Goal: Task Accomplishment & Management: Complete application form

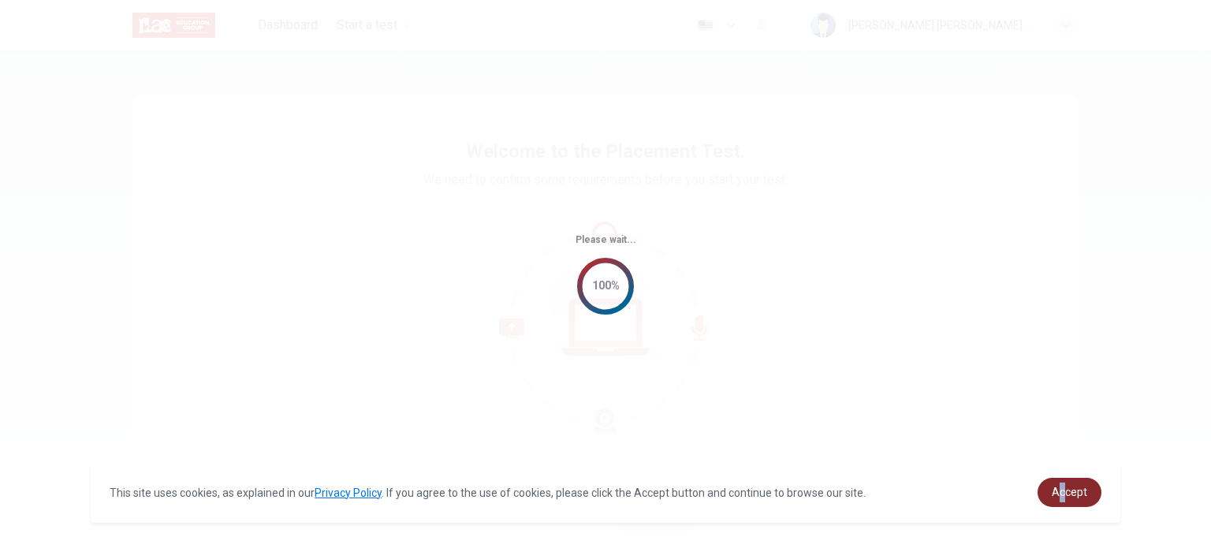
click at [1061, 488] on span "Accept" at bounding box center [1069, 492] width 35 height 13
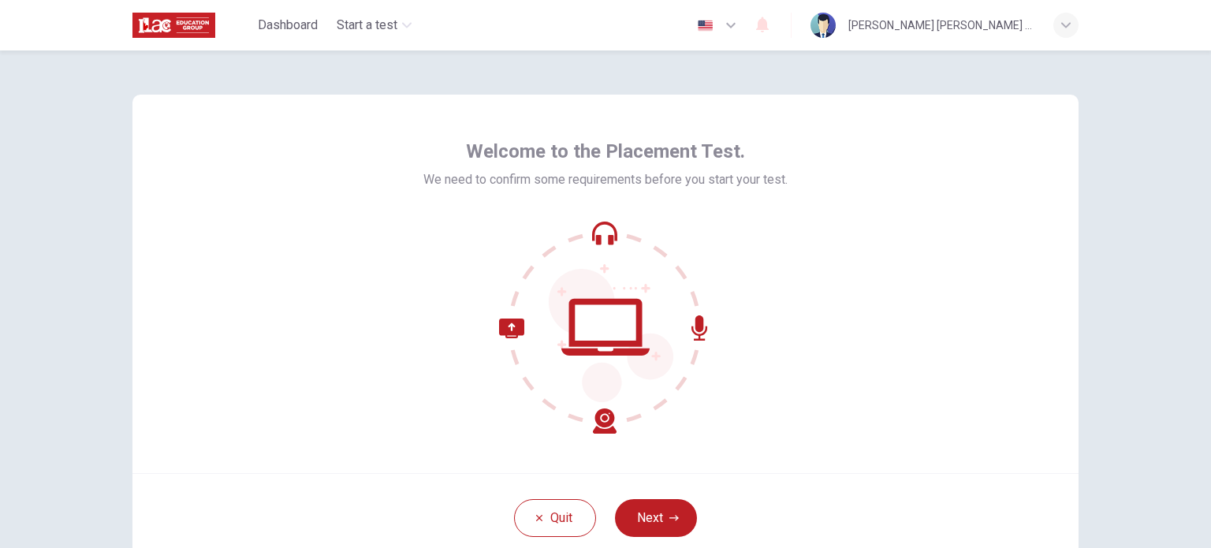
scroll to position [79, 0]
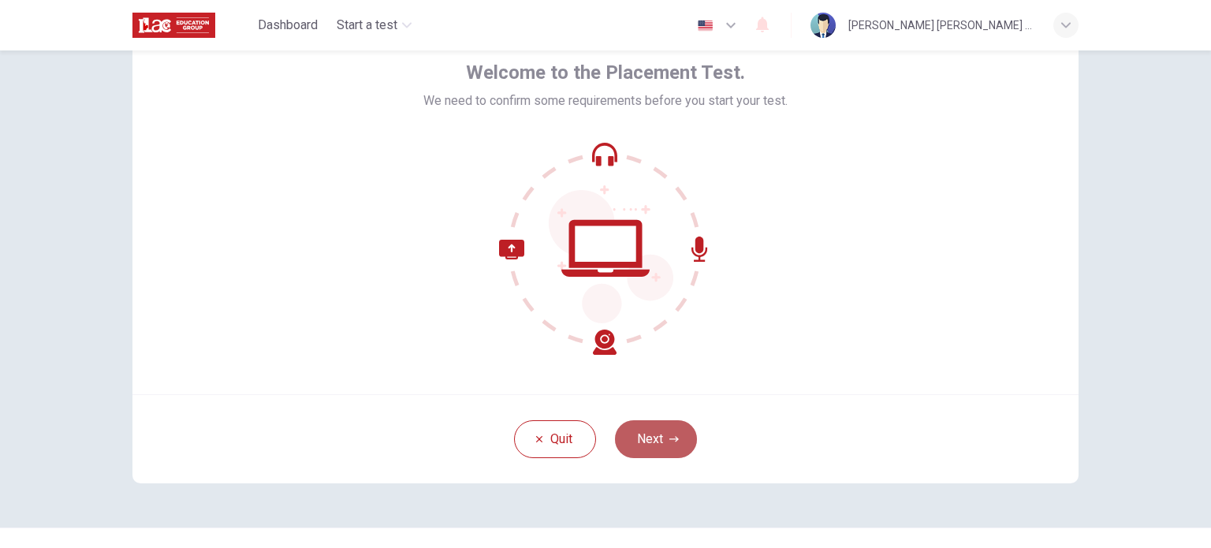
click at [678, 430] on button "Next" at bounding box center [656, 439] width 82 height 38
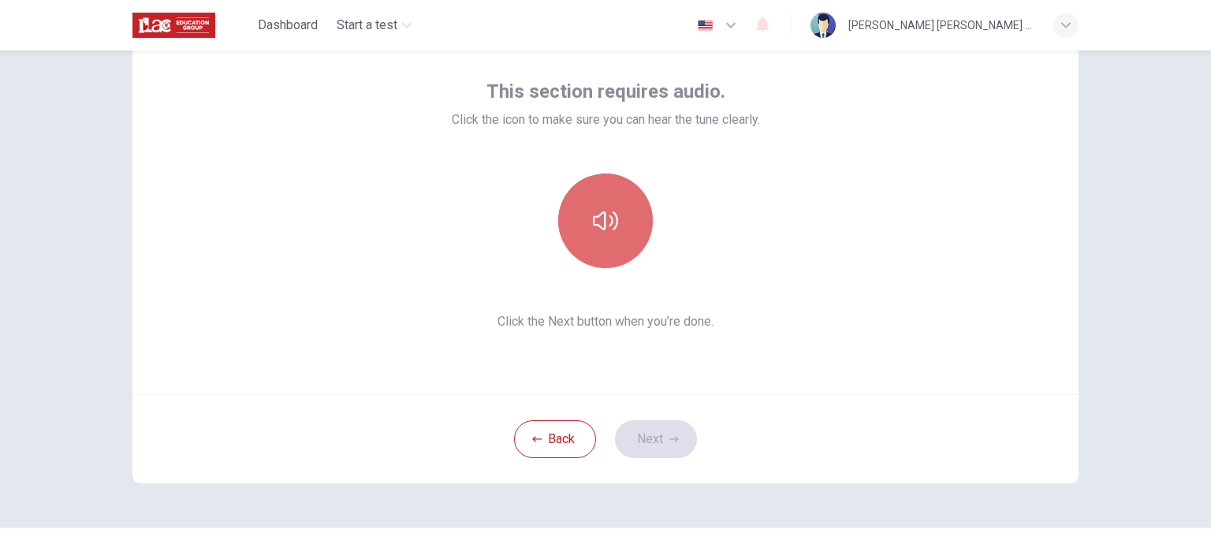
click at [618, 241] on button "button" at bounding box center [605, 220] width 95 height 95
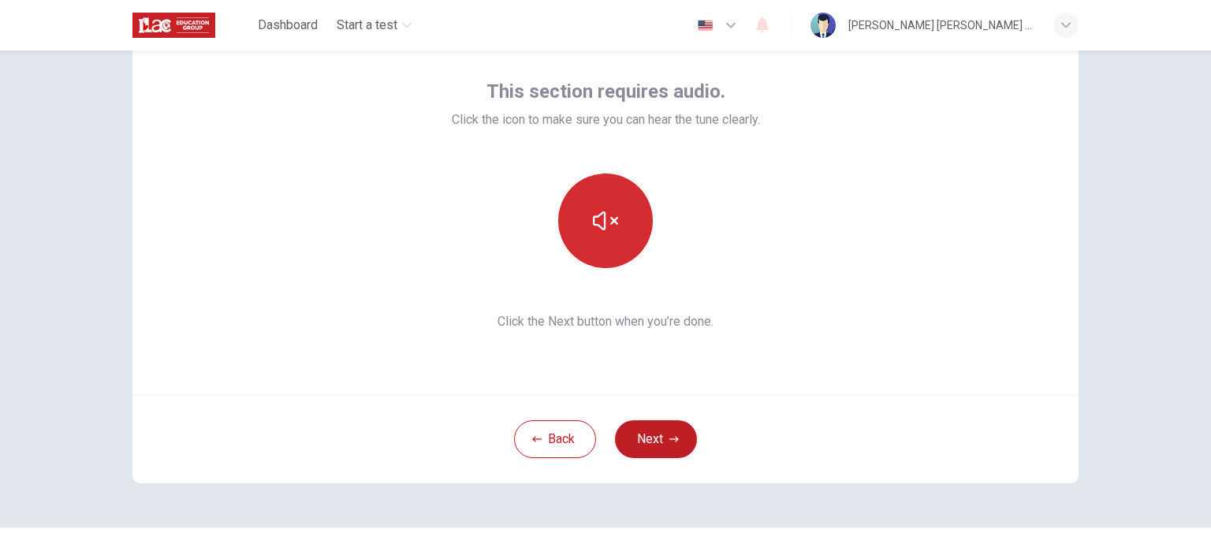
click at [629, 216] on button "button" at bounding box center [605, 220] width 95 height 95
click at [609, 254] on button "button" at bounding box center [605, 220] width 95 height 95
click at [575, 219] on button "button" at bounding box center [605, 220] width 95 height 95
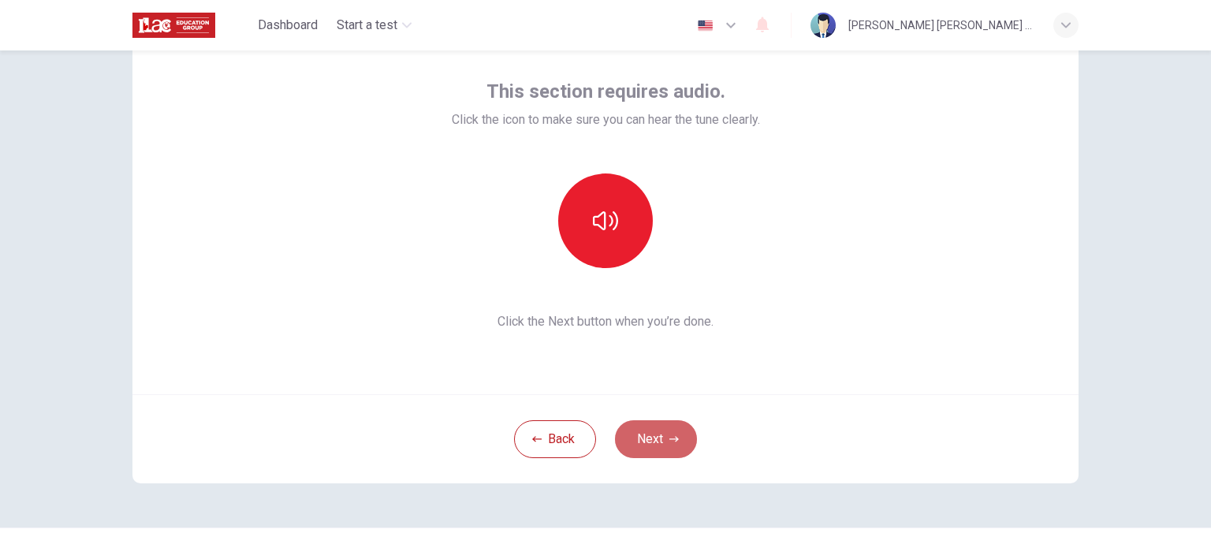
click at [650, 423] on button "Next" at bounding box center [656, 439] width 82 height 38
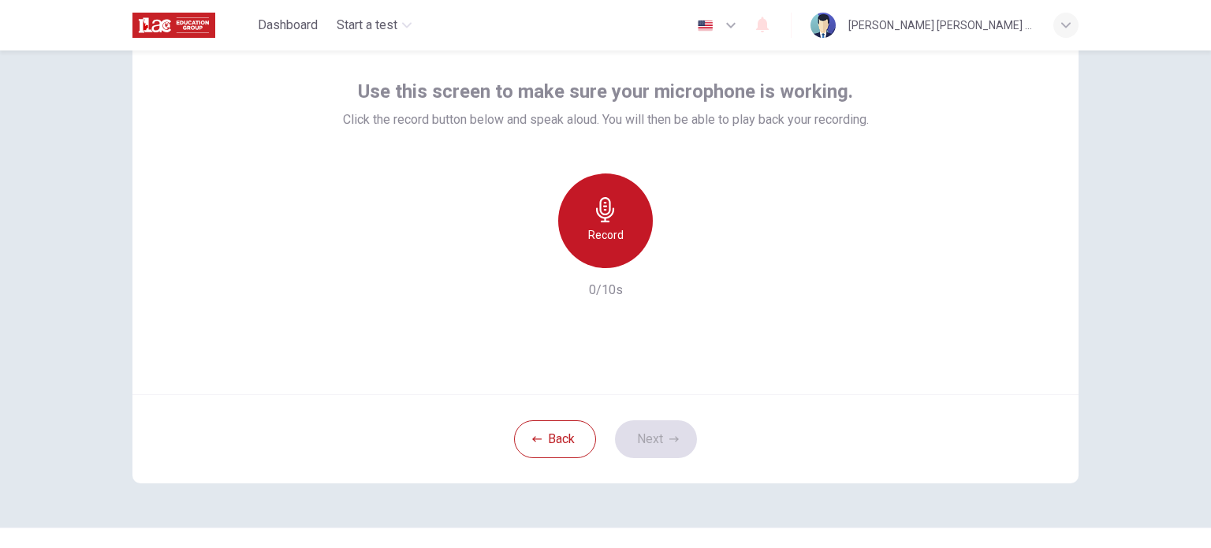
click at [637, 225] on div "Record" at bounding box center [605, 220] width 95 height 95
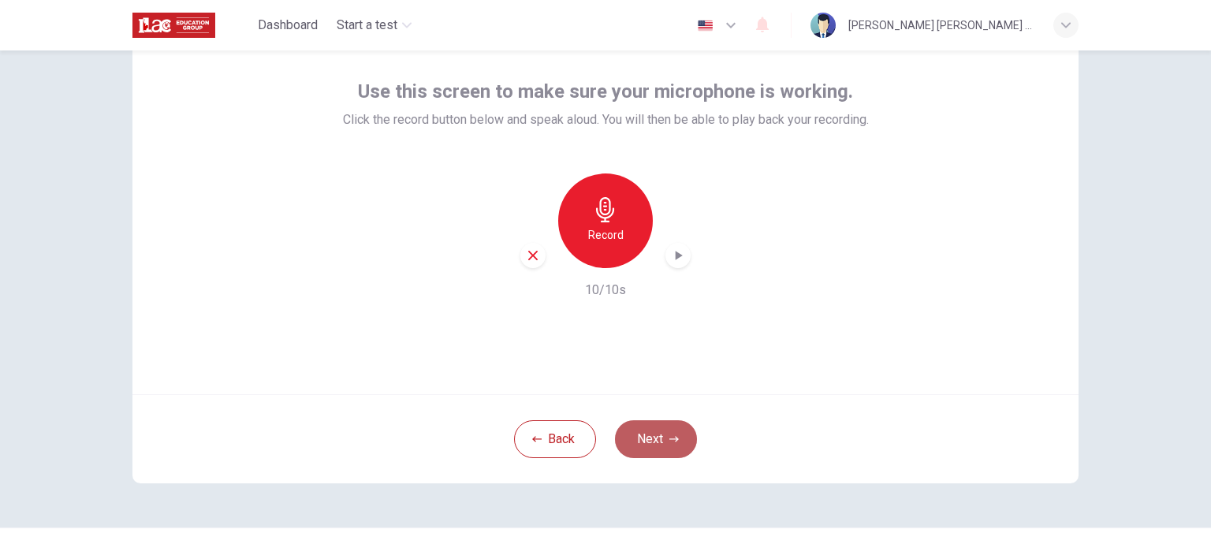
click at [662, 443] on button "Next" at bounding box center [656, 439] width 82 height 38
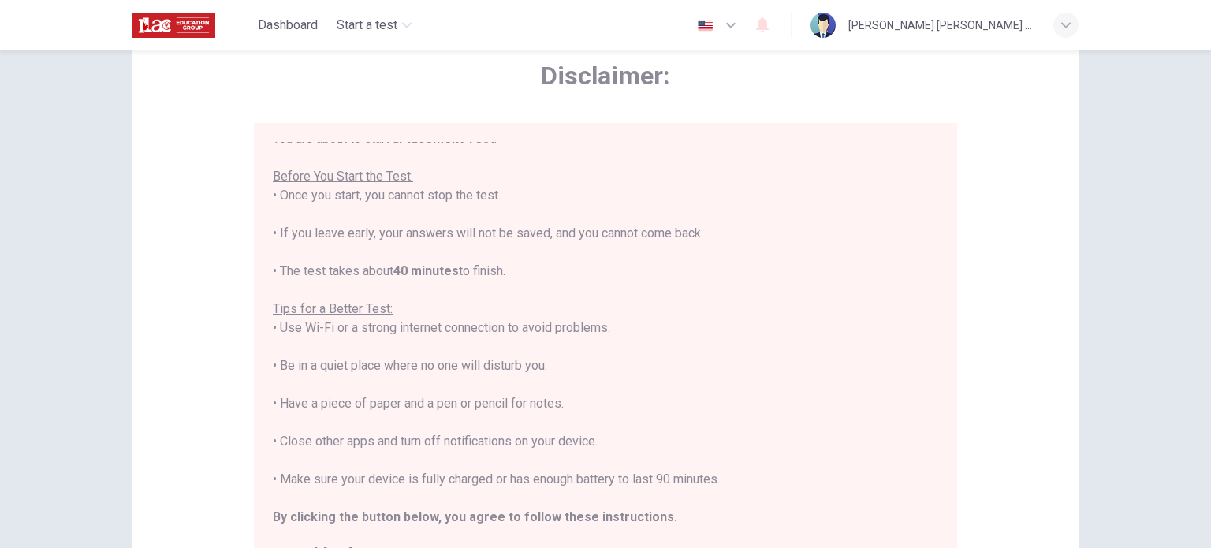
scroll to position [18, 0]
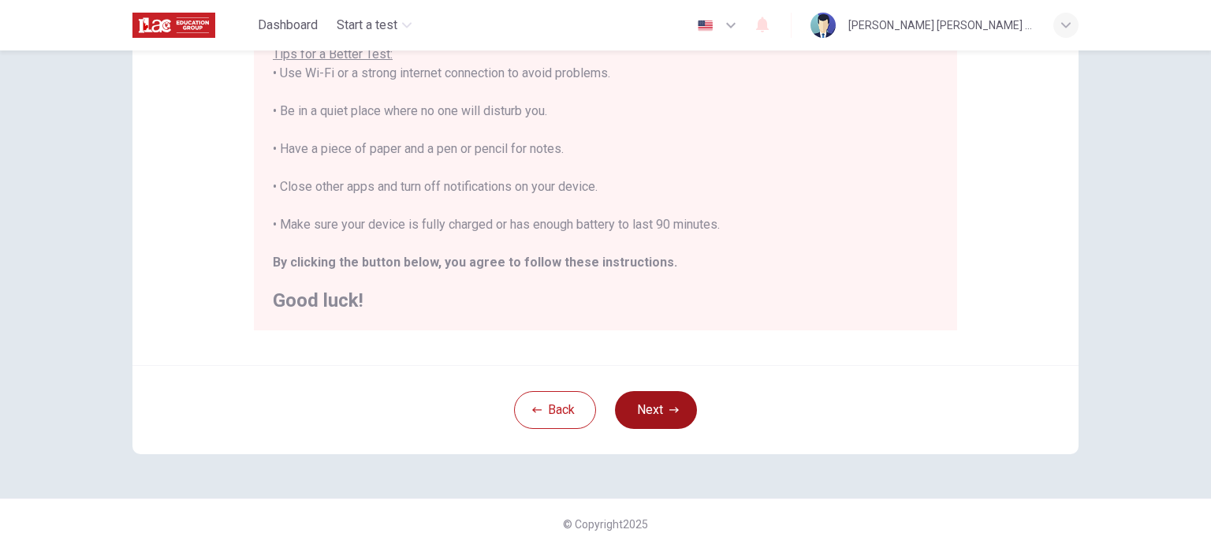
click at [655, 415] on button "Next" at bounding box center [656, 410] width 82 height 38
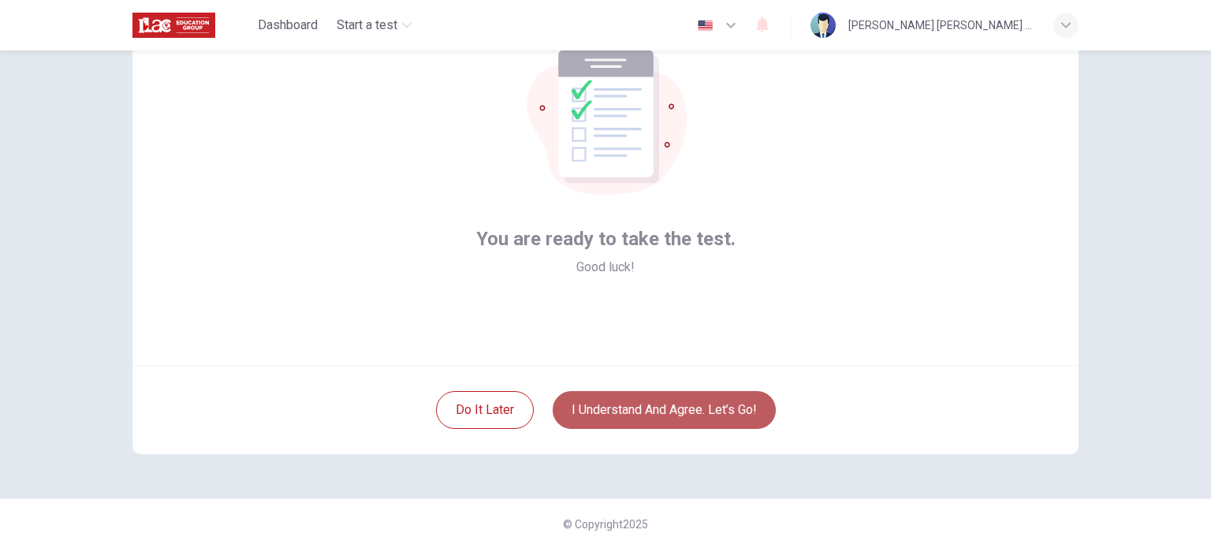
click at [656, 413] on button "I understand and agree. Let’s go!" at bounding box center [664, 410] width 223 height 38
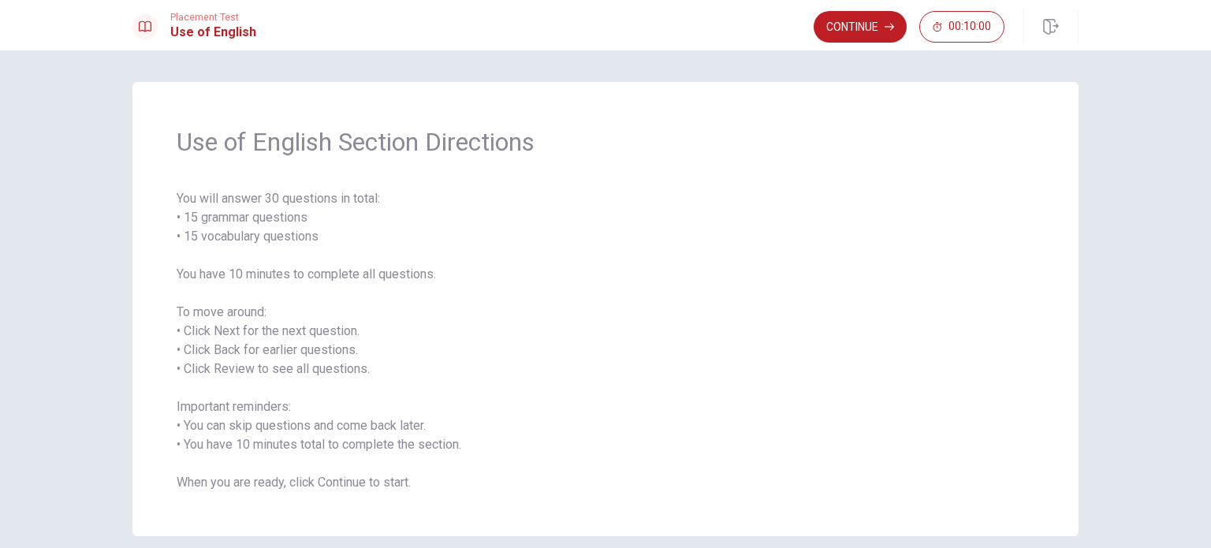
scroll to position [69, 0]
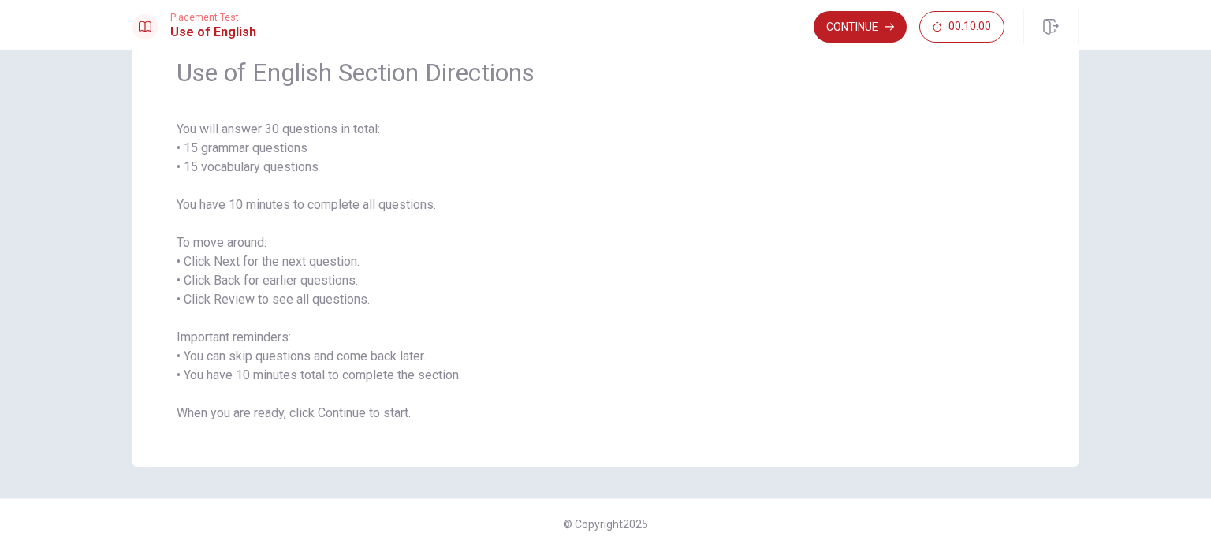
click at [838, 37] on button "Continue" at bounding box center [860, 27] width 93 height 32
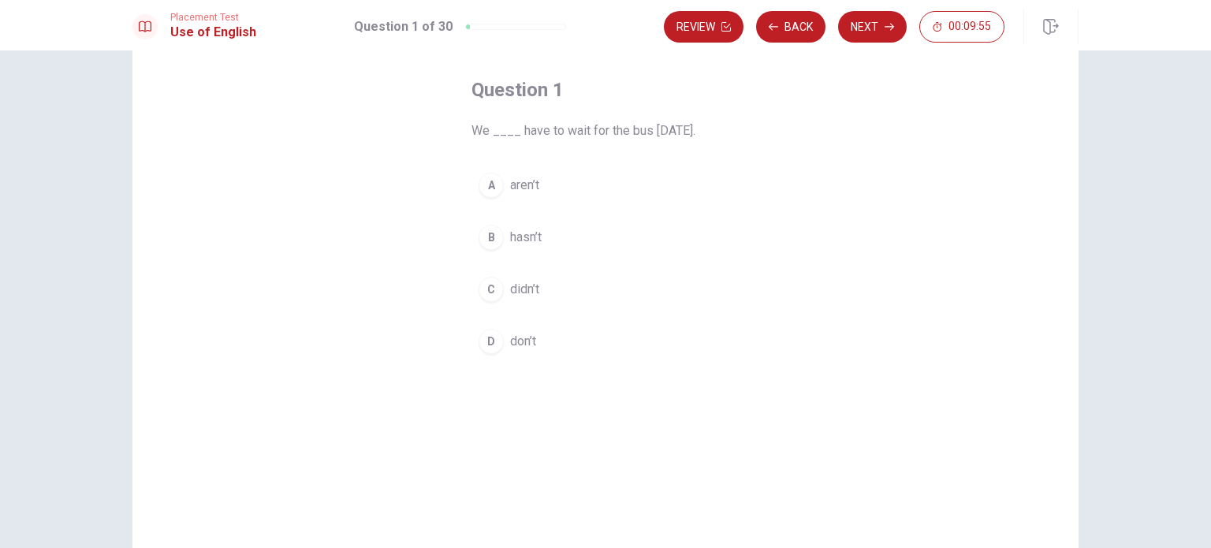
click at [826, 62] on div "Question 1 We ____ have to wait for the bus [DATE]. A aren’t B hasn’t C didn’t …" at bounding box center [605, 287] width 946 height 548
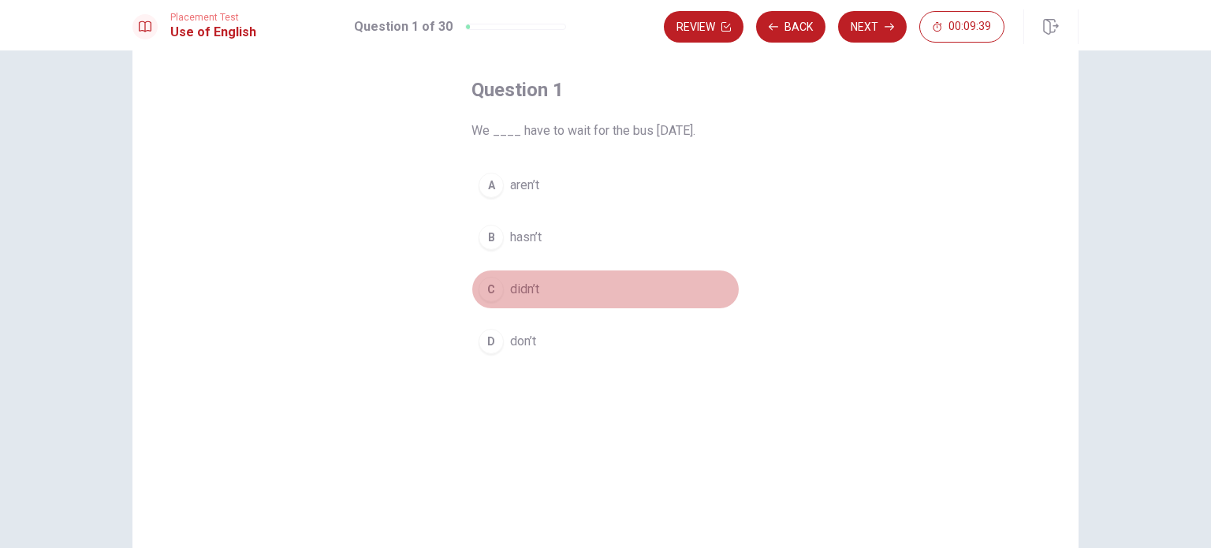
click at [484, 277] on div "C" at bounding box center [491, 289] width 25 height 25
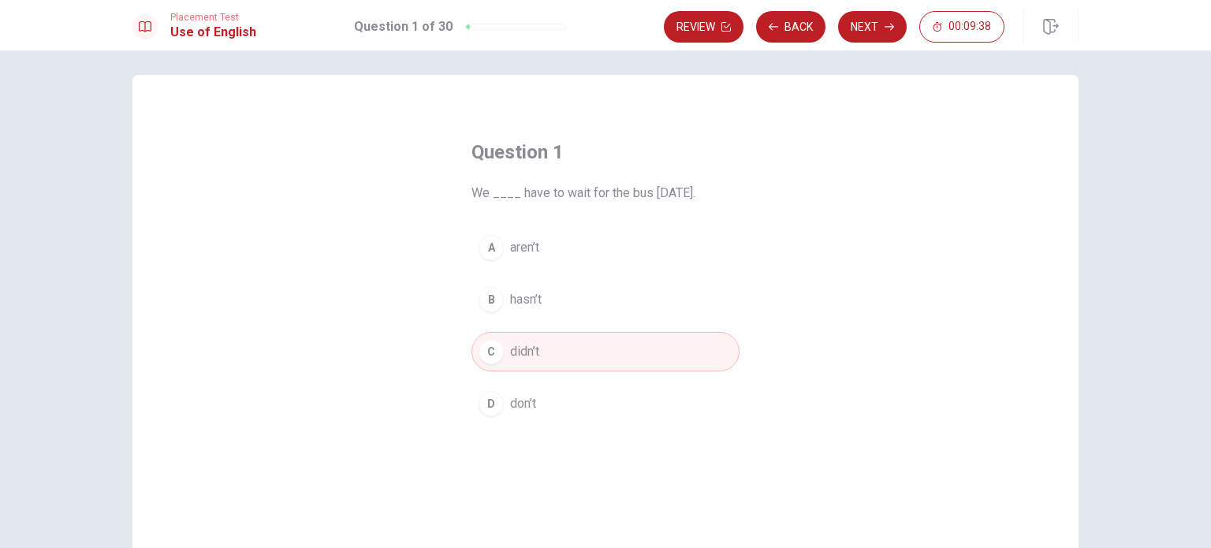
scroll to position [6, 0]
click at [880, 22] on button "Next" at bounding box center [872, 27] width 69 height 32
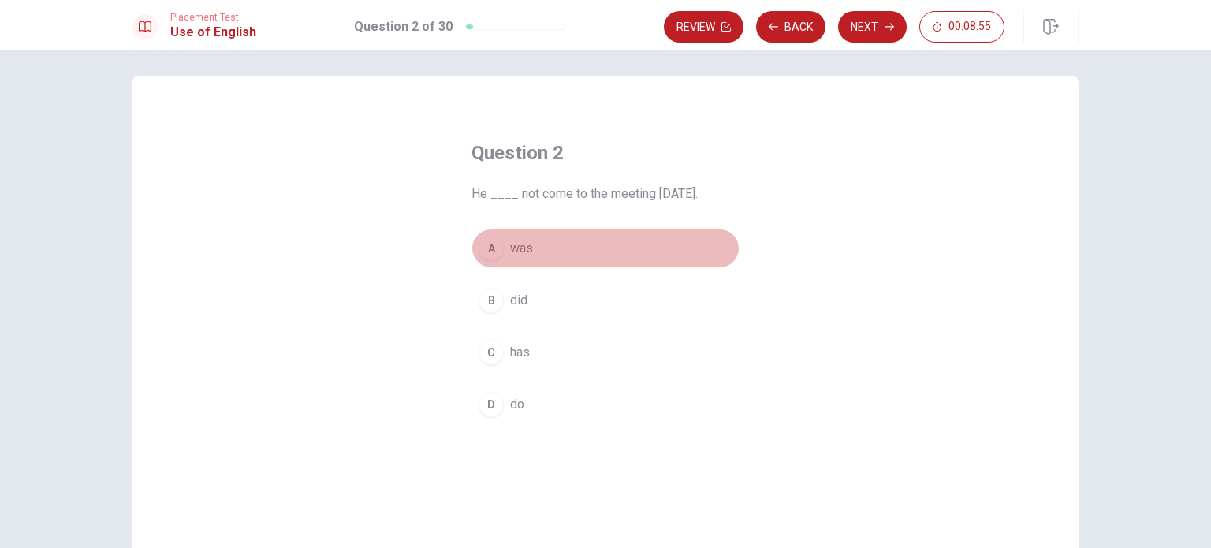
click at [484, 242] on div "A" at bounding box center [491, 248] width 25 height 25
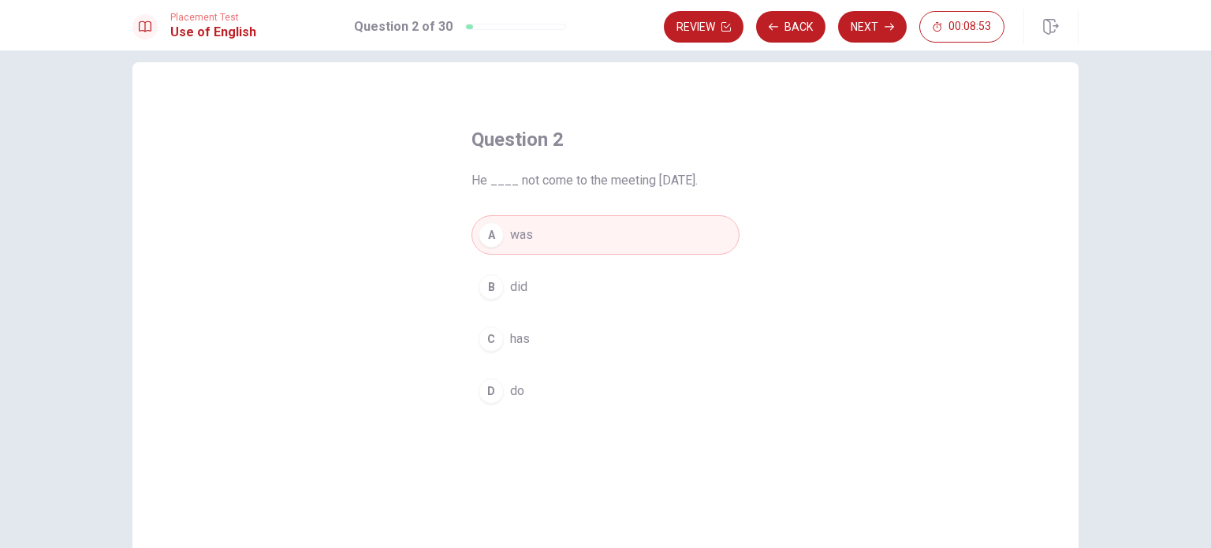
scroll to position [0, 0]
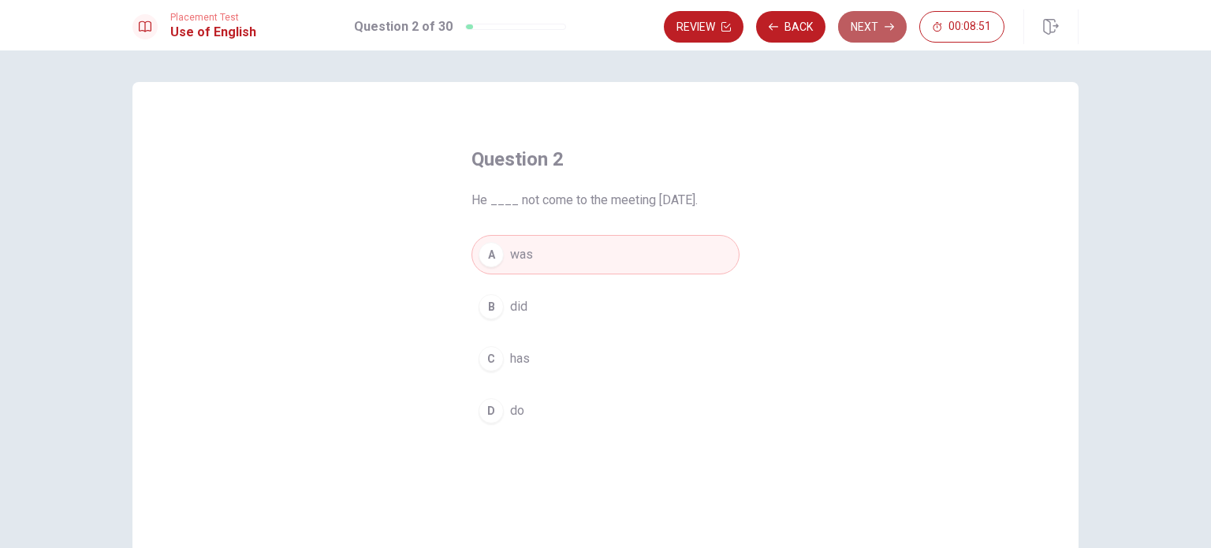
click at [878, 21] on button "Next" at bounding box center [872, 27] width 69 height 32
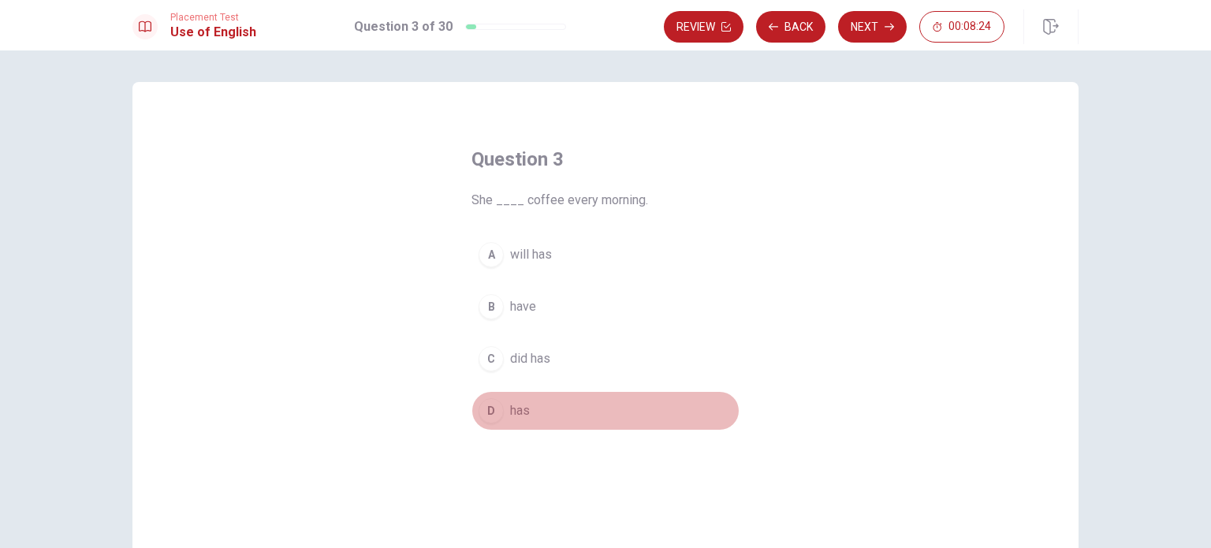
click at [528, 422] on button "D has" at bounding box center [605, 410] width 268 height 39
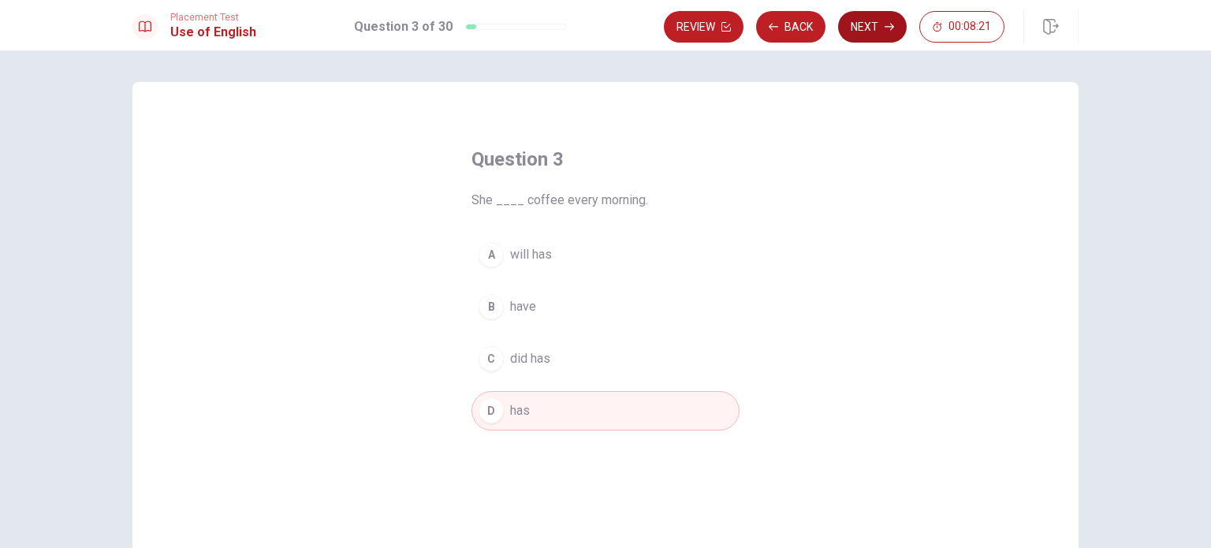
click at [889, 18] on button "Next" at bounding box center [872, 27] width 69 height 32
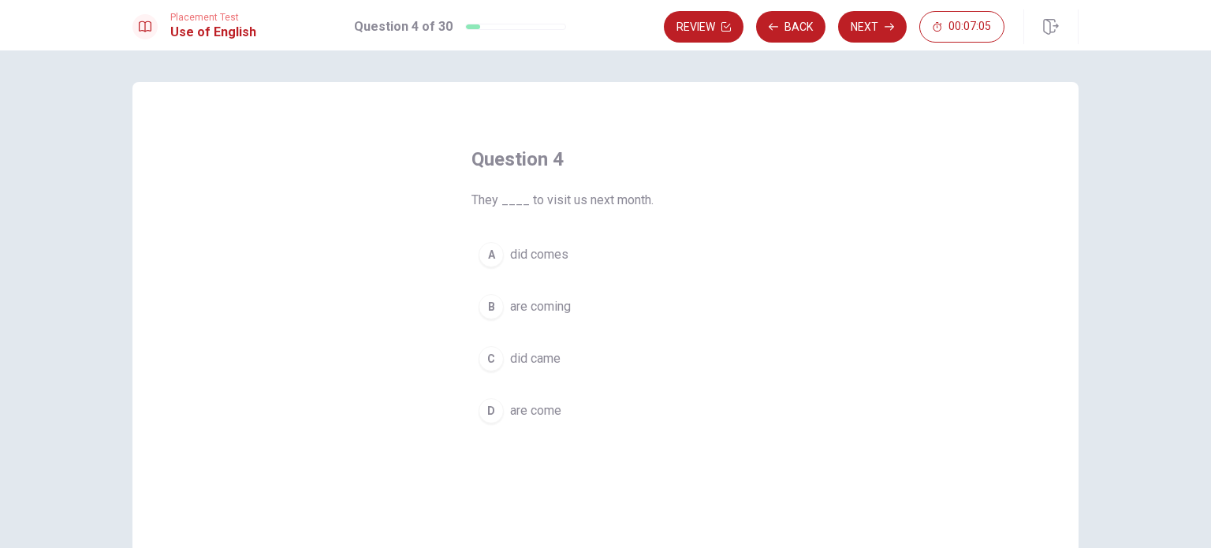
click at [483, 308] on div "B" at bounding box center [491, 306] width 25 height 25
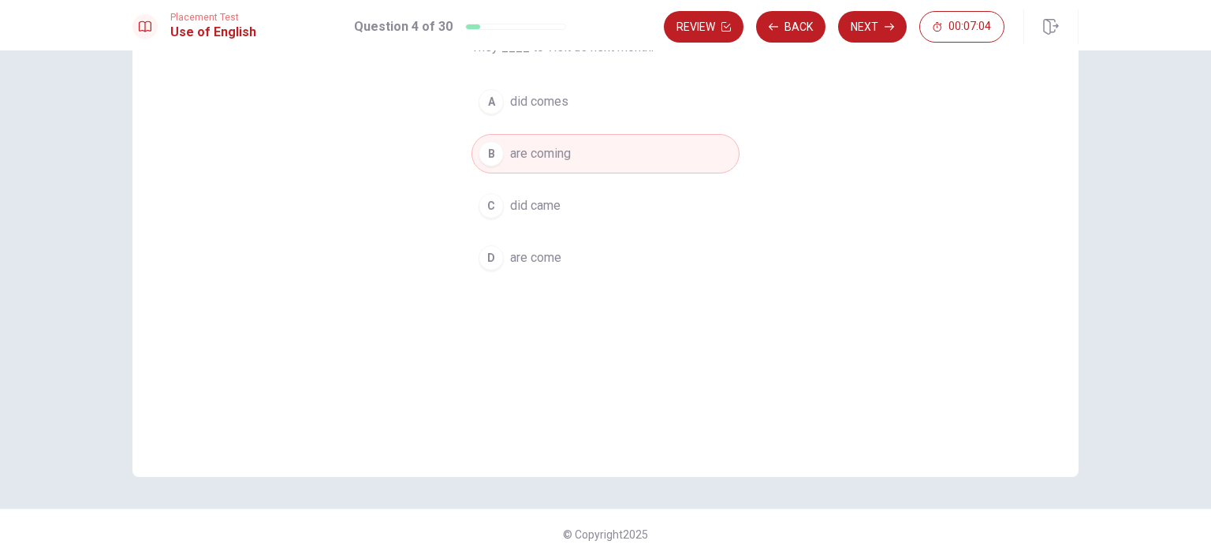
scroll to position [164, 0]
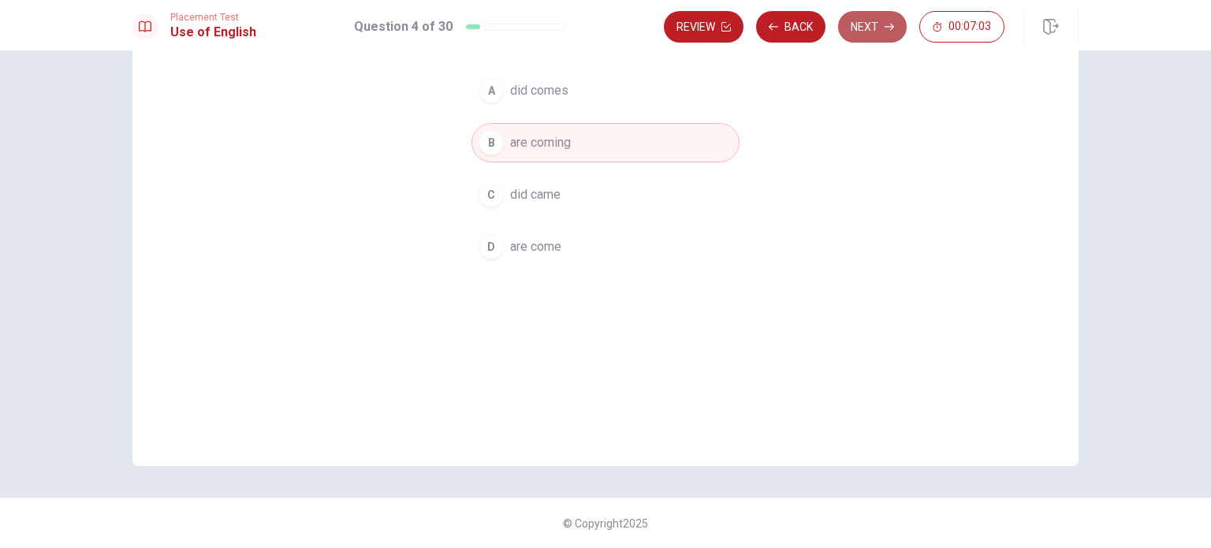
click at [856, 21] on button "Next" at bounding box center [872, 27] width 69 height 32
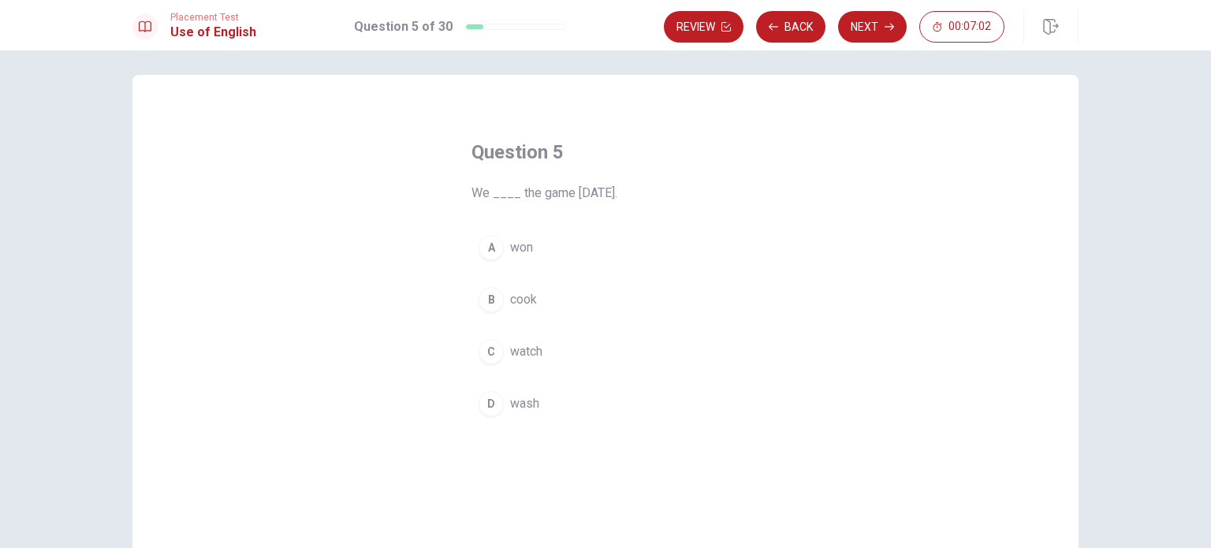
scroll to position [6, 0]
click at [485, 226] on div "Question 5 We ____ the game [DATE]. A won B cook C watch D wash" at bounding box center [605, 282] width 331 height 334
click at [495, 246] on div "A" at bounding box center [491, 248] width 25 height 25
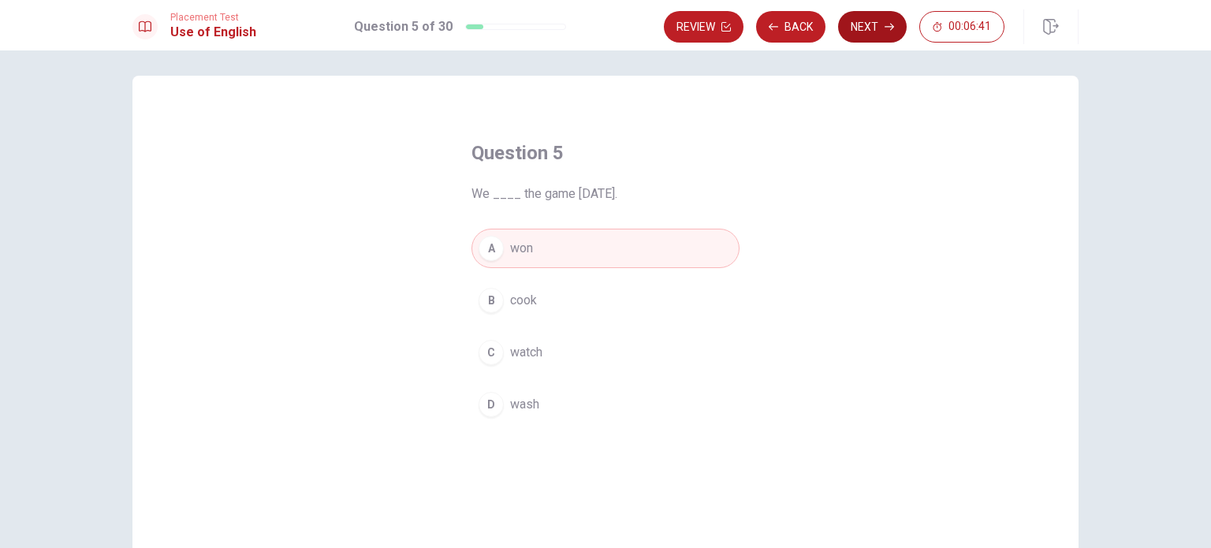
click at [893, 17] on button "Next" at bounding box center [872, 27] width 69 height 32
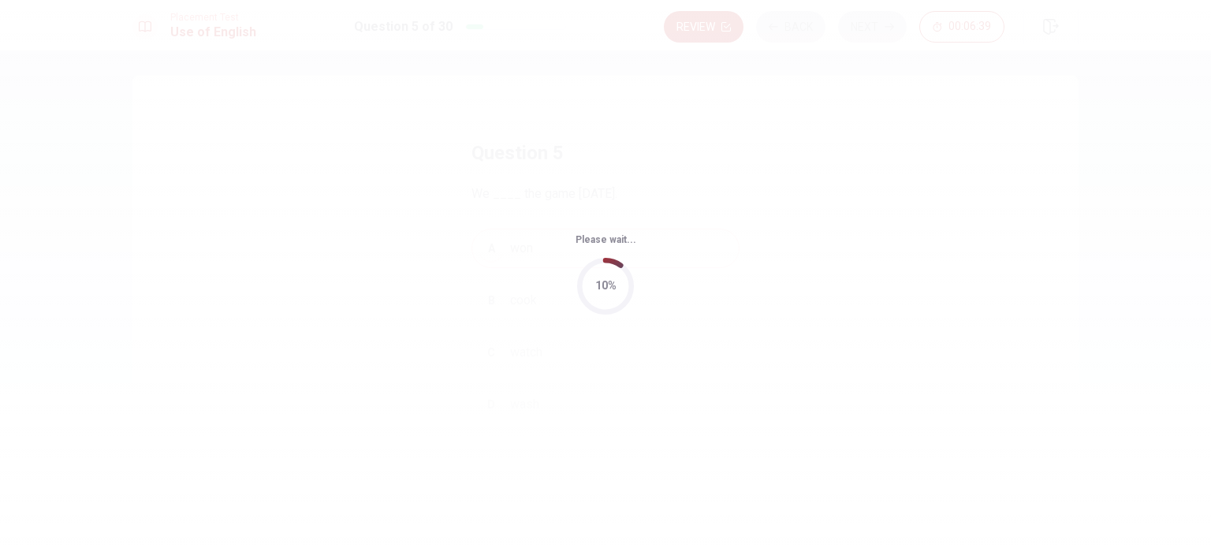
scroll to position [0, 0]
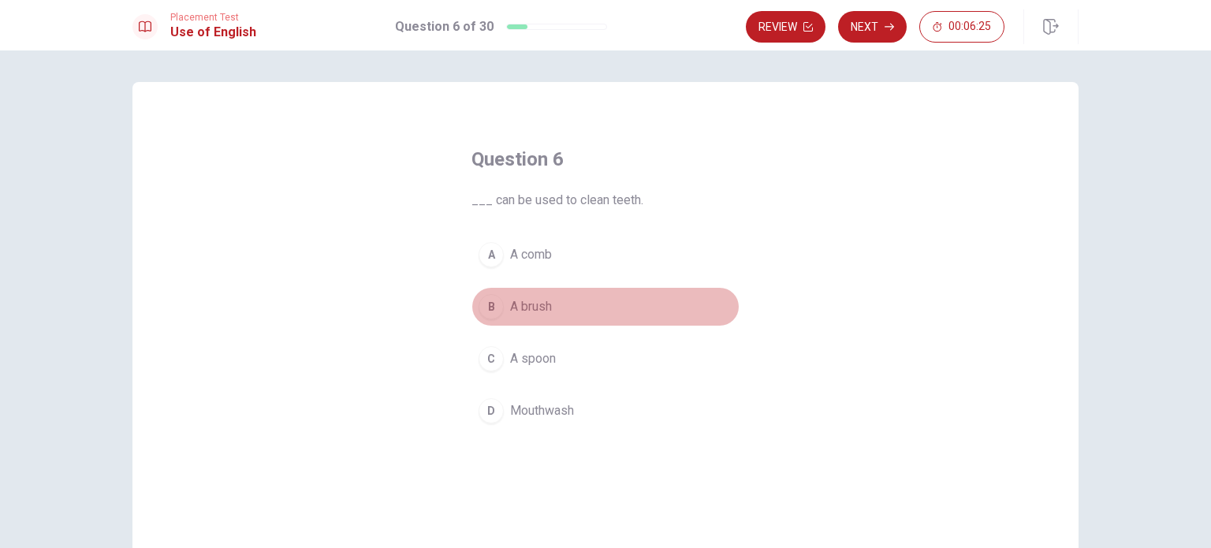
click at [561, 303] on button "B A brush" at bounding box center [605, 306] width 268 height 39
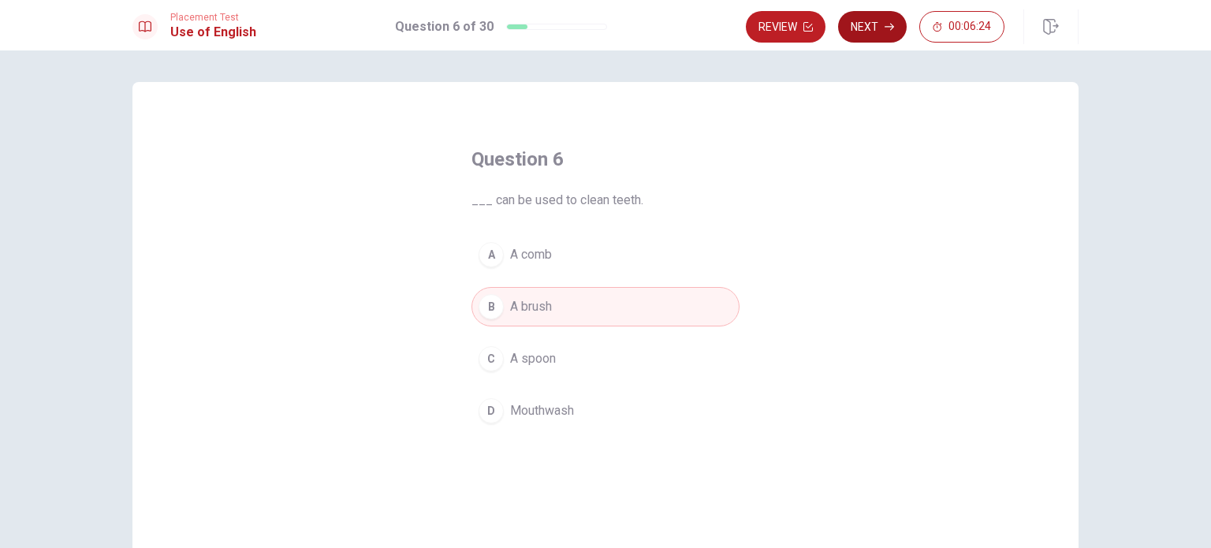
click at [866, 37] on button "Next" at bounding box center [872, 27] width 69 height 32
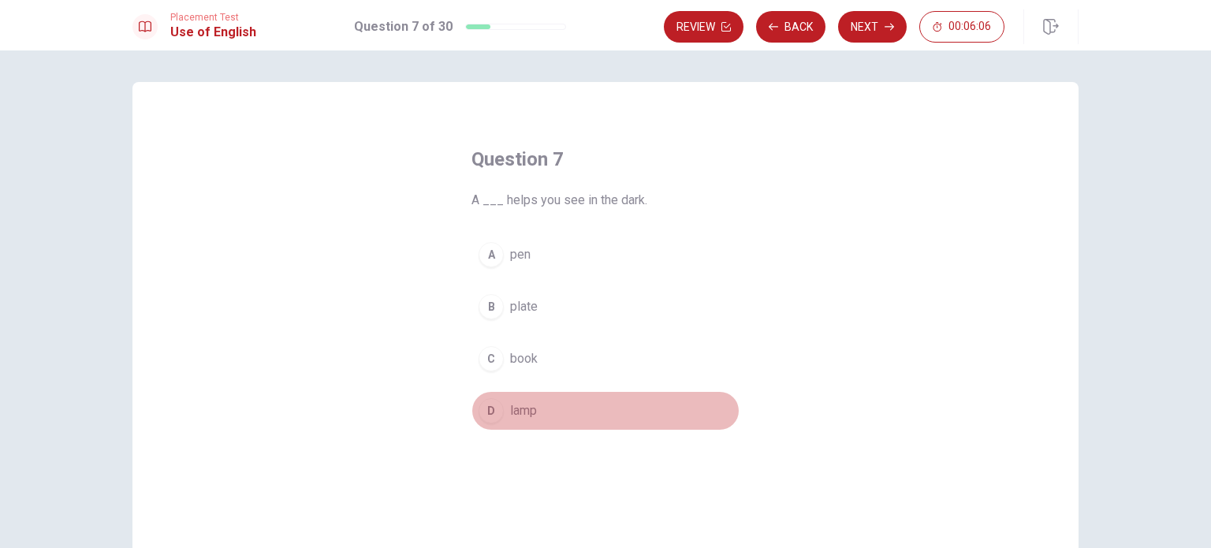
click at [490, 423] on button "D lamp" at bounding box center [605, 410] width 268 height 39
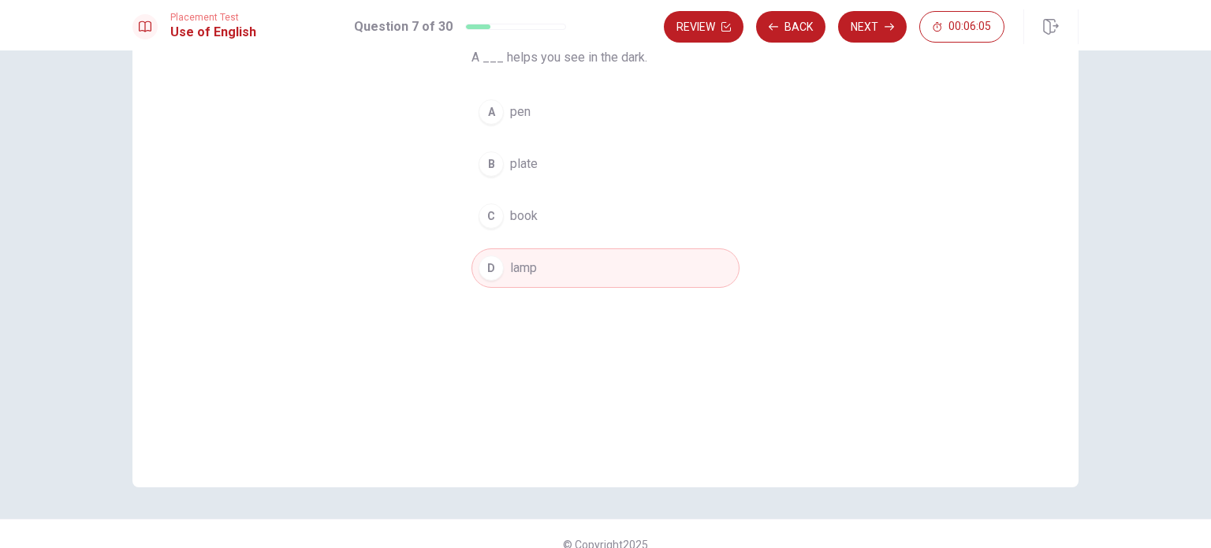
scroll to position [158, 0]
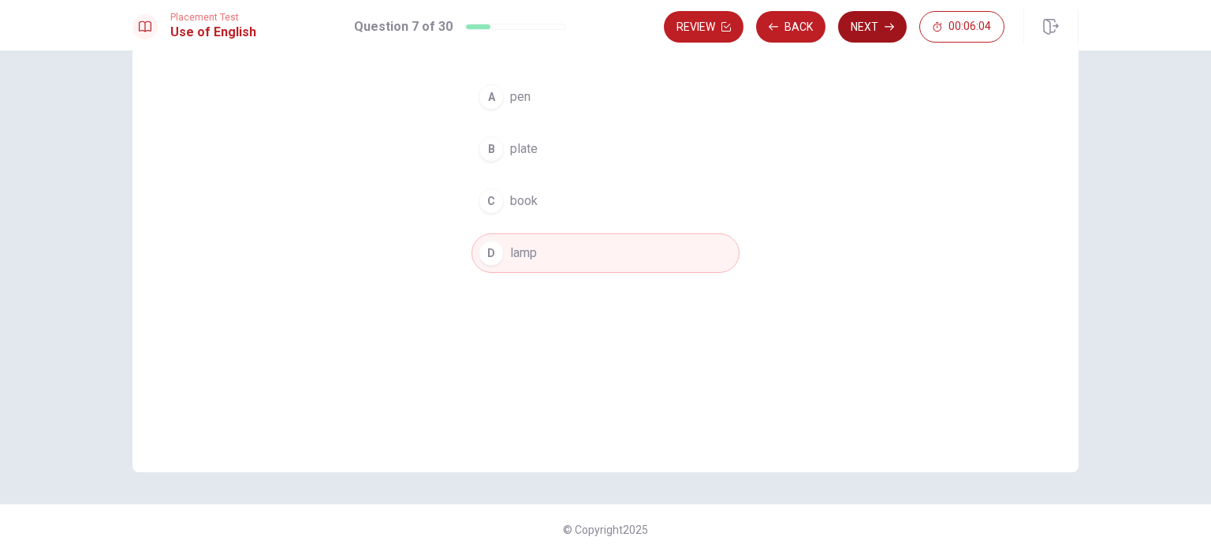
click at [857, 22] on button "Next" at bounding box center [872, 27] width 69 height 32
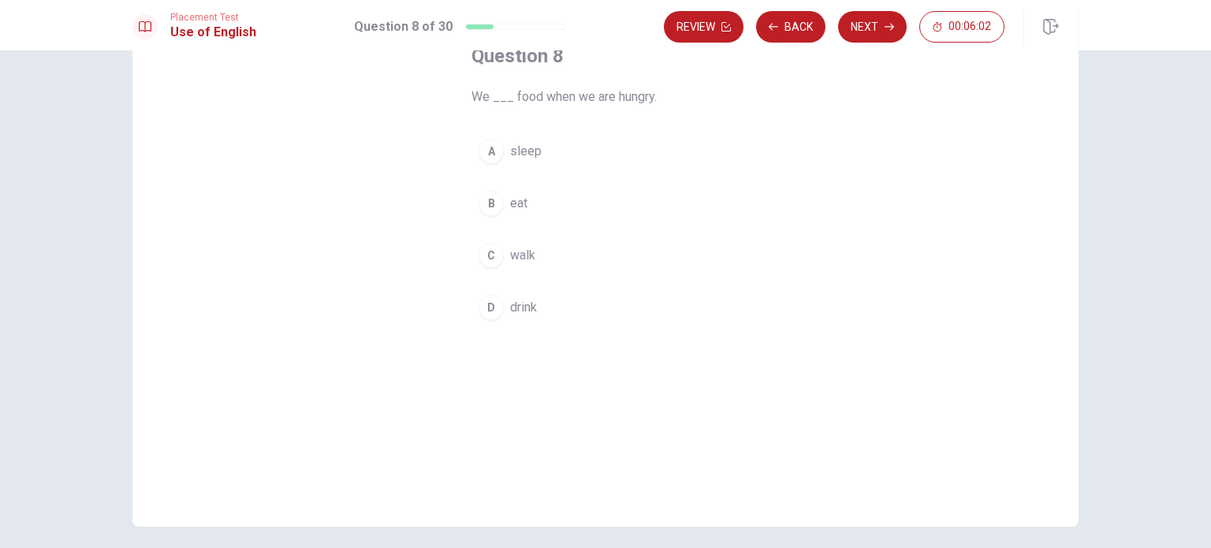
scroll to position [0, 0]
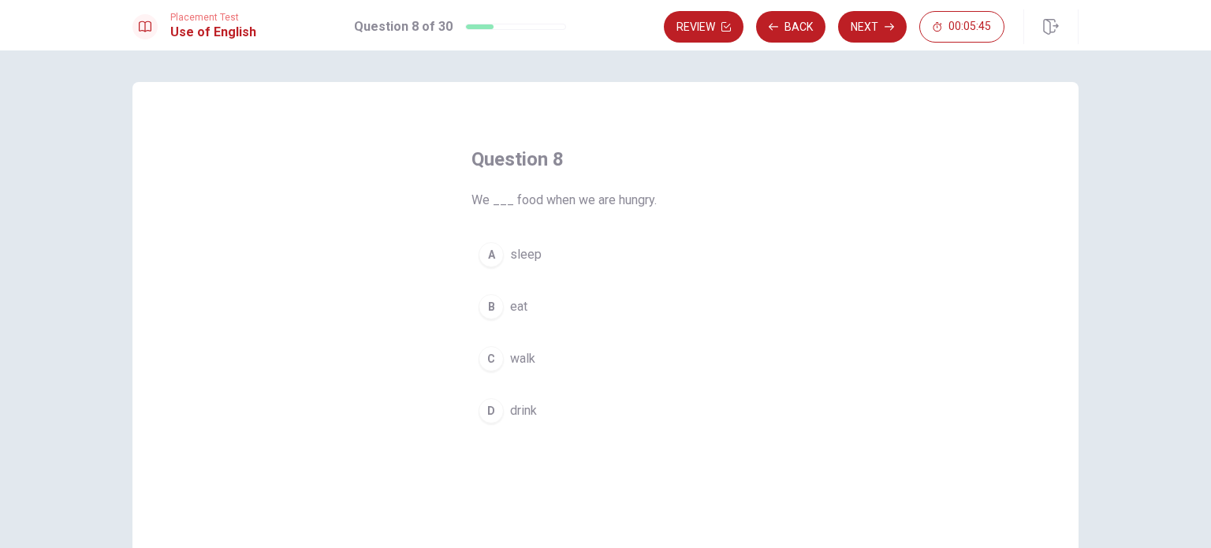
click at [526, 304] on button "B eat" at bounding box center [605, 306] width 268 height 39
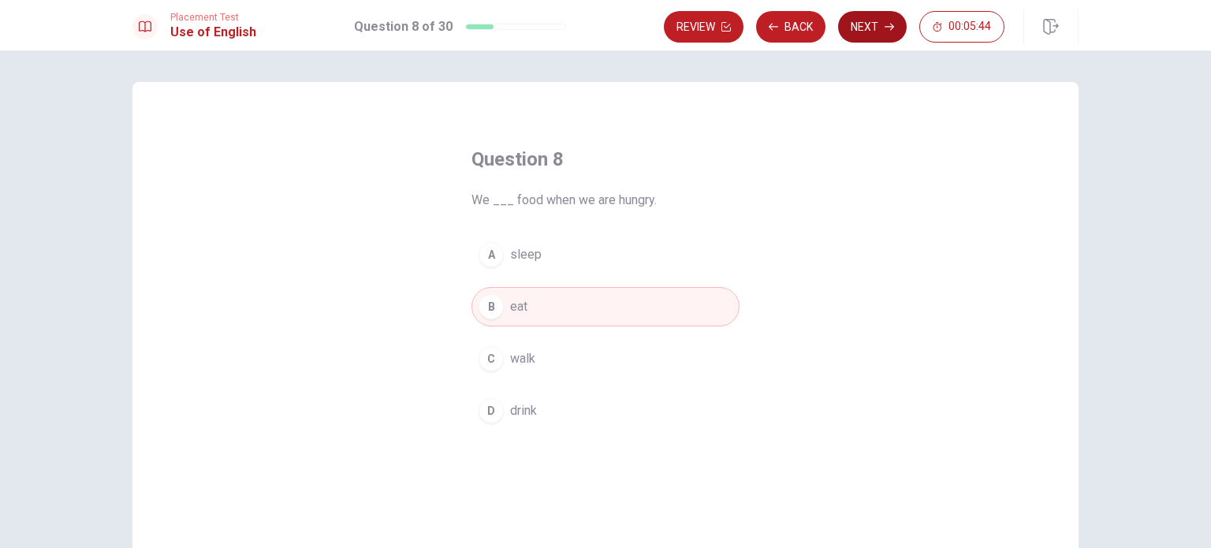
click at [848, 32] on button "Next" at bounding box center [872, 27] width 69 height 32
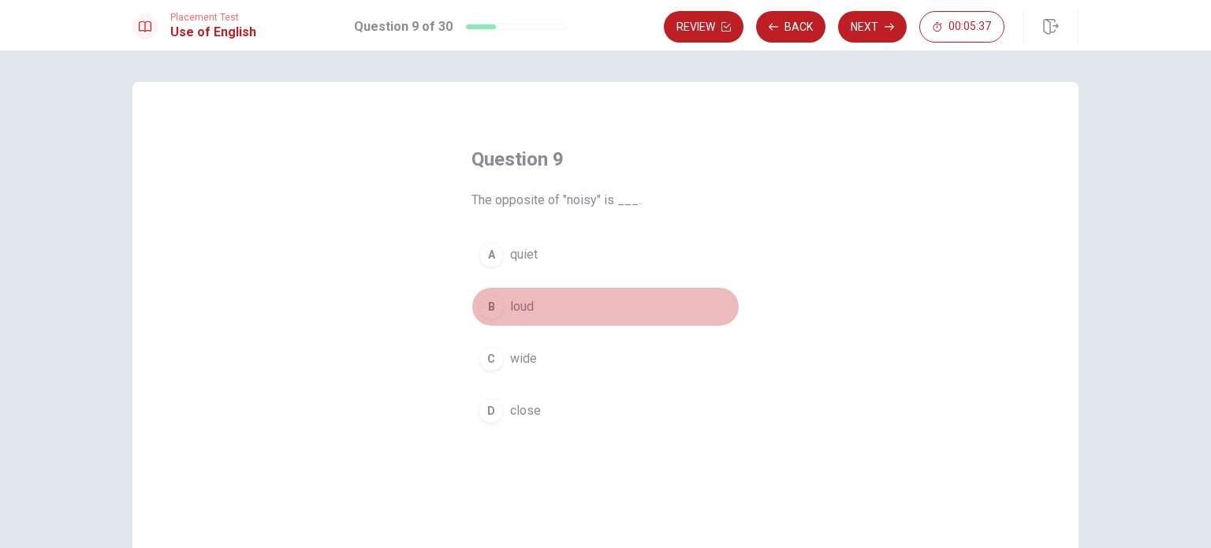
click at [585, 311] on button "B loud" at bounding box center [605, 306] width 268 height 39
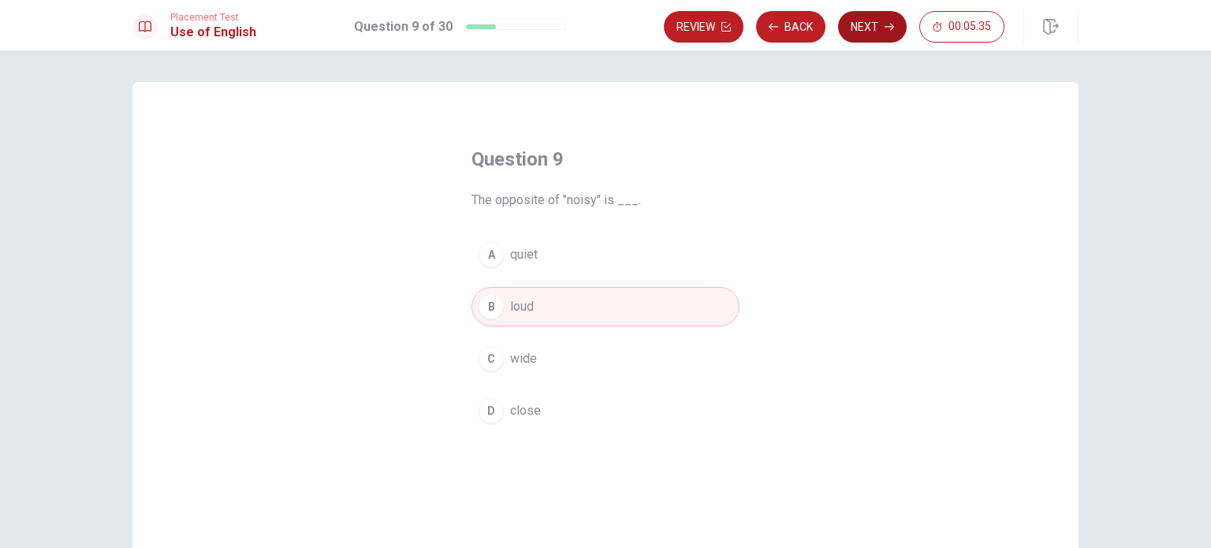
click at [885, 23] on icon "button" at bounding box center [889, 26] width 9 height 9
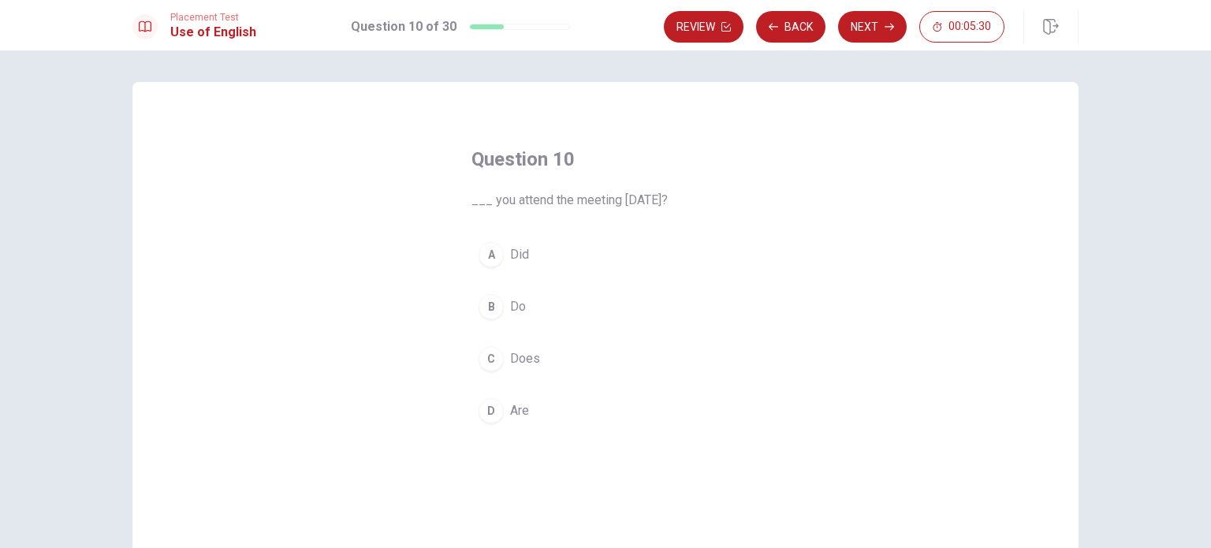
click at [546, 269] on button "A Did" at bounding box center [605, 254] width 268 height 39
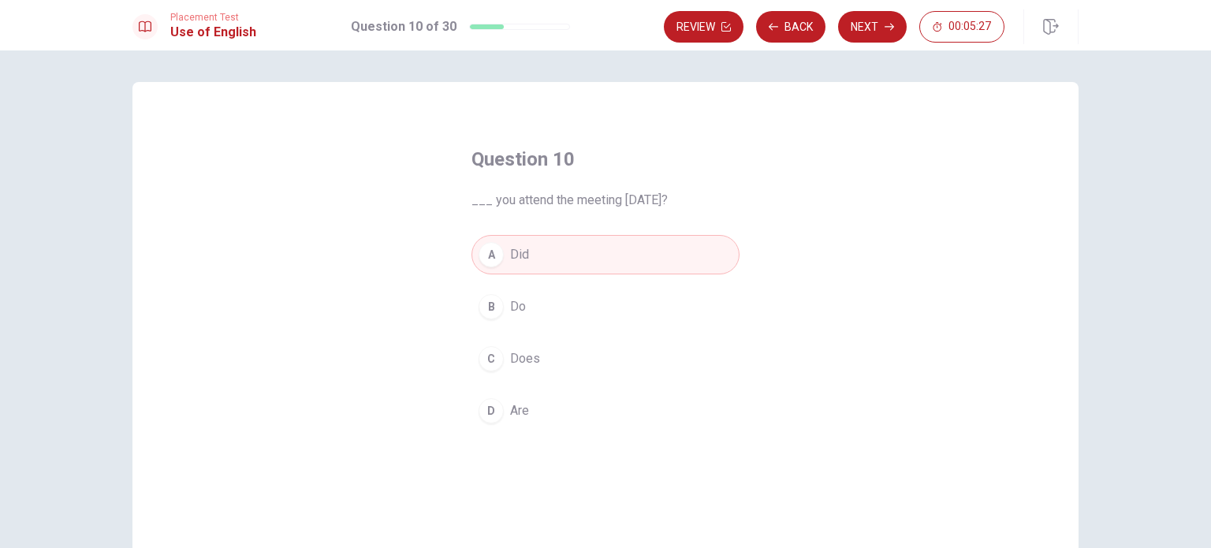
click at [892, 21] on button "Next" at bounding box center [872, 27] width 69 height 32
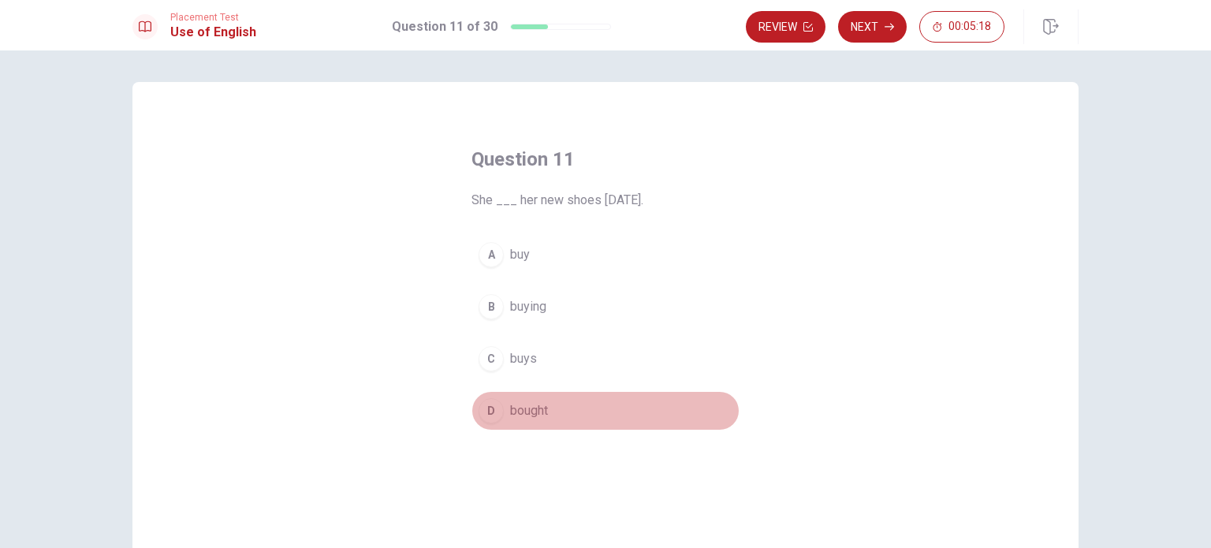
click at [557, 428] on button "D bought" at bounding box center [605, 410] width 268 height 39
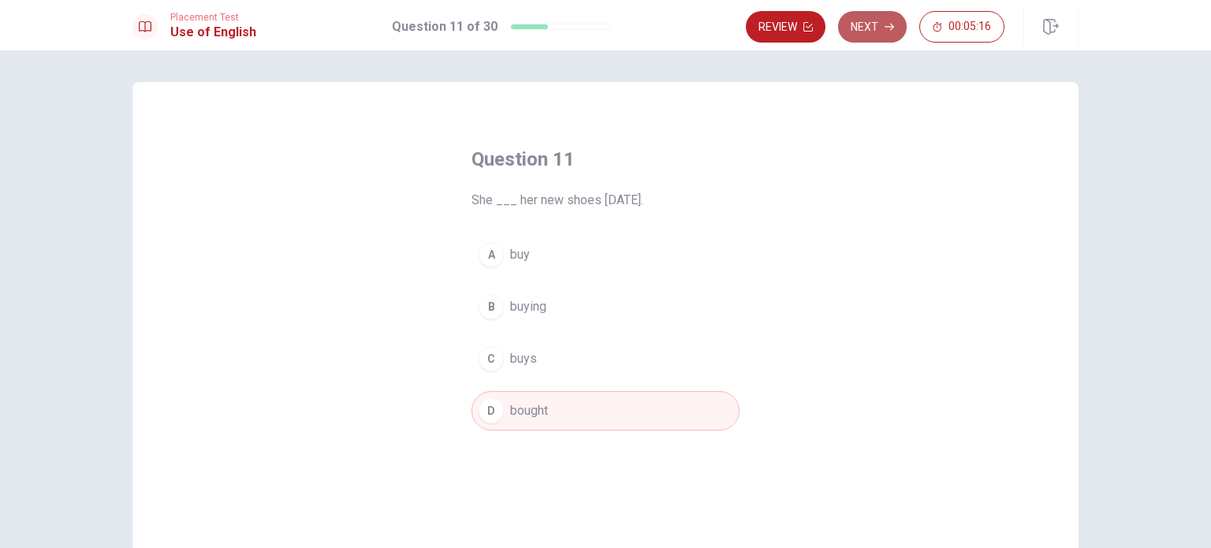
click at [861, 24] on button "Next" at bounding box center [872, 27] width 69 height 32
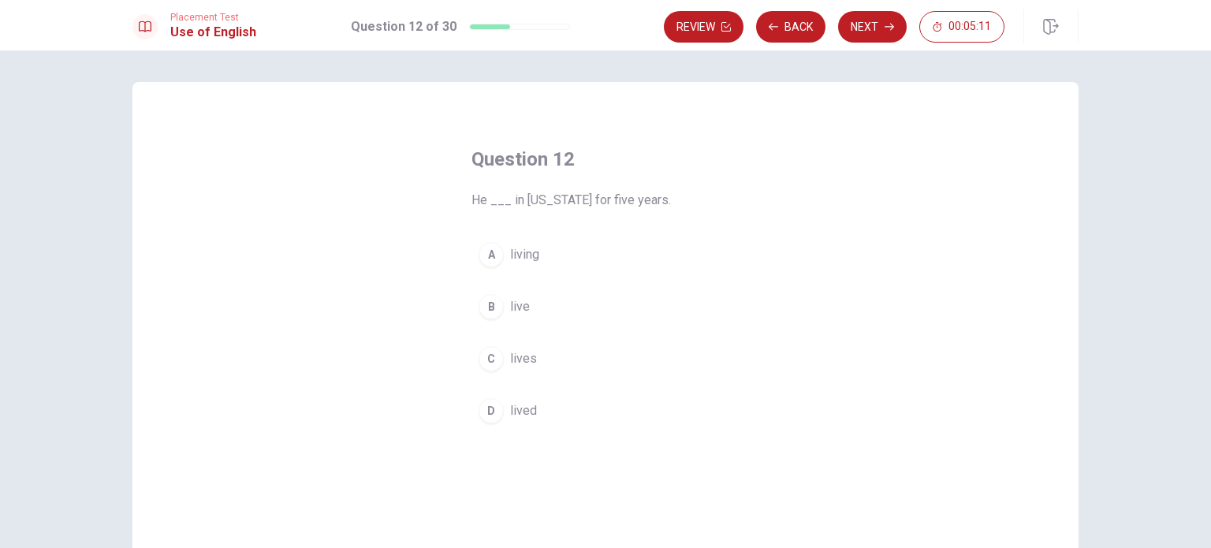
click at [576, 367] on button "C lives" at bounding box center [605, 358] width 268 height 39
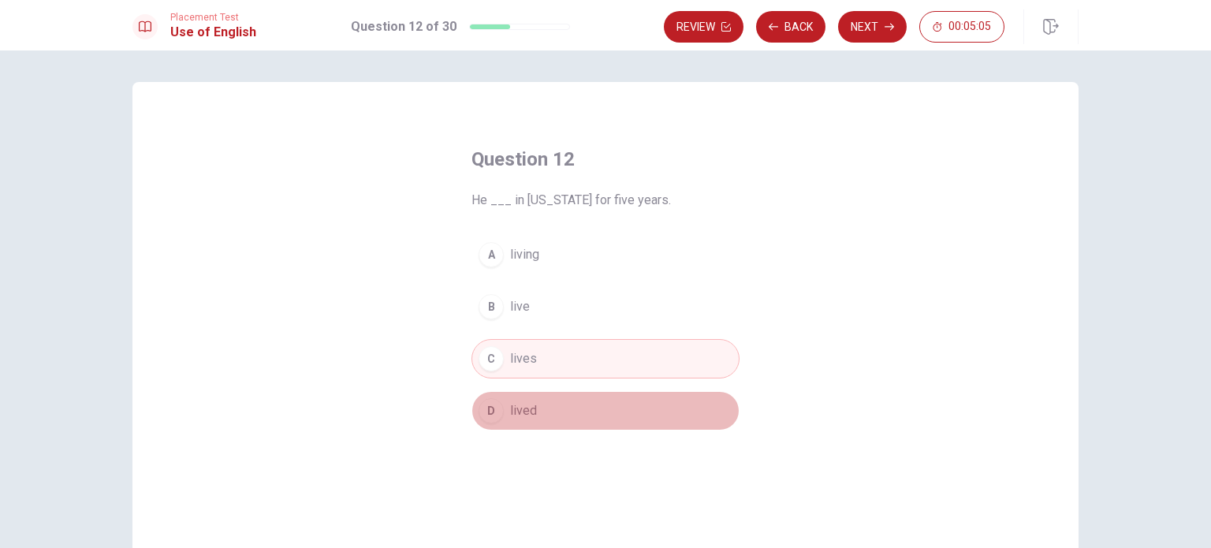
click at [602, 401] on button "D lived" at bounding box center [605, 410] width 268 height 39
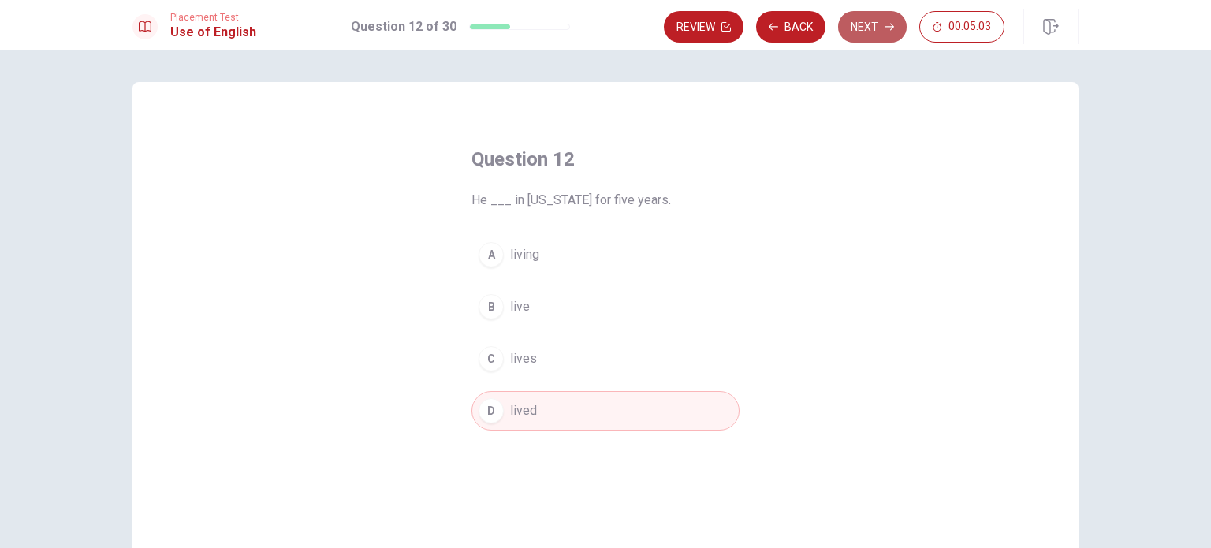
click at [870, 33] on button "Next" at bounding box center [872, 27] width 69 height 32
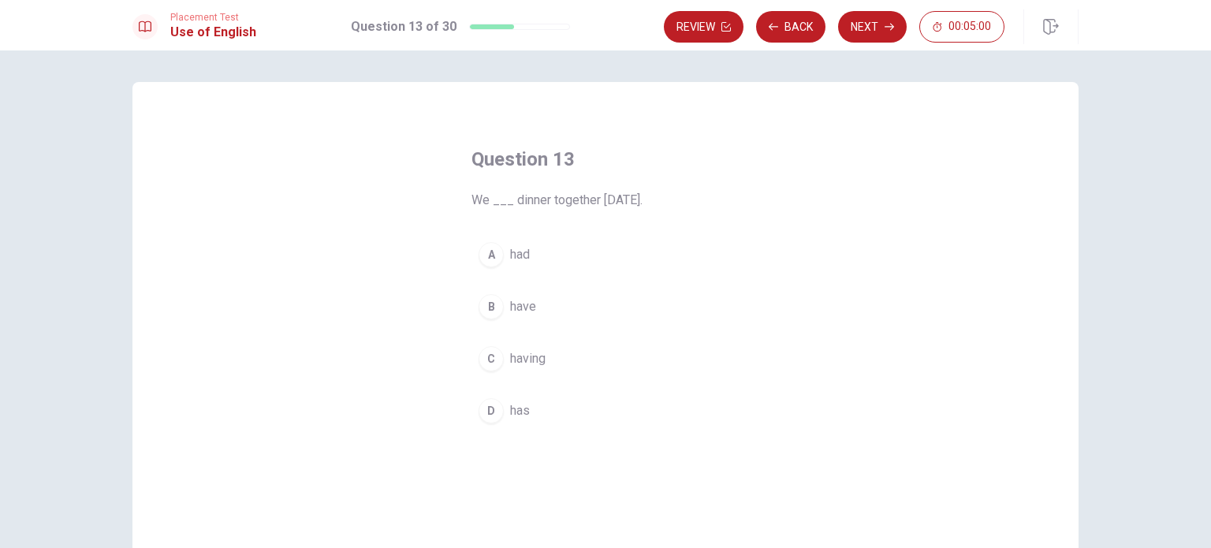
click at [688, 311] on button "B have" at bounding box center [605, 306] width 268 height 39
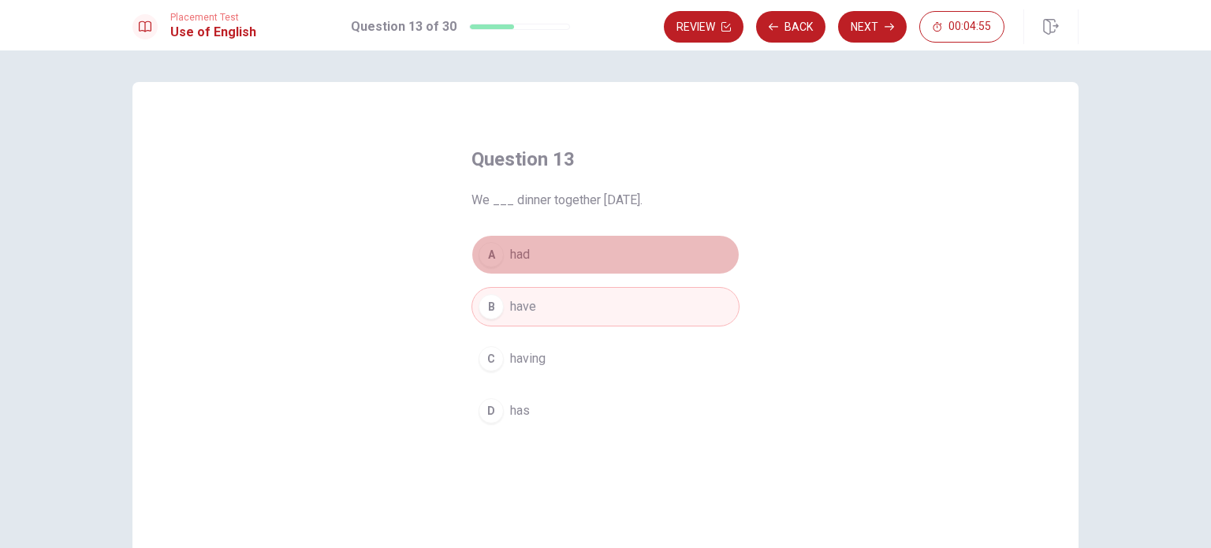
click at [703, 274] on button "A had" at bounding box center [605, 254] width 268 height 39
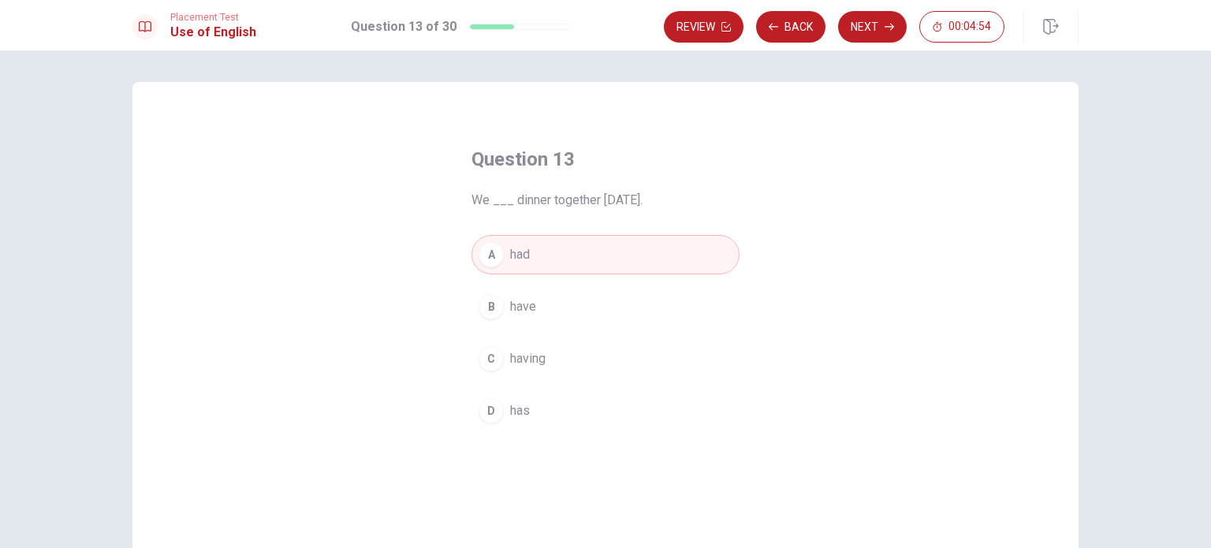
click at [883, 21] on button "Next" at bounding box center [872, 27] width 69 height 32
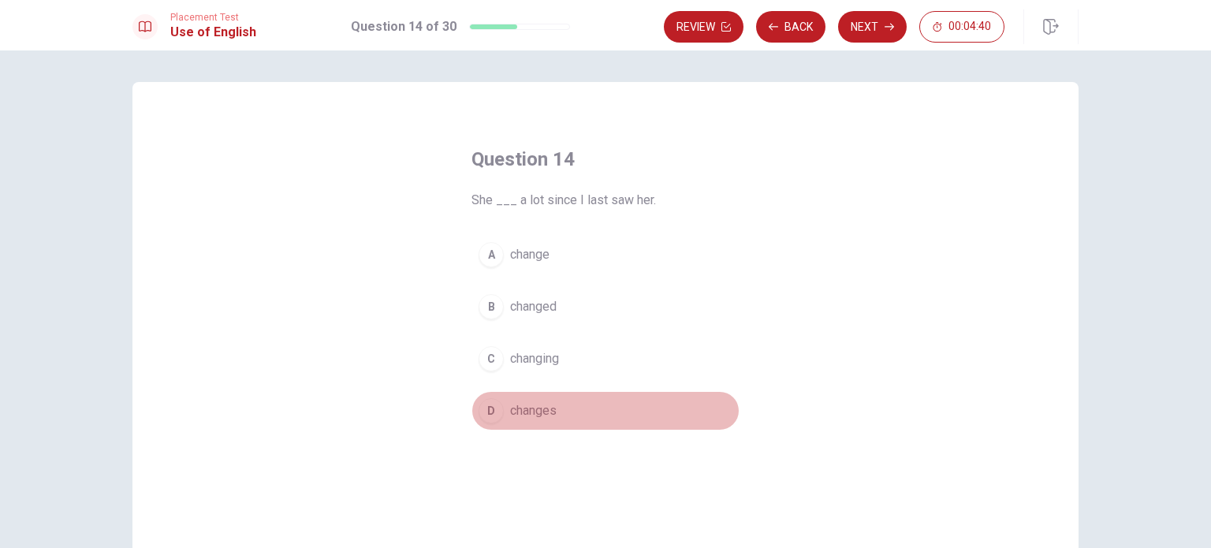
click at [549, 406] on span "changes" at bounding box center [533, 410] width 47 height 19
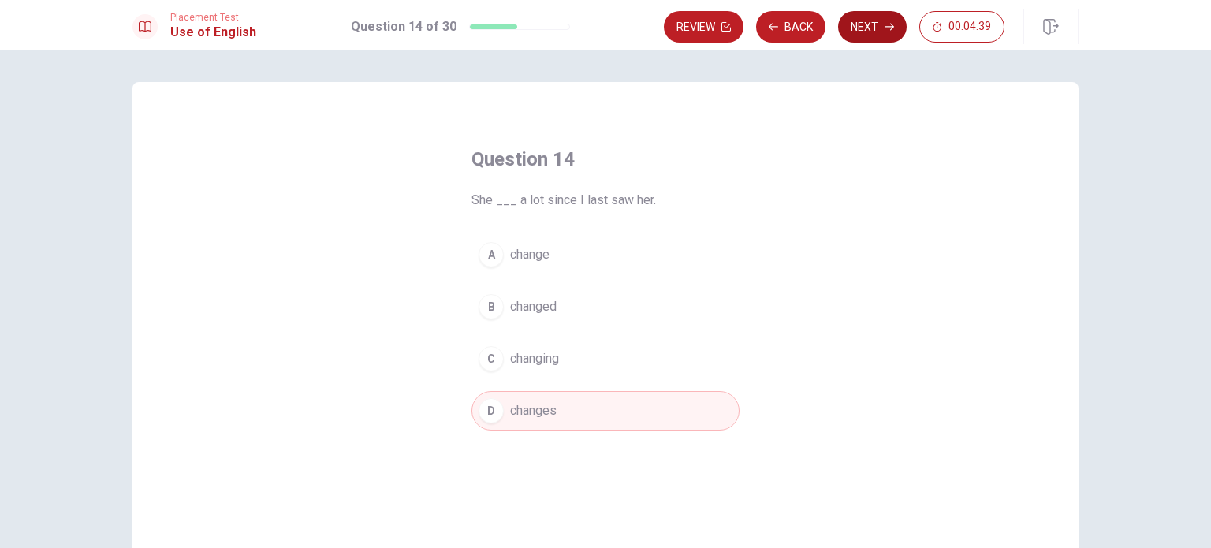
drag, startPoint x: 842, startPoint y: 40, endPoint x: 855, endPoint y: 20, distance: 24.1
click at [845, 39] on div "Review Back Next 00:04:39" at bounding box center [871, 26] width 415 height 35
click at [861, 15] on button "Next" at bounding box center [872, 27] width 69 height 32
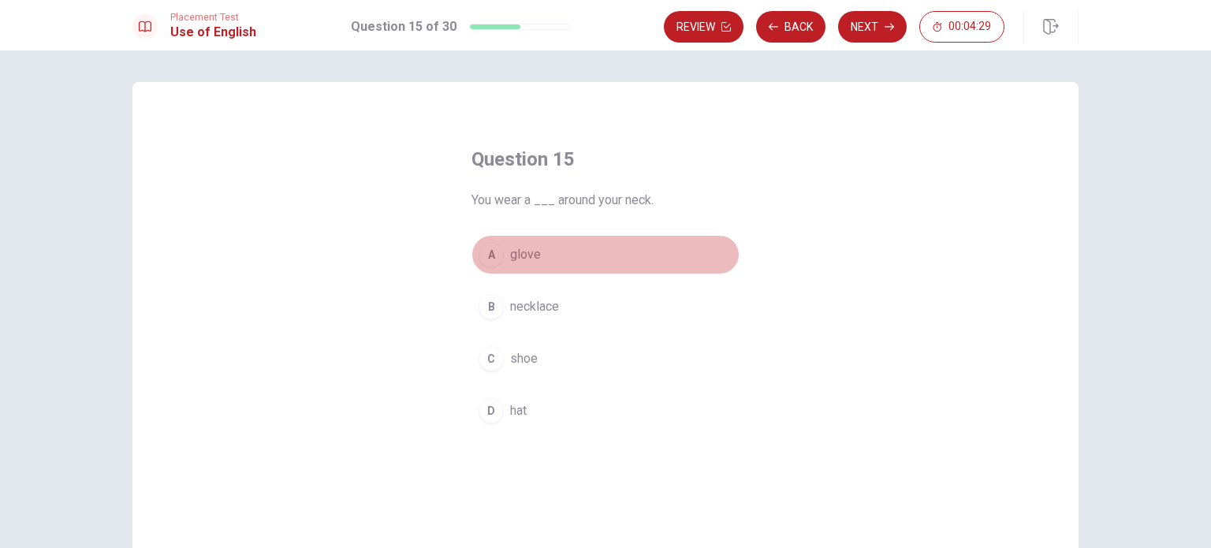
click at [497, 253] on div "A" at bounding box center [491, 254] width 25 height 25
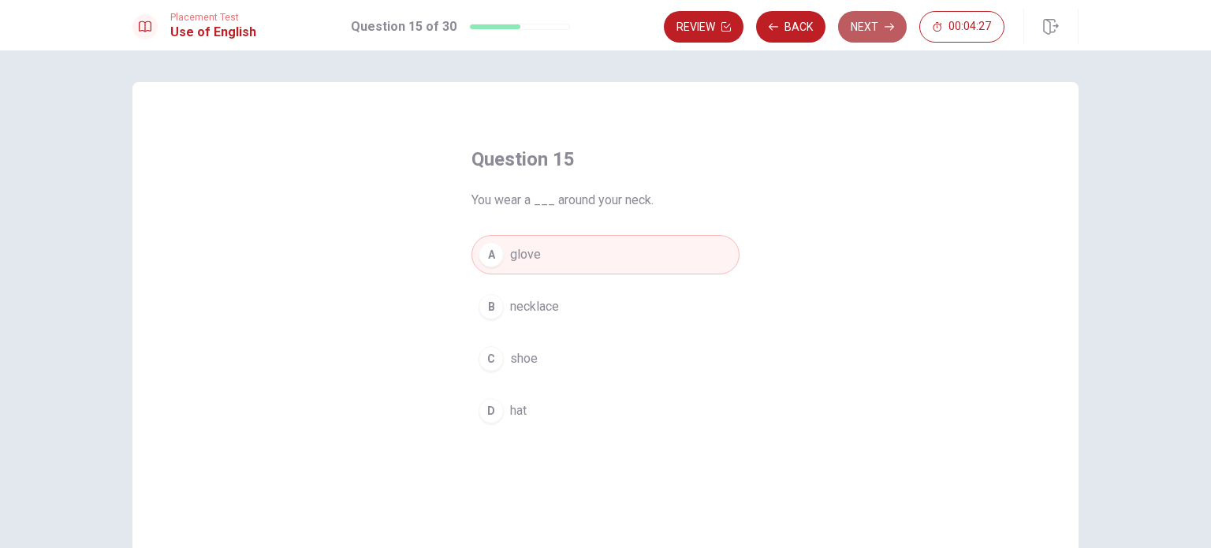
click at [892, 20] on button "Next" at bounding box center [872, 27] width 69 height 32
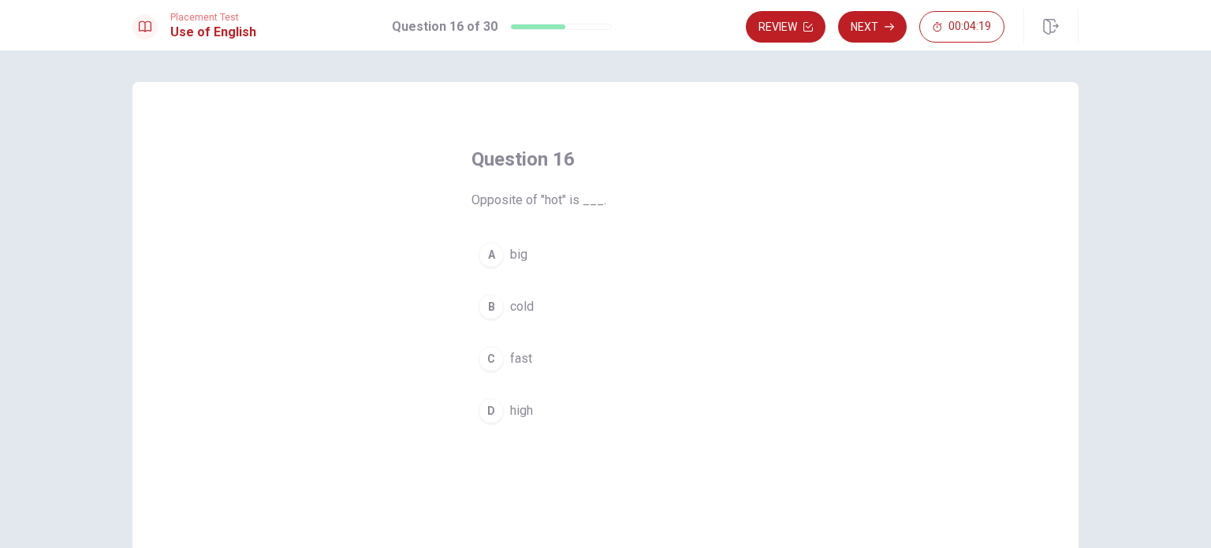
click at [498, 319] on button "B cold" at bounding box center [605, 306] width 268 height 39
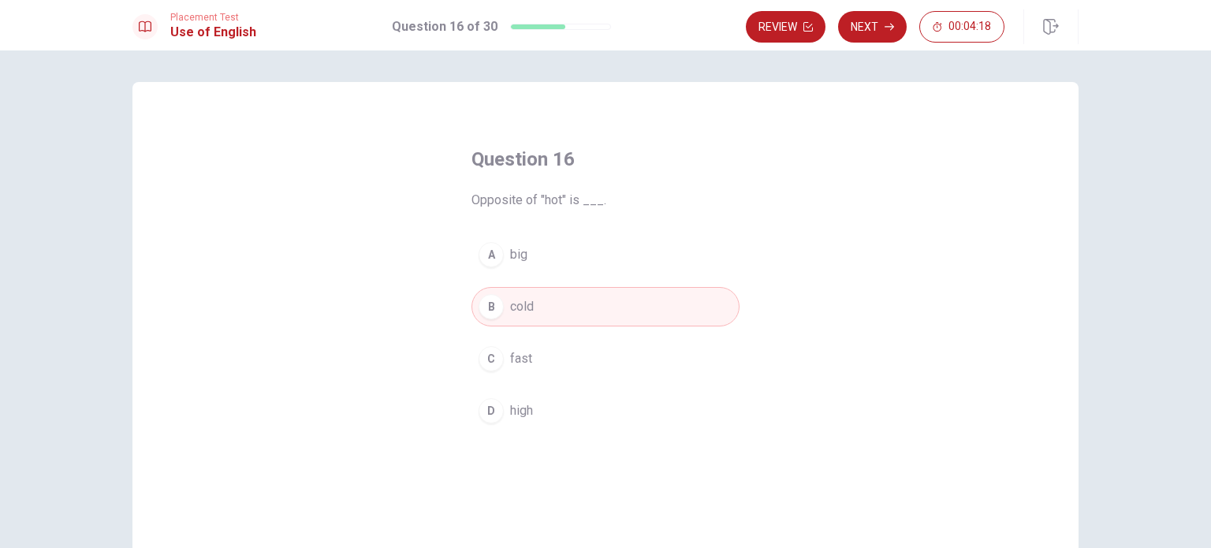
click at [881, 43] on div "Review Next 00:04:18" at bounding box center [912, 26] width 333 height 35
click at [881, 34] on button "Next" at bounding box center [872, 27] width 69 height 32
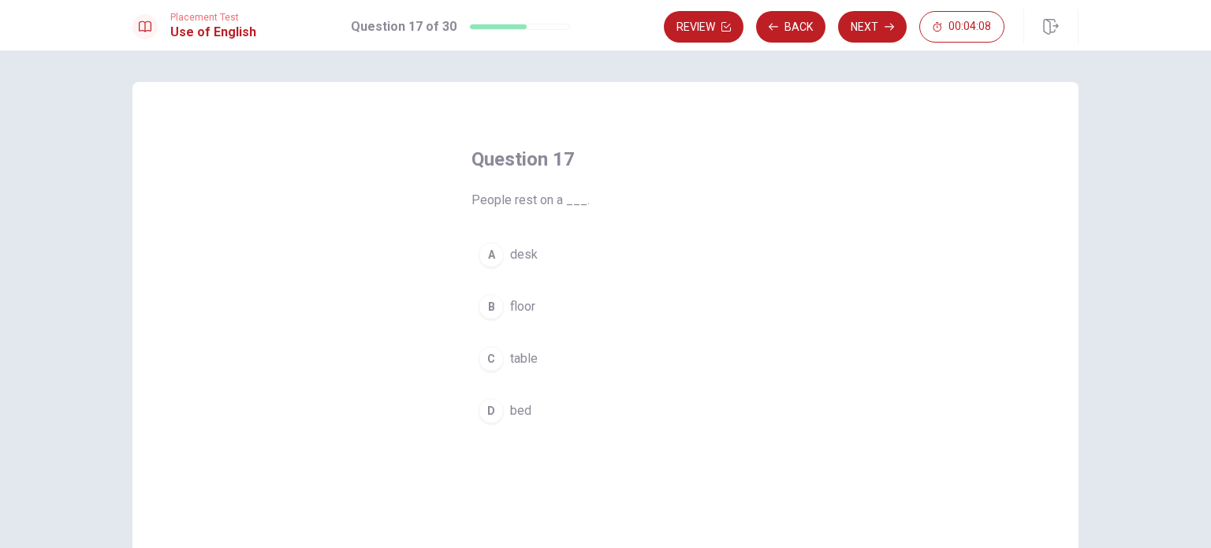
click at [523, 406] on span "bed" at bounding box center [520, 410] width 21 height 19
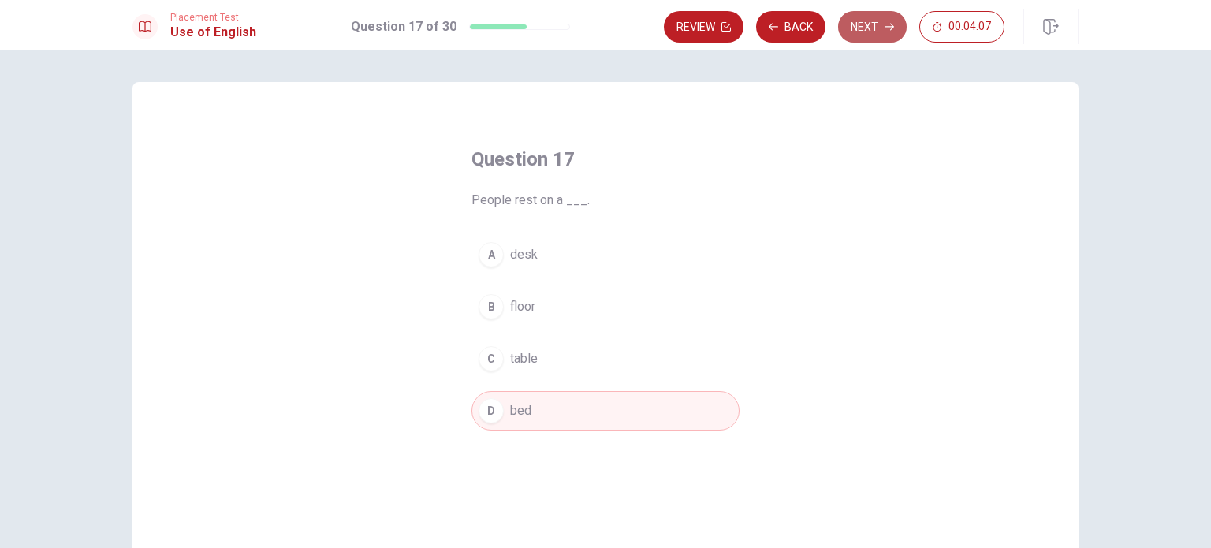
click at [870, 22] on button "Next" at bounding box center [872, 27] width 69 height 32
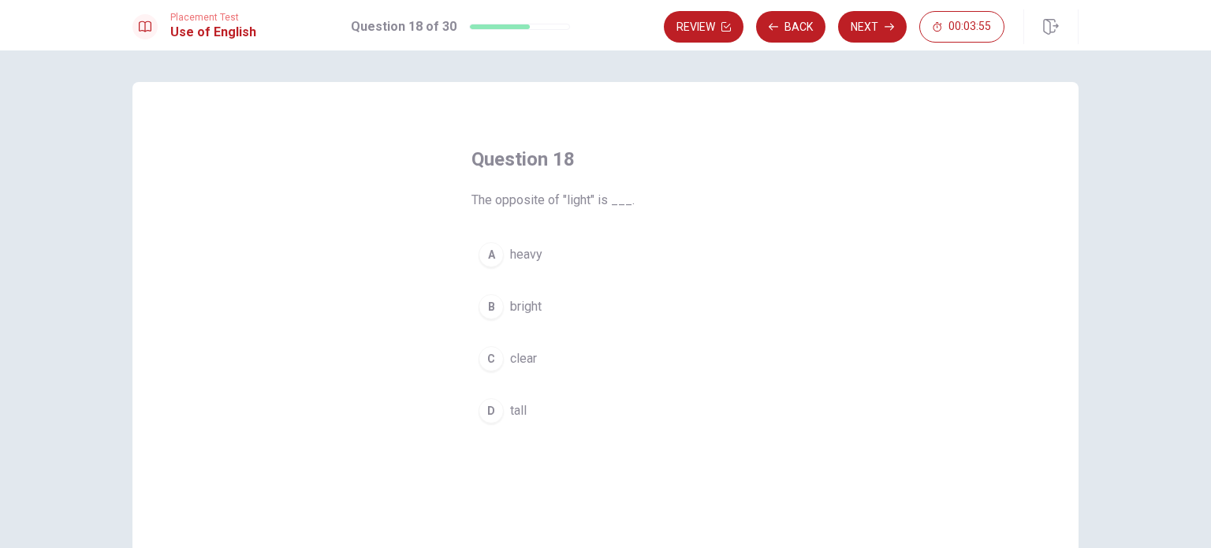
click at [527, 259] on span "heavy" at bounding box center [526, 254] width 32 height 19
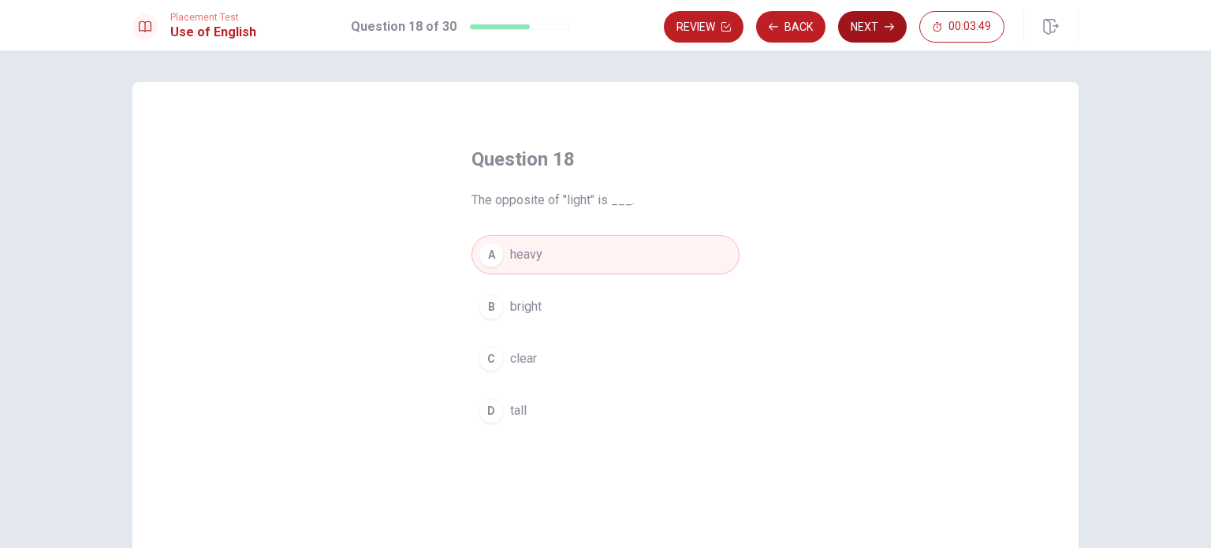
click at [899, 30] on button "Next" at bounding box center [872, 27] width 69 height 32
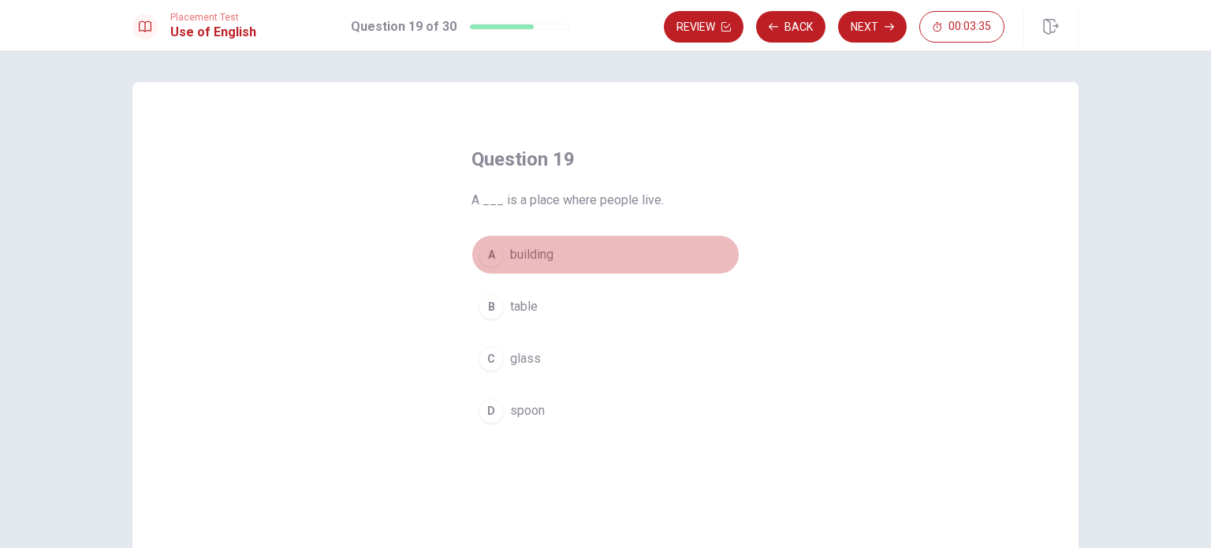
click at [541, 260] on span "building" at bounding box center [531, 254] width 43 height 19
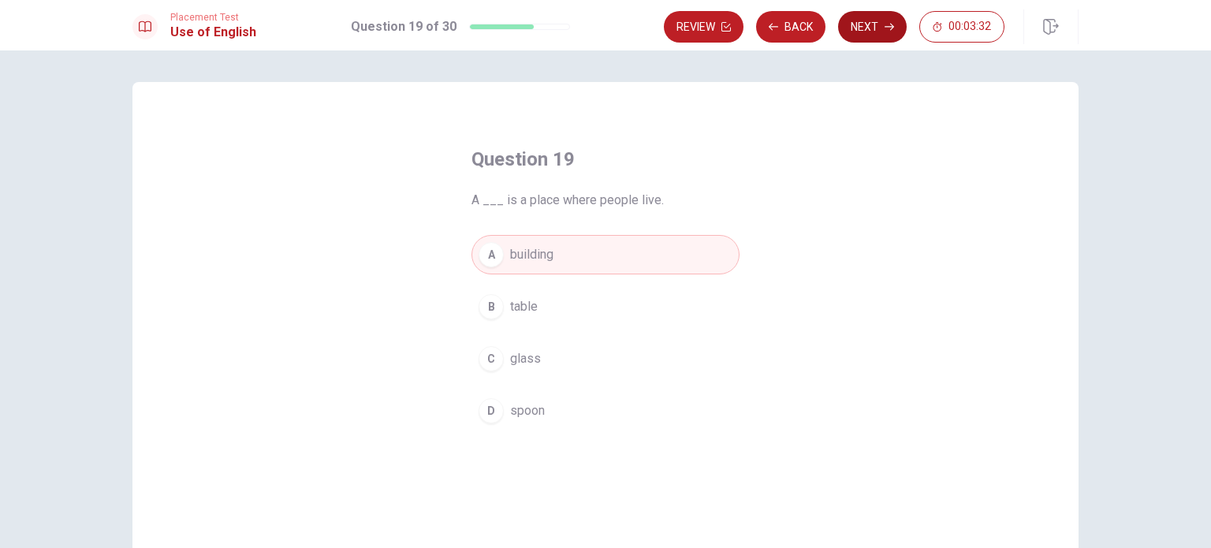
click at [892, 33] on button "Next" at bounding box center [872, 27] width 69 height 32
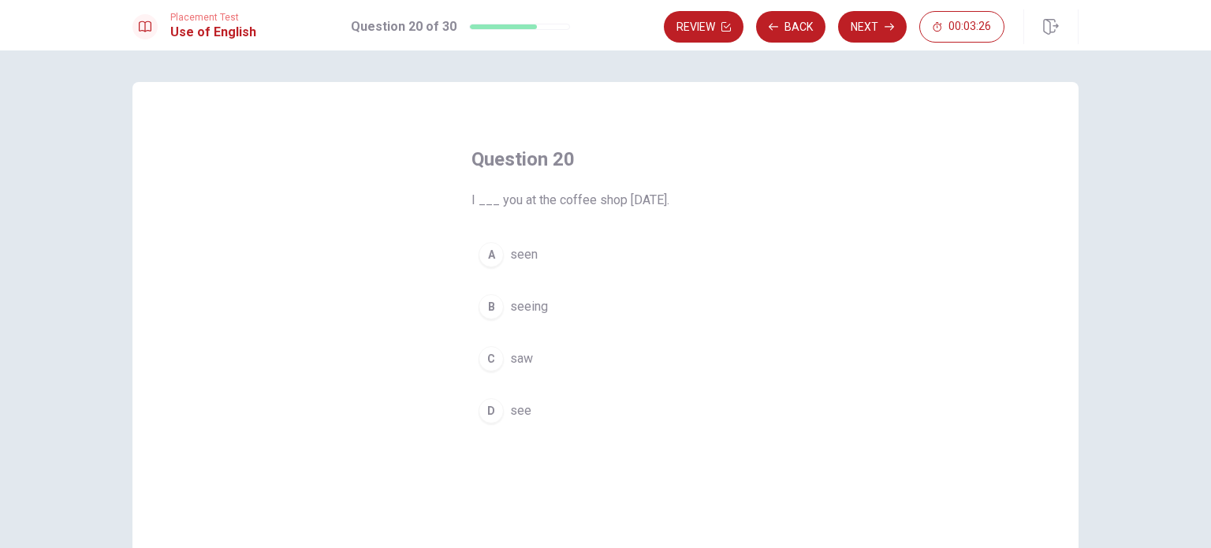
click at [566, 360] on button "C saw" at bounding box center [605, 358] width 268 height 39
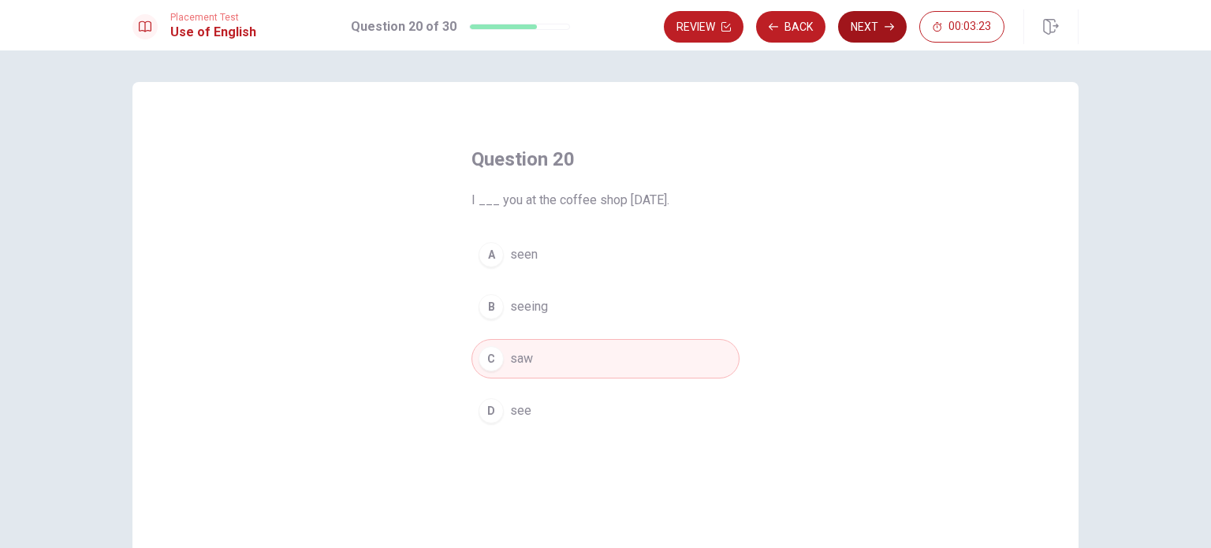
click at [845, 39] on button "Next" at bounding box center [872, 27] width 69 height 32
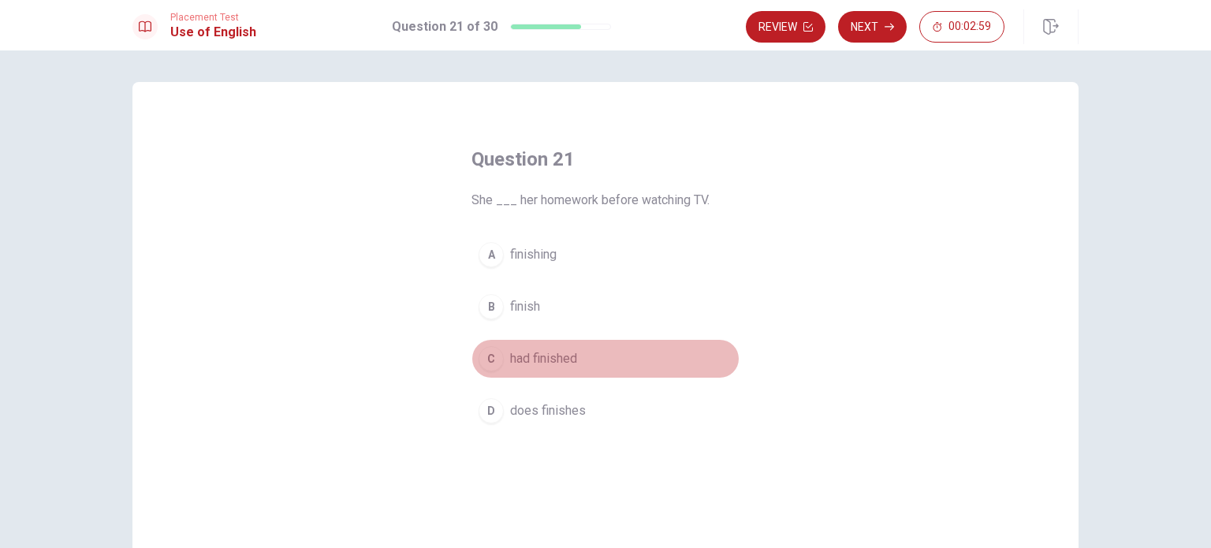
click at [553, 358] on span "had finished" at bounding box center [543, 358] width 67 height 19
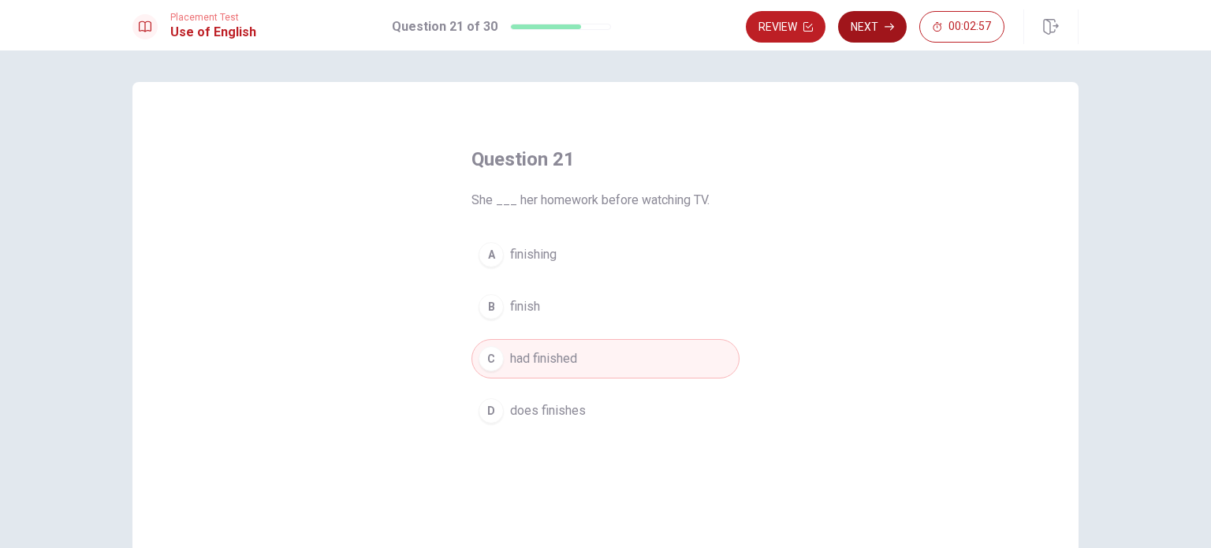
click at [880, 26] on button "Next" at bounding box center [872, 27] width 69 height 32
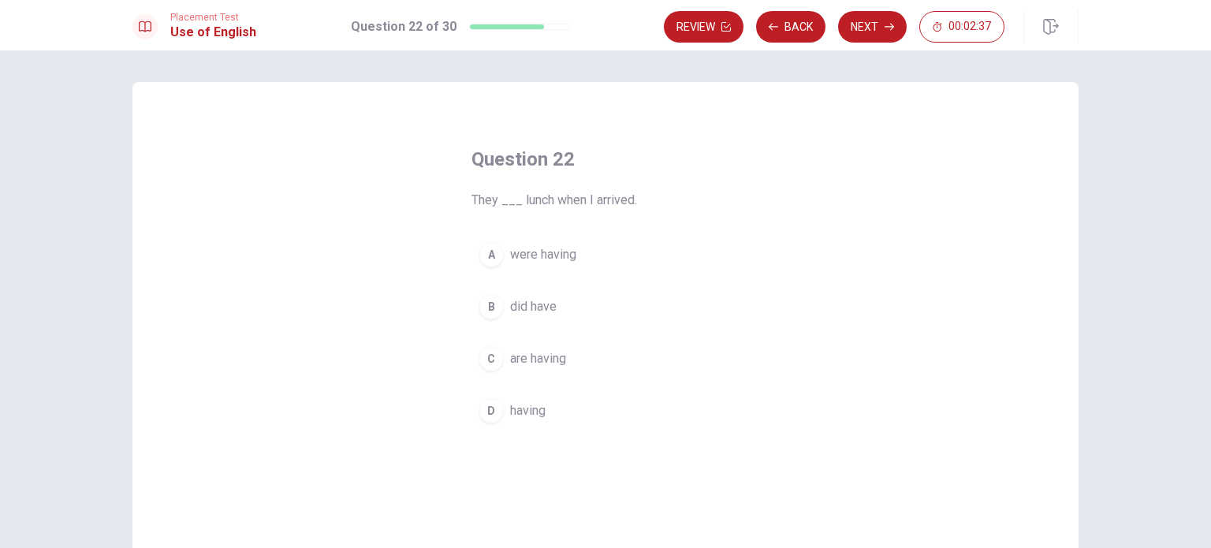
click at [549, 240] on button "A were having" at bounding box center [605, 254] width 268 height 39
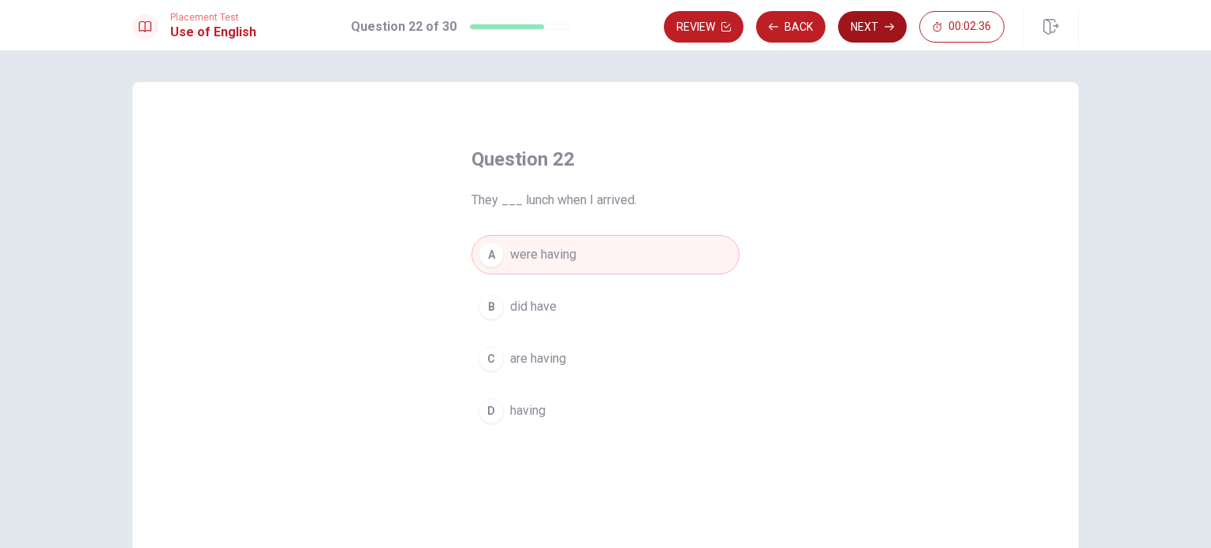
click at [877, 25] on button "Next" at bounding box center [872, 27] width 69 height 32
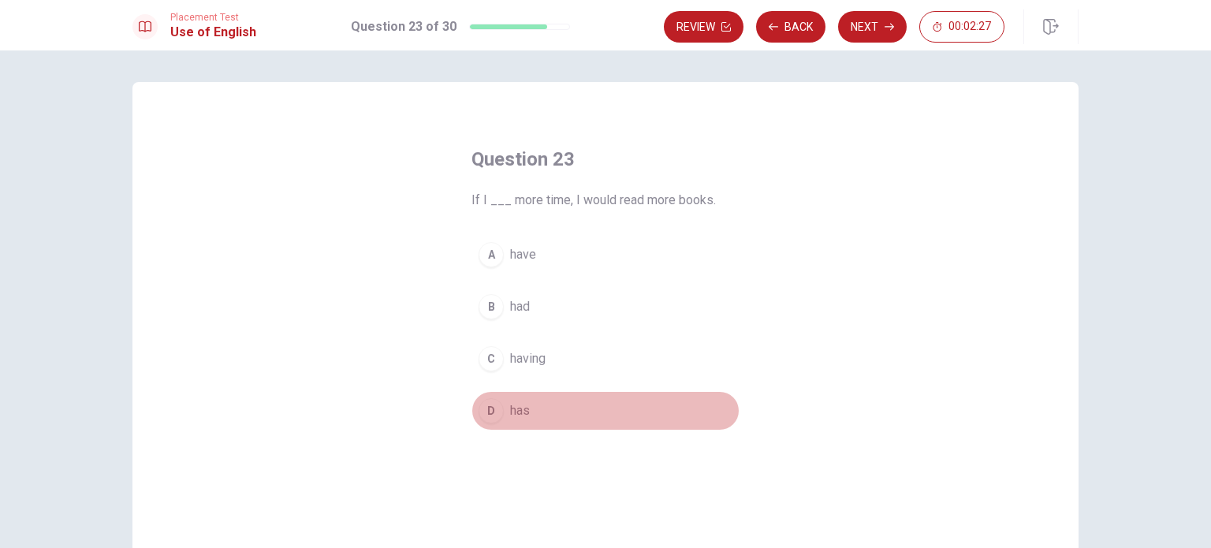
click at [529, 408] on button "D has" at bounding box center [605, 410] width 268 height 39
click at [566, 415] on button "D has" at bounding box center [605, 410] width 268 height 39
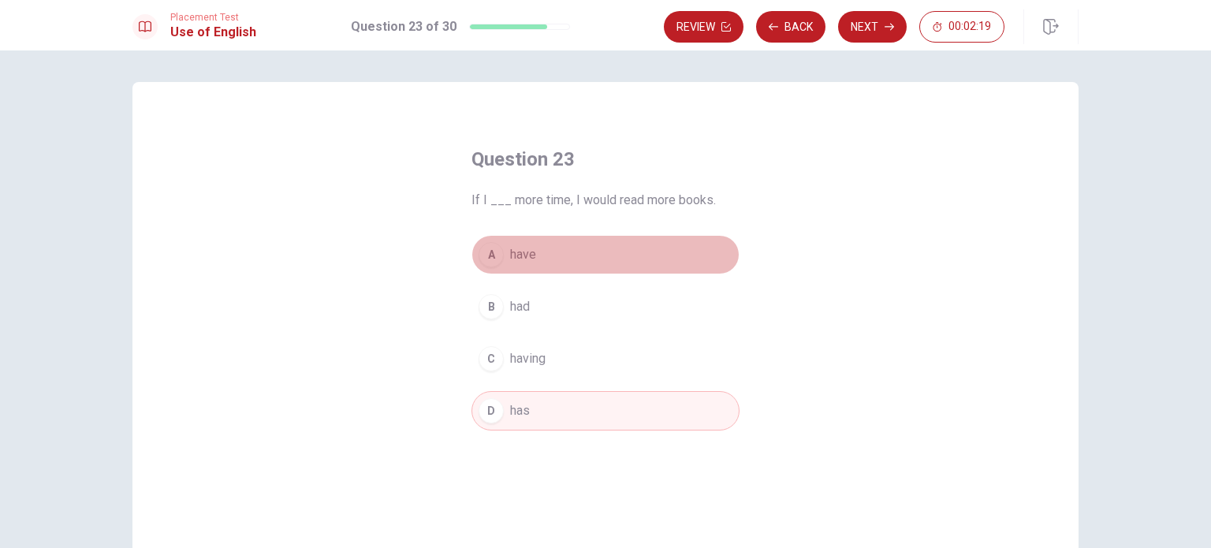
click at [555, 253] on button "A have" at bounding box center [605, 254] width 268 height 39
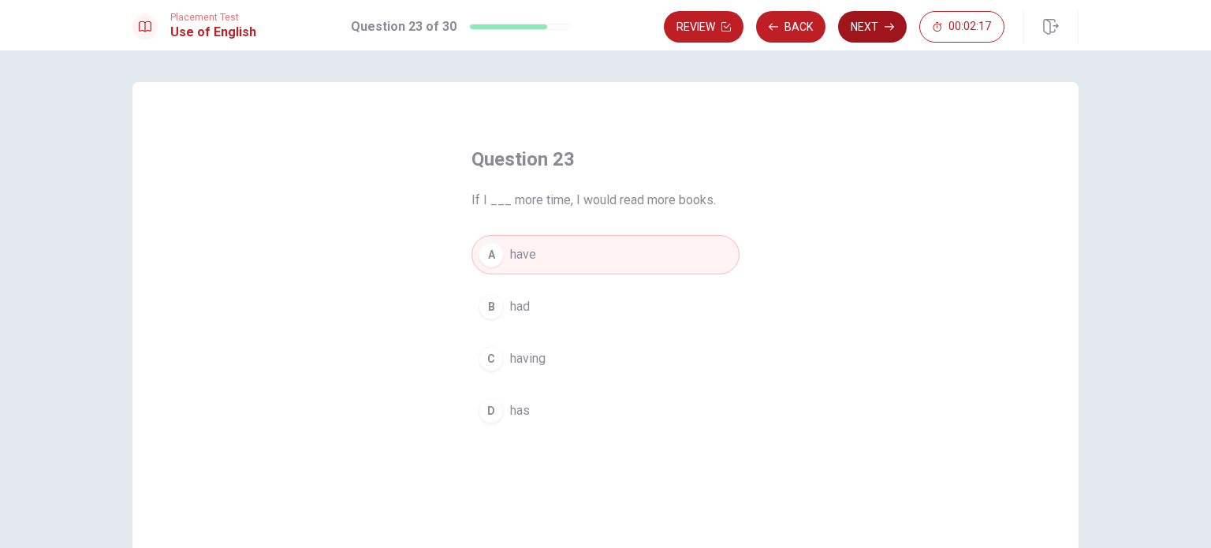
click at [844, 27] on button "Next" at bounding box center [872, 27] width 69 height 32
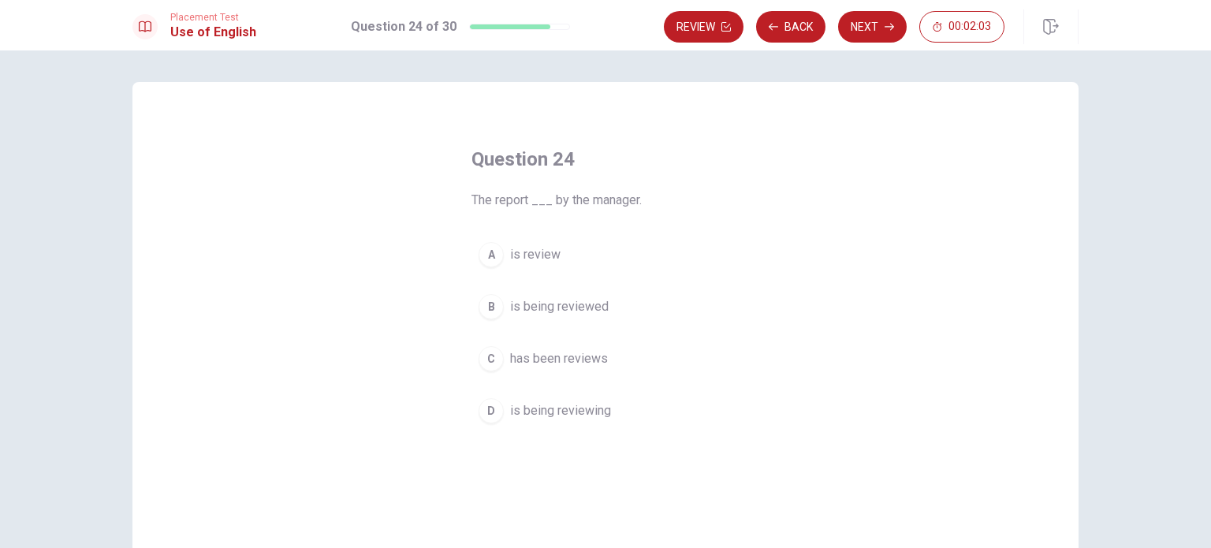
click at [602, 360] on span "has been reviews" at bounding box center [559, 358] width 98 height 19
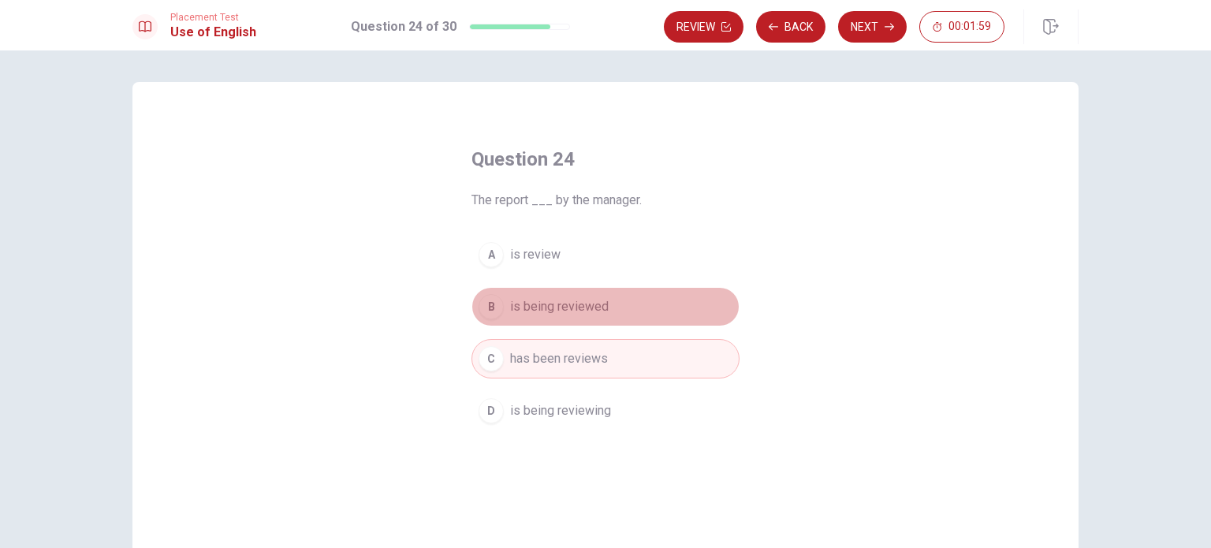
click at [601, 302] on span "is being reviewed" at bounding box center [559, 306] width 99 height 19
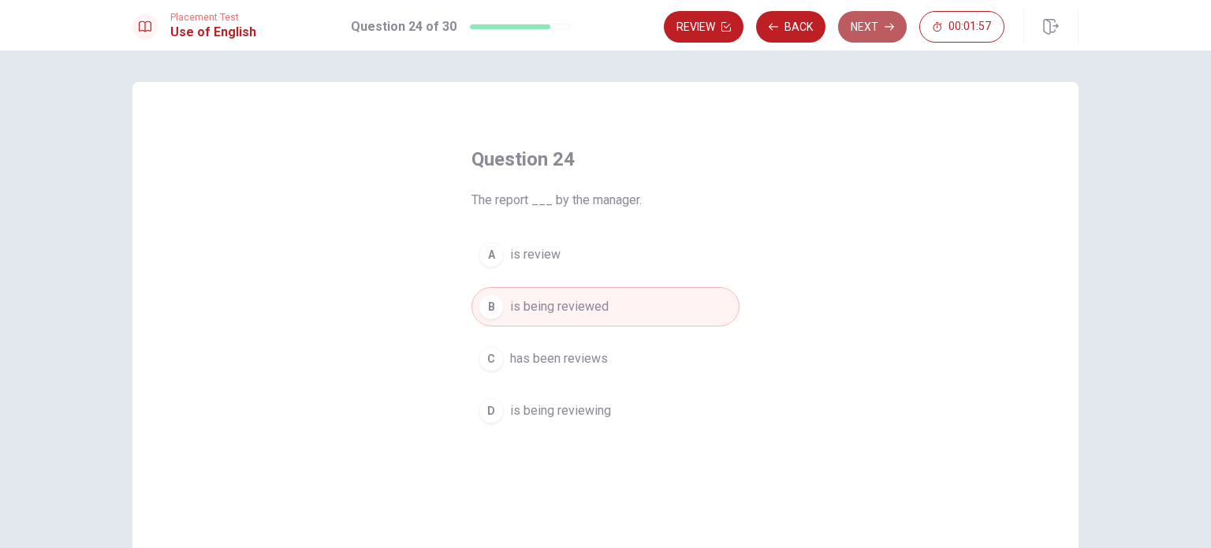
click at [875, 24] on button "Next" at bounding box center [872, 27] width 69 height 32
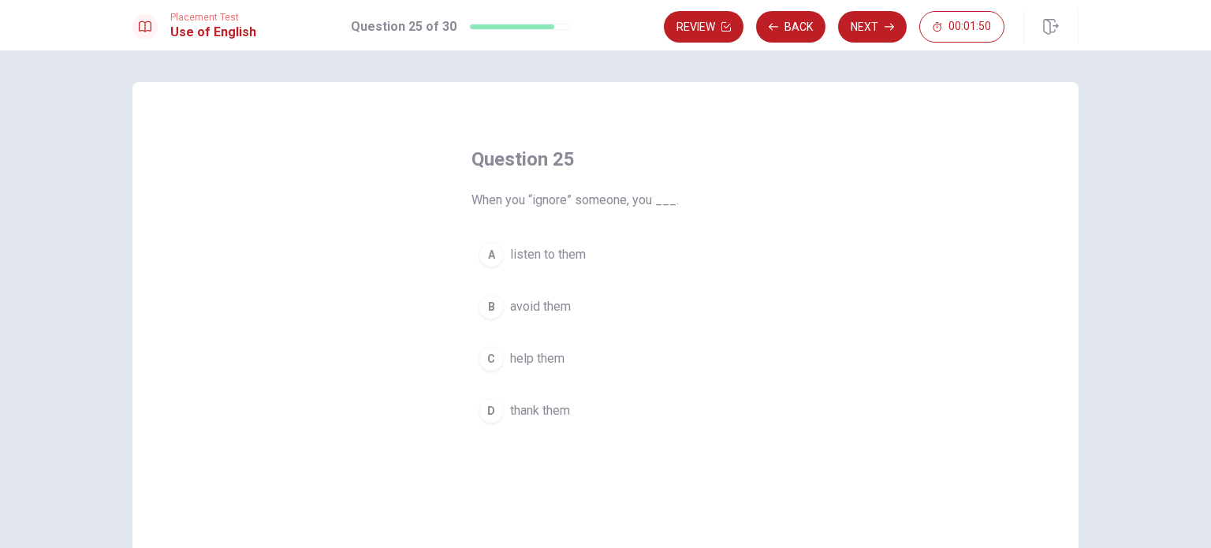
click at [627, 306] on button "B avoid them" at bounding box center [605, 306] width 268 height 39
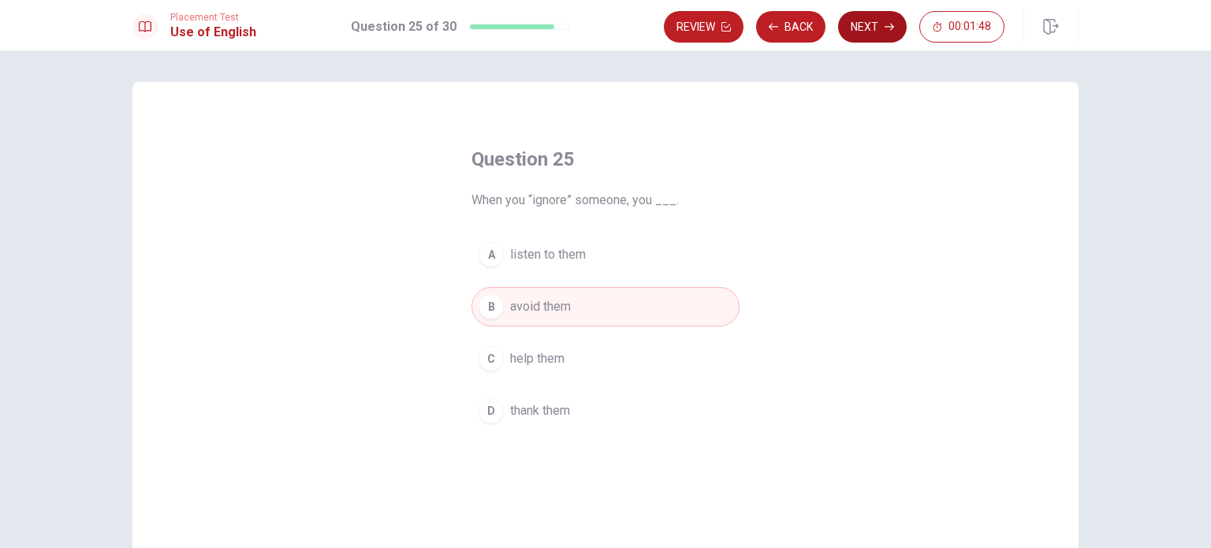
click at [880, 31] on button "Next" at bounding box center [872, 27] width 69 height 32
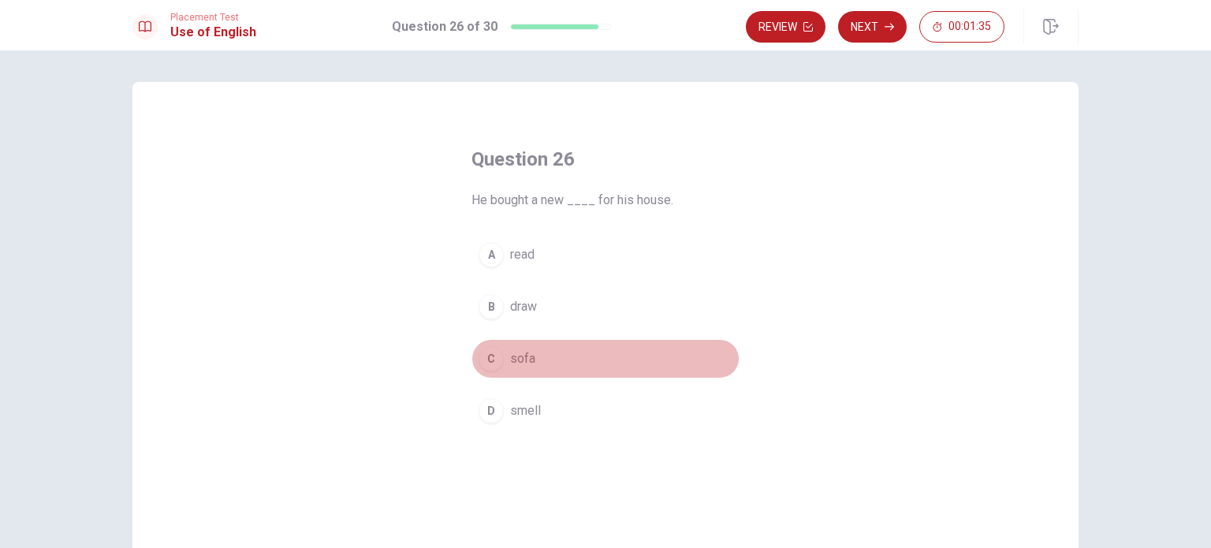
drag, startPoint x: 484, startPoint y: 367, endPoint x: 495, endPoint y: 349, distance: 21.2
click at [484, 366] on div "C" at bounding box center [491, 358] width 25 height 25
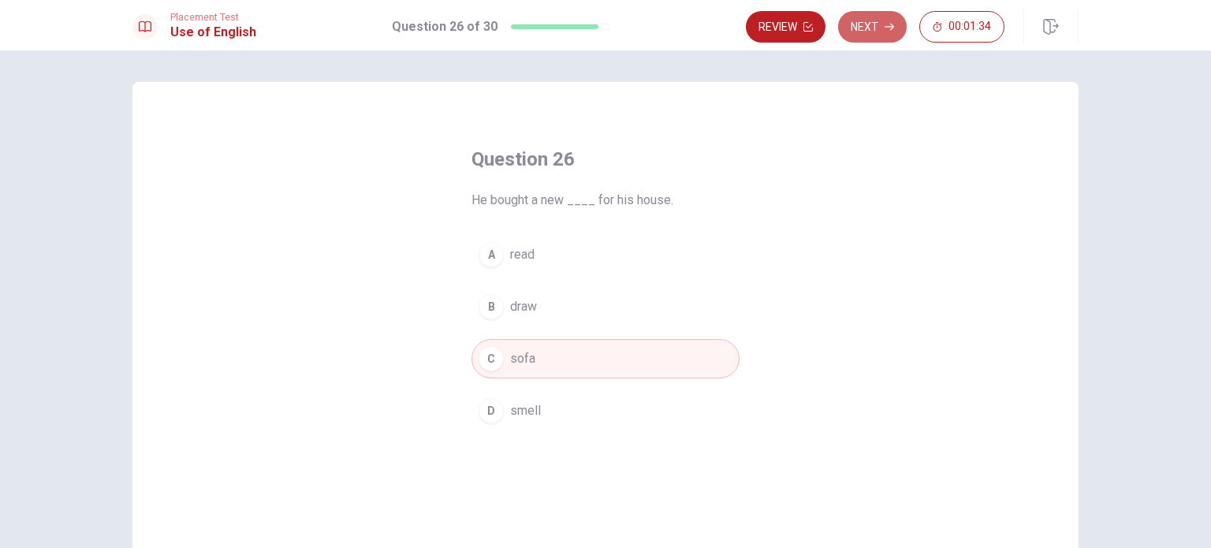
click at [845, 20] on button "Next" at bounding box center [872, 27] width 69 height 32
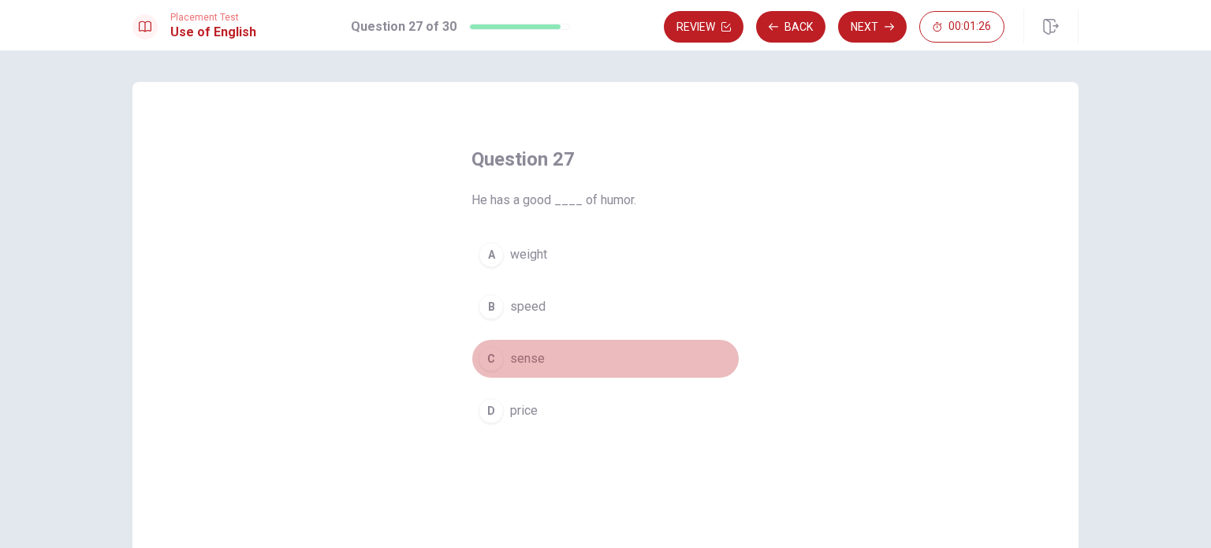
click at [488, 364] on div "C" at bounding box center [491, 358] width 25 height 25
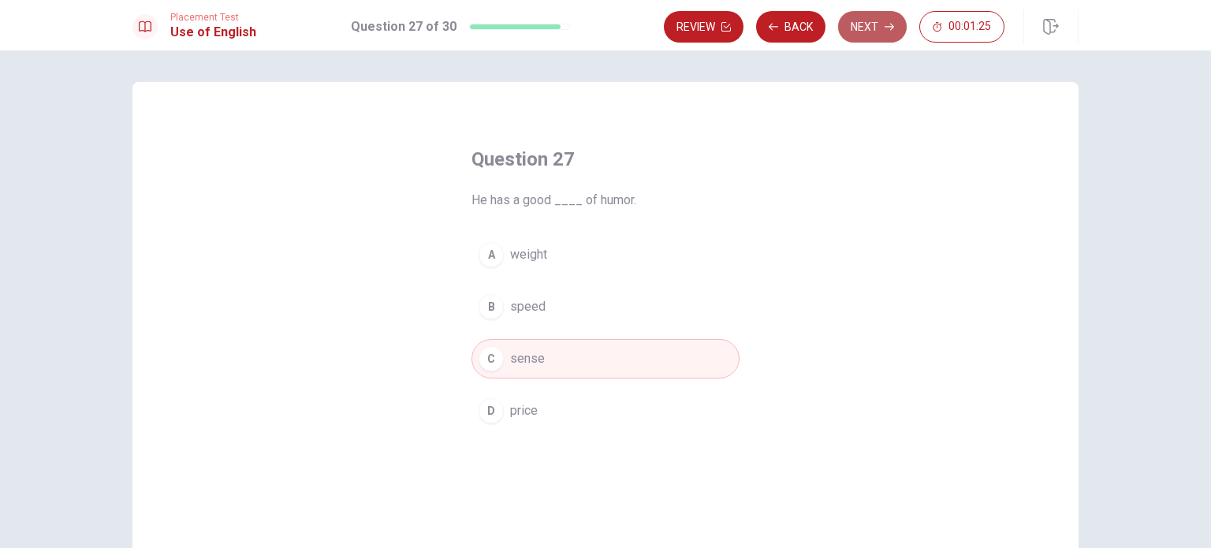
click at [851, 29] on button "Next" at bounding box center [872, 27] width 69 height 32
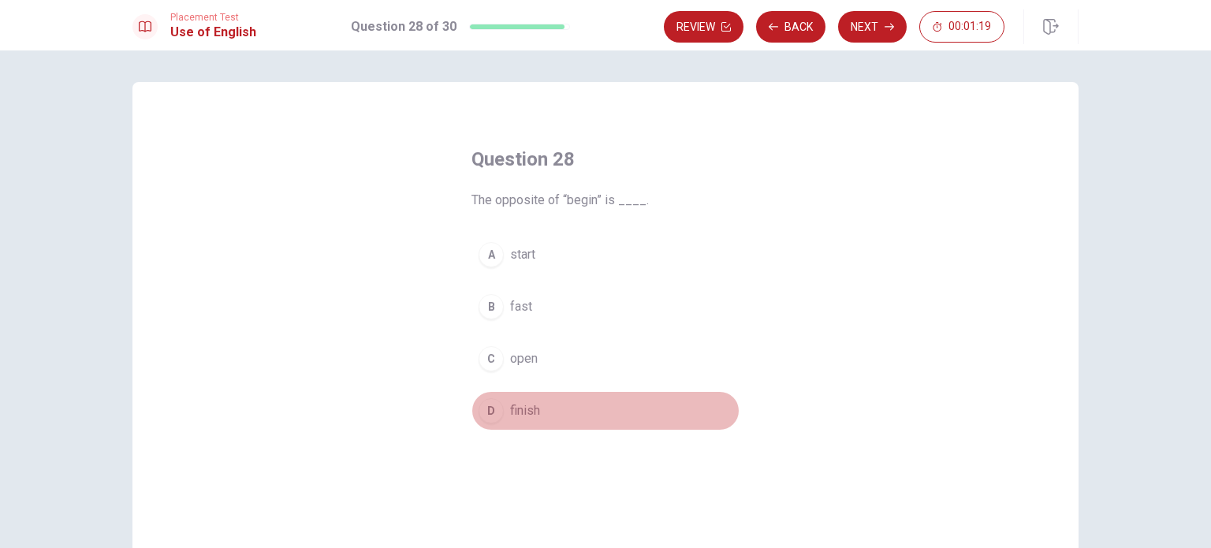
click at [490, 408] on div "D" at bounding box center [491, 410] width 25 height 25
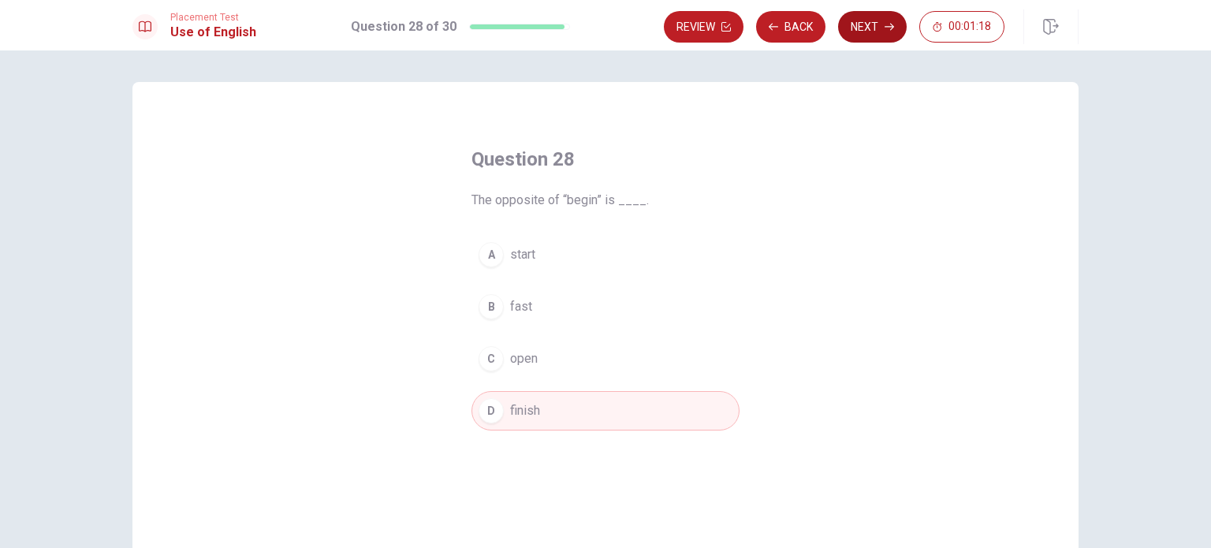
click at [874, 26] on button "Next" at bounding box center [872, 27] width 69 height 32
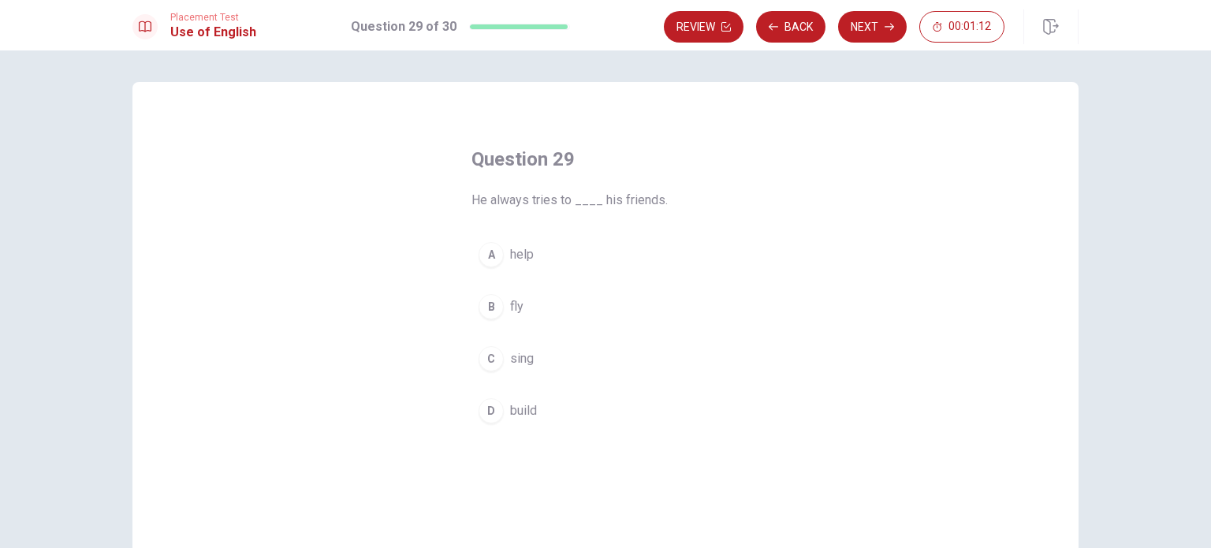
click at [494, 256] on div "A" at bounding box center [491, 254] width 25 height 25
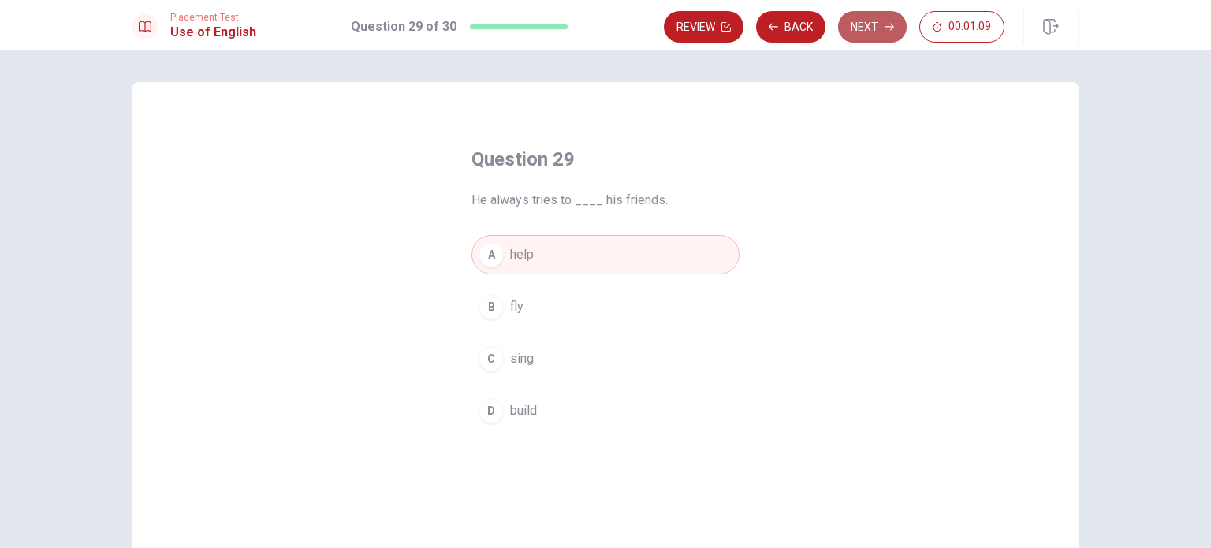
click at [858, 27] on button "Next" at bounding box center [872, 27] width 69 height 32
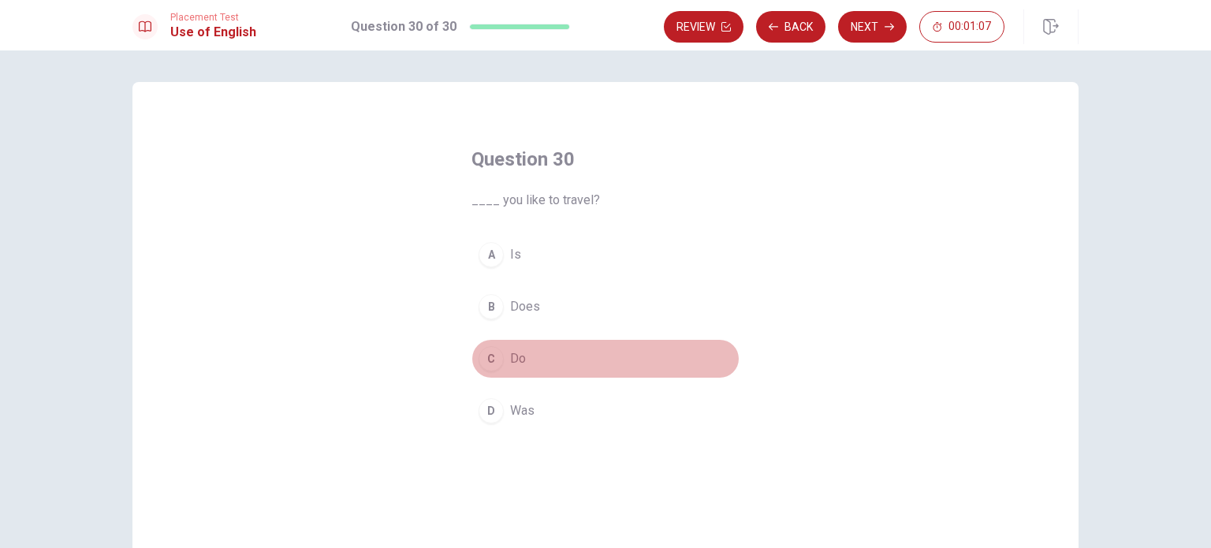
click at [490, 369] on div "C" at bounding box center [491, 358] width 25 height 25
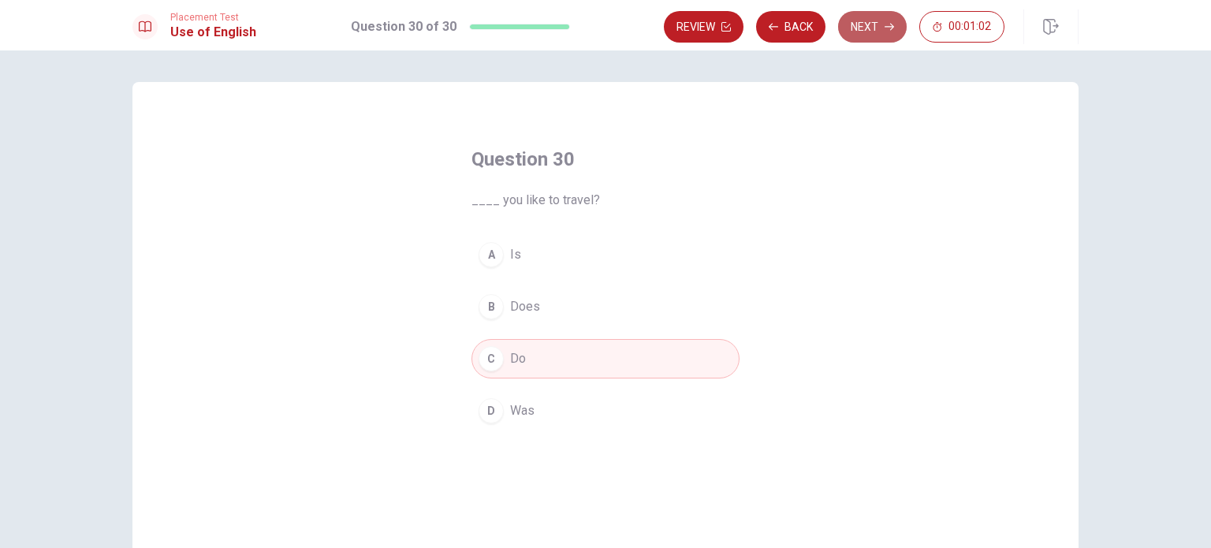
click at [874, 22] on button "Next" at bounding box center [872, 27] width 69 height 32
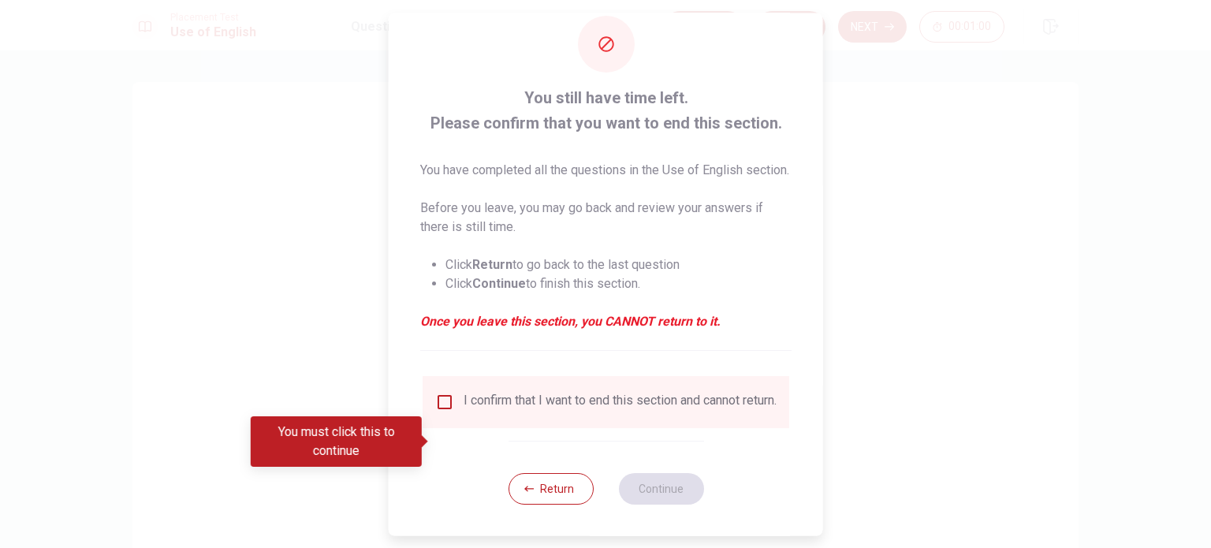
scroll to position [58, 0]
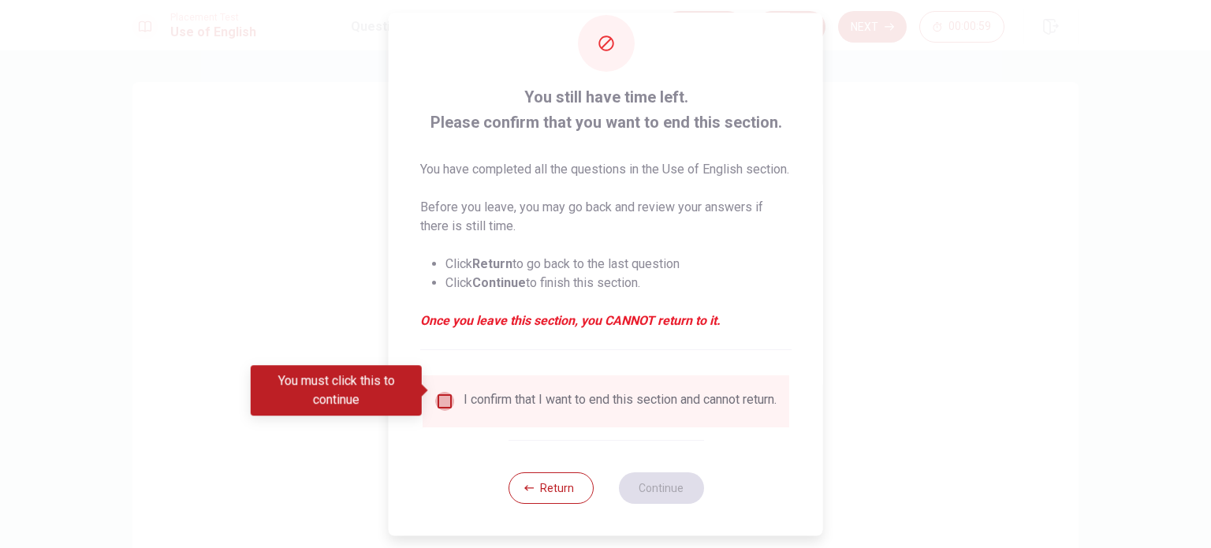
click at [441, 395] on input "You must click this to continue" at bounding box center [444, 401] width 19 height 19
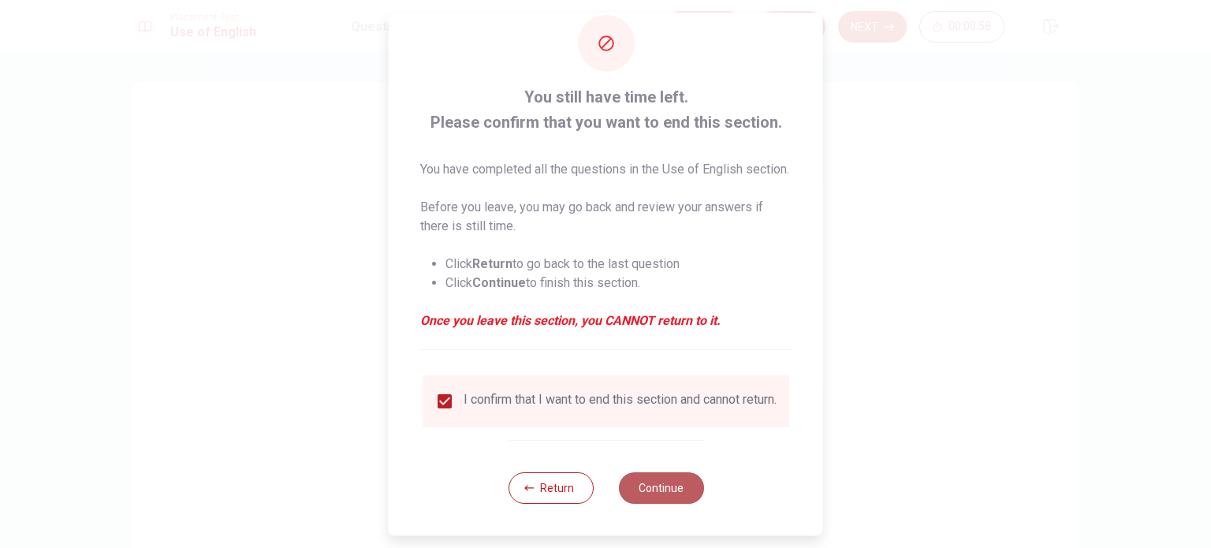
click at [656, 484] on button "Continue" at bounding box center [660, 488] width 85 height 32
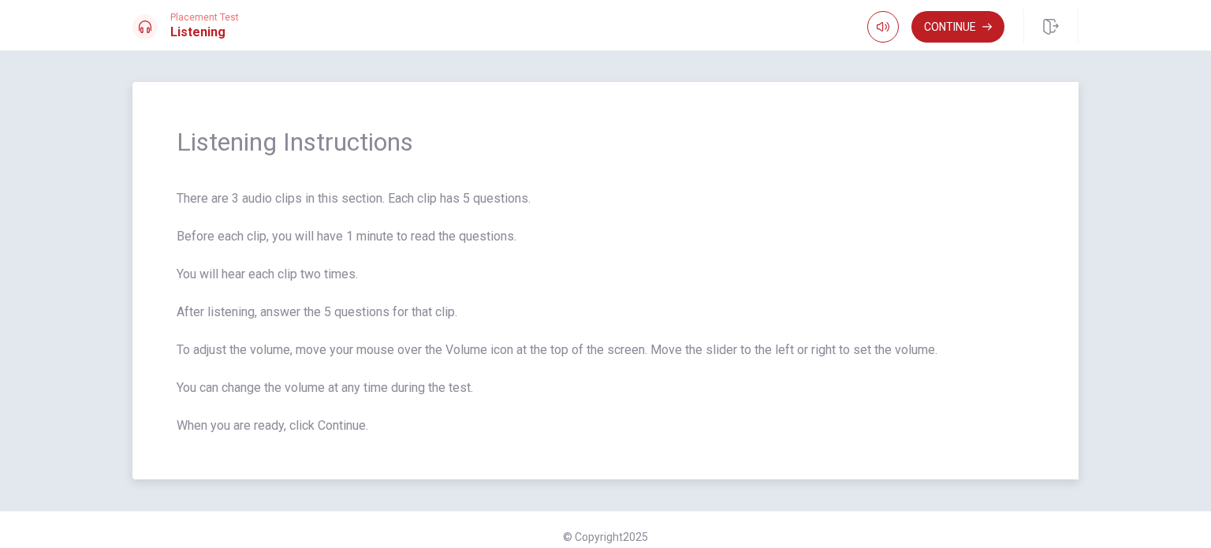
scroll to position [13, 0]
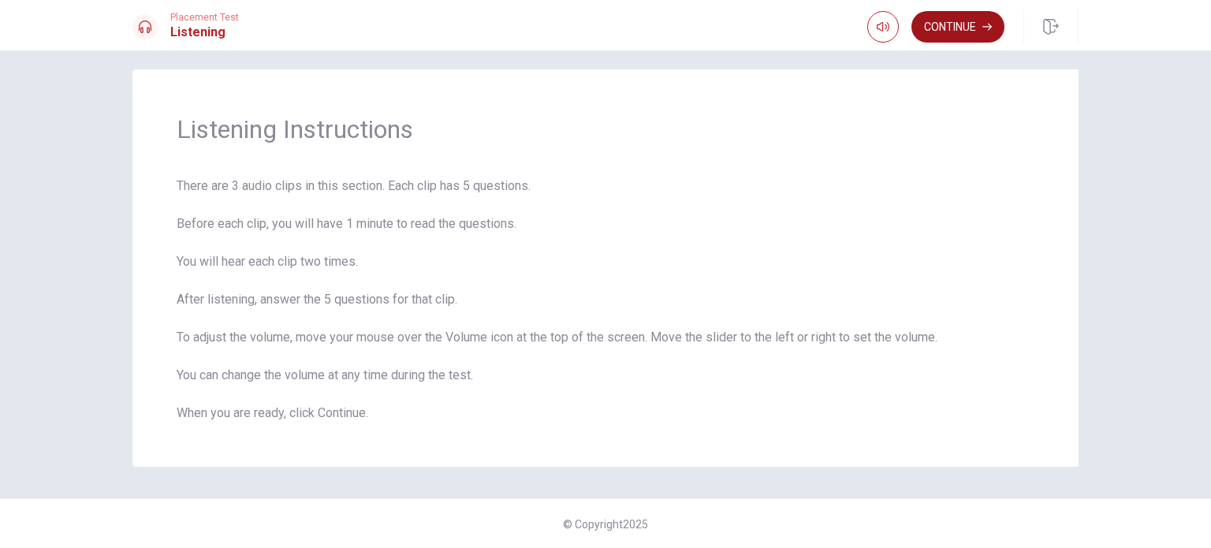
click at [982, 24] on icon "button" at bounding box center [986, 26] width 9 height 9
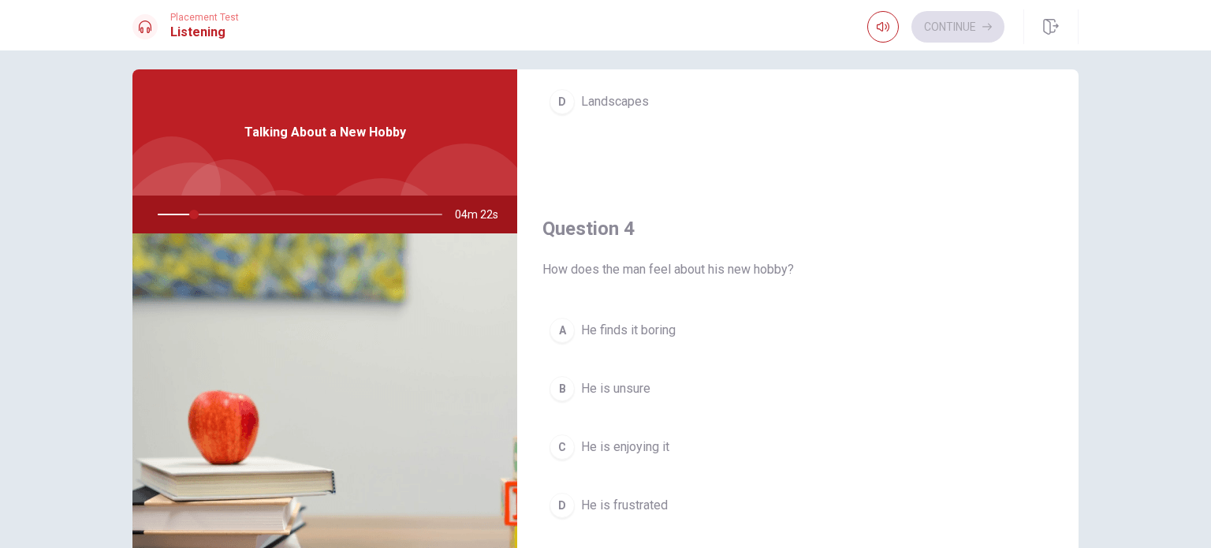
scroll to position [1104, 0]
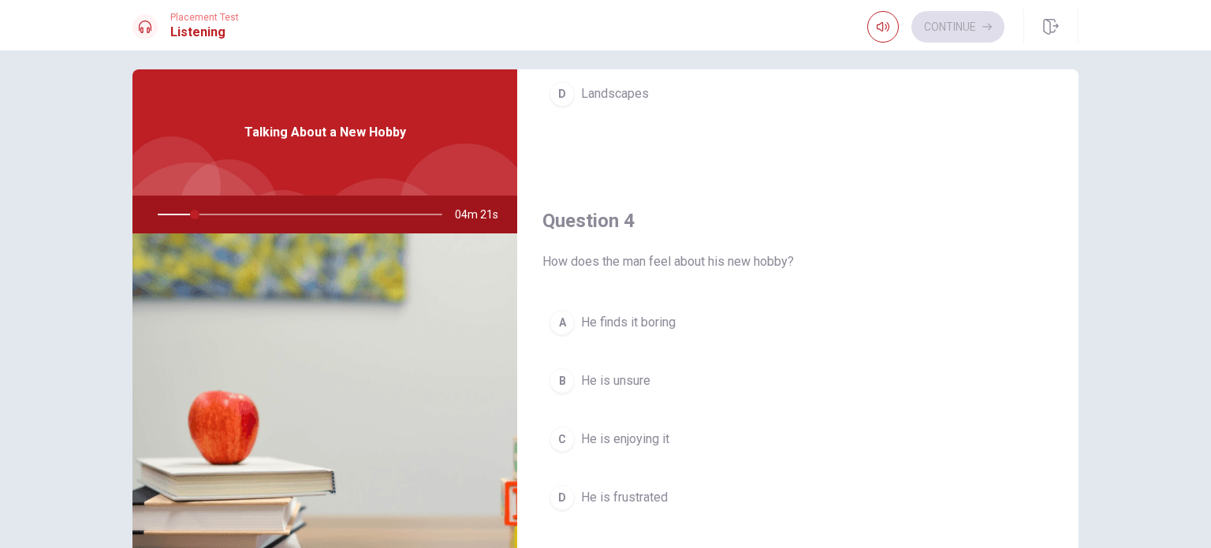
click at [758, 273] on div "Question 4 How does the man feel about his new hobby? A He finds it boring B He…" at bounding box center [797, 379] width 561 height 404
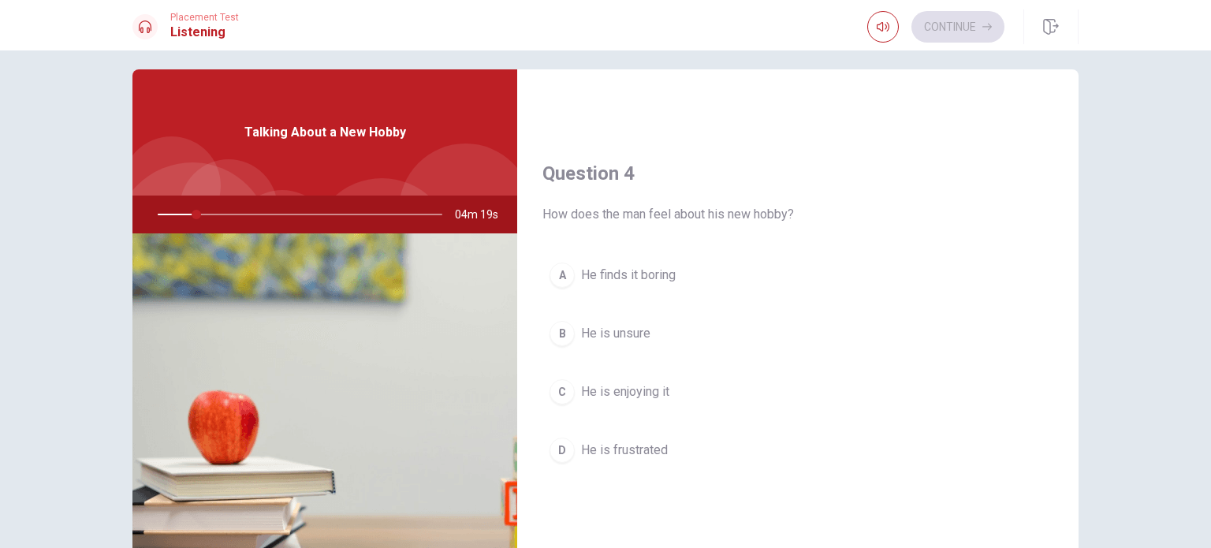
scroll to position [1183, 0]
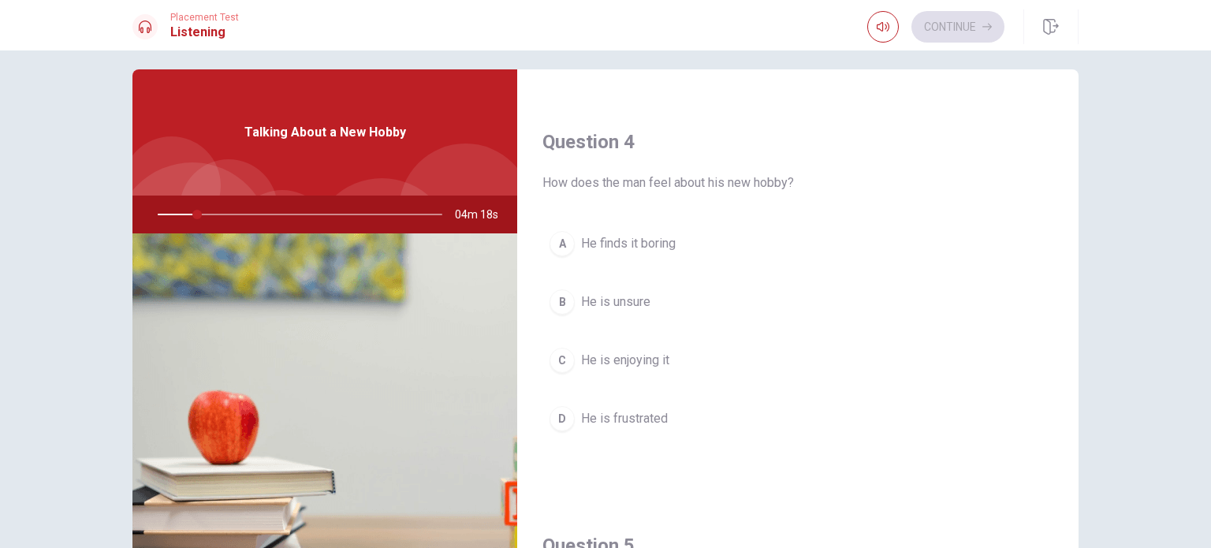
click at [227, 214] on div at bounding box center [297, 215] width 316 height 38
drag, startPoint x: 192, startPoint y: 214, endPoint x: 209, endPoint y: 210, distance: 17.8
click at [209, 210] on div at bounding box center [297, 215] width 316 height 38
click at [148, 214] on div at bounding box center [297, 215] width 316 height 38
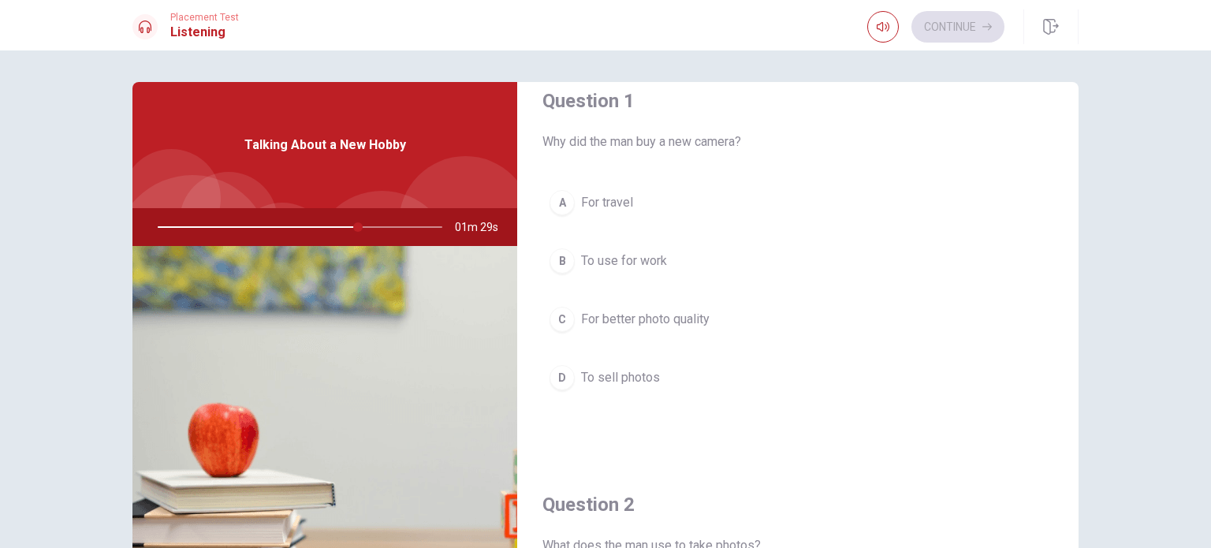
scroll to position [0, 0]
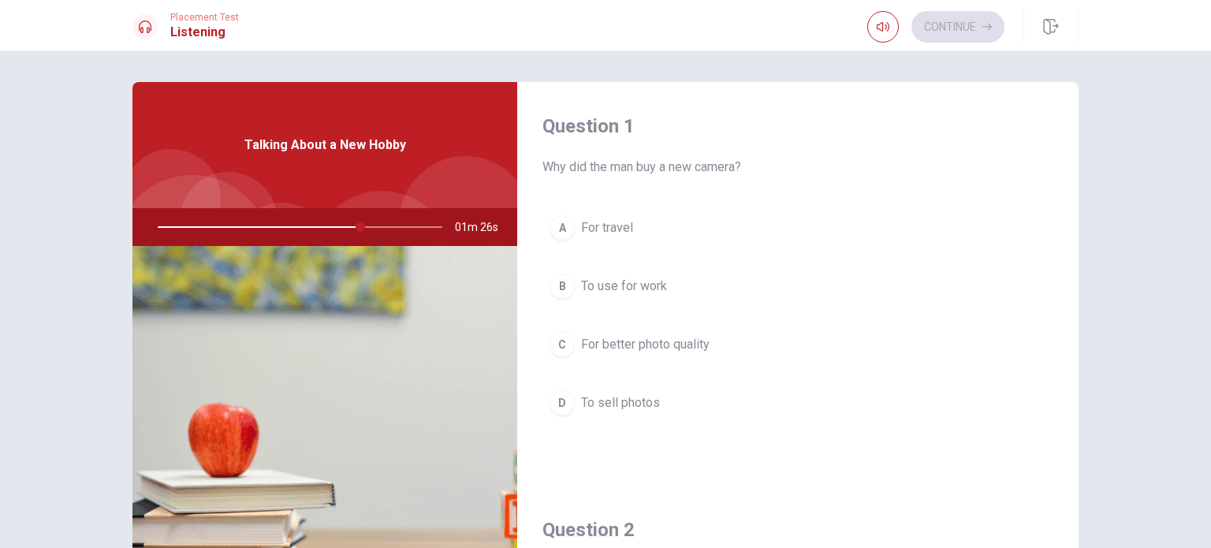
click at [635, 332] on button "C For better photo quality" at bounding box center [797, 344] width 511 height 39
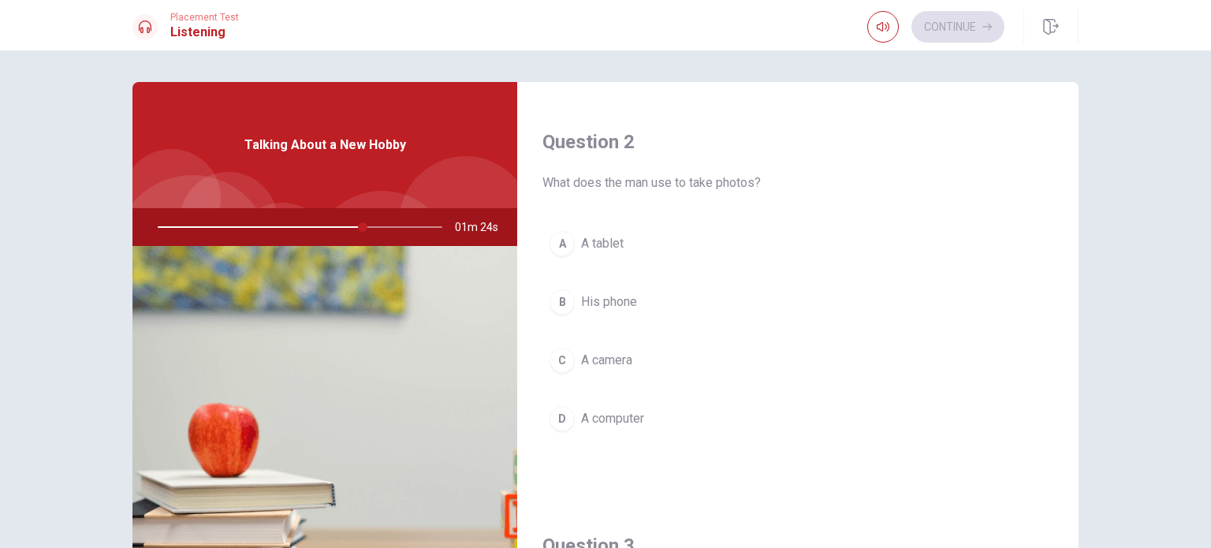
scroll to position [394, 0]
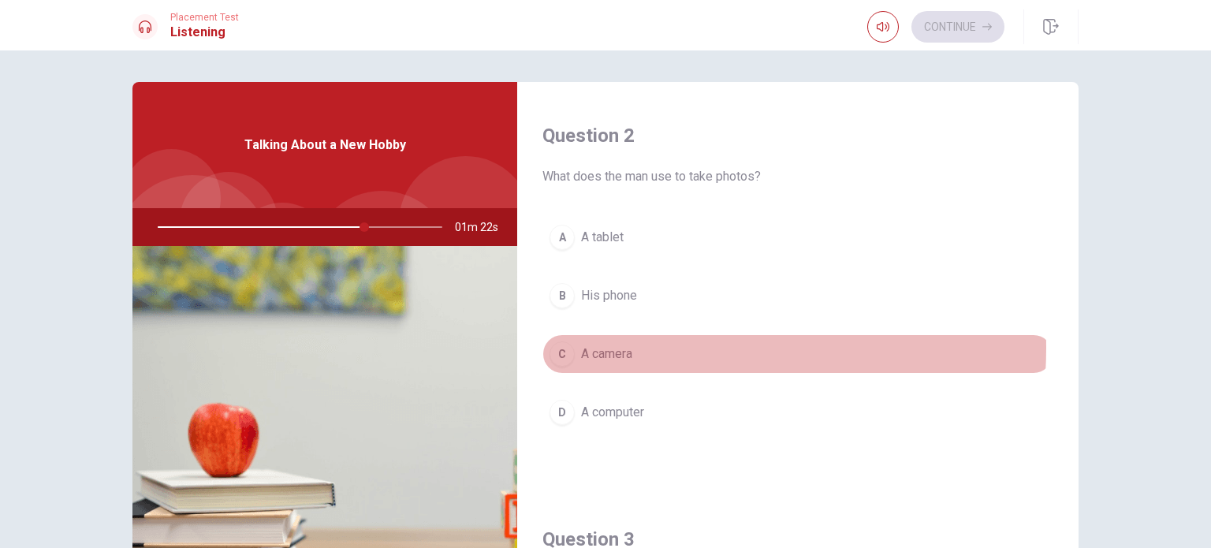
click at [618, 345] on span "A camera" at bounding box center [606, 354] width 51 height 19
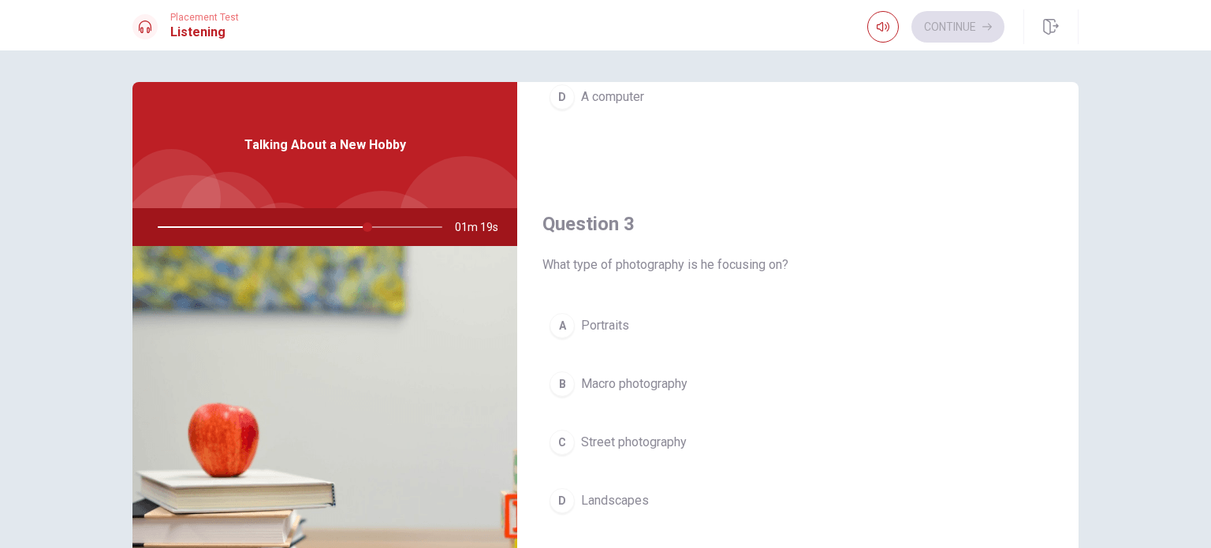
scroll to position [788, 0]
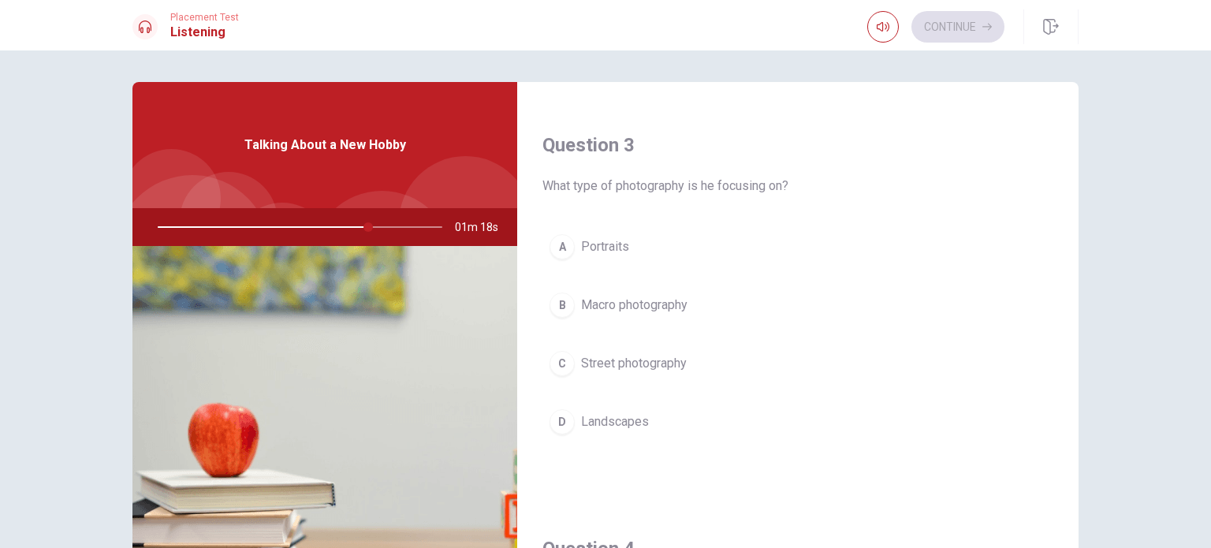
click at [631, 403] on button "D Landscapes" at bounding box center [797, 421] width 511 height 39
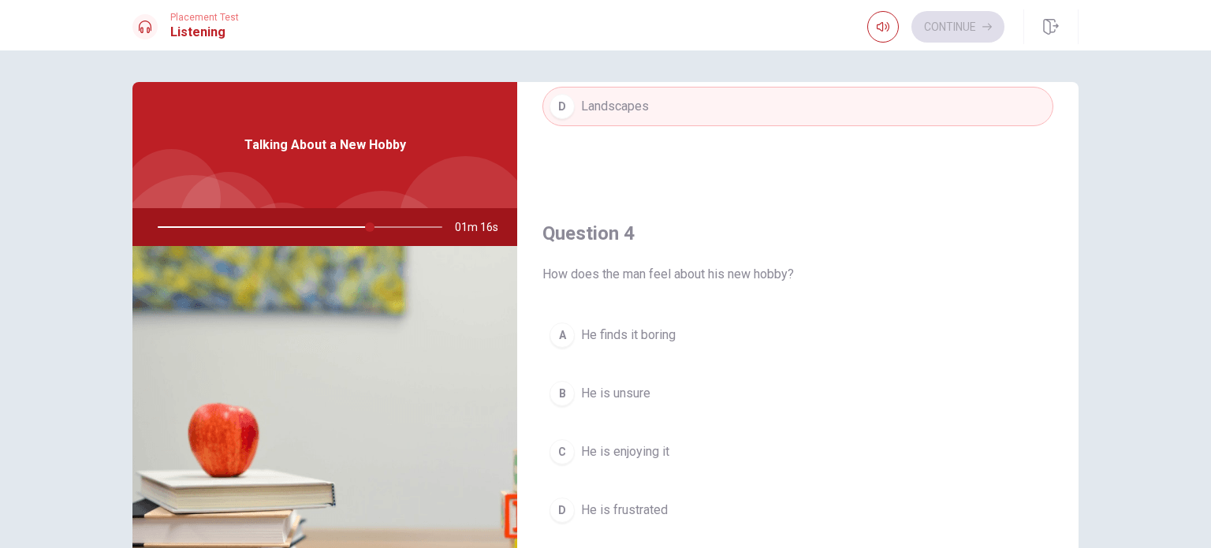
scroll to position [1183, 0]
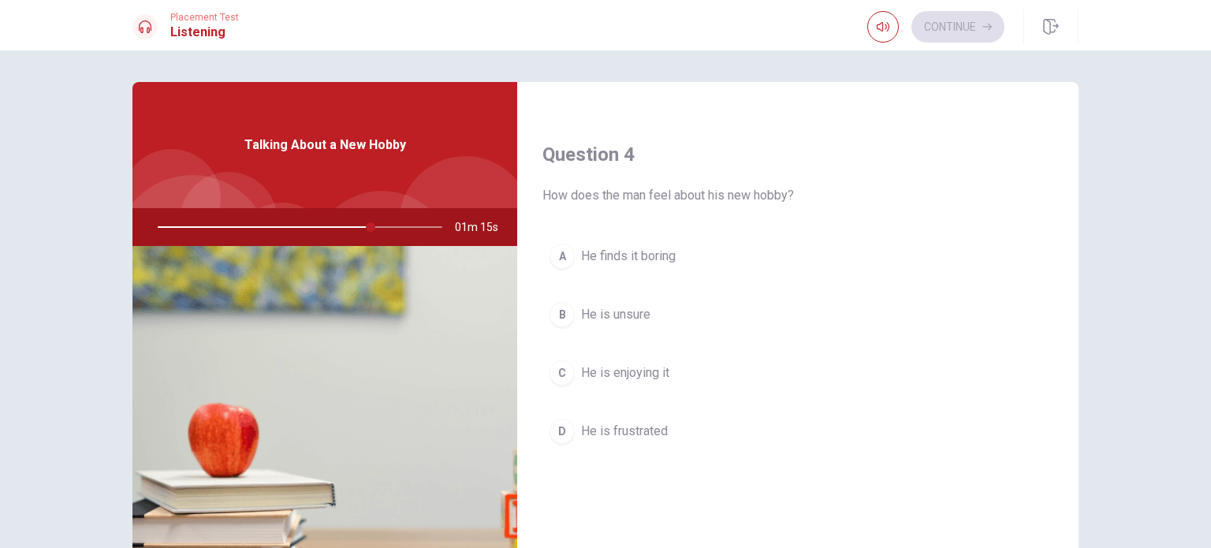
click at [631, 390] on div "A He finds it boring B He is unsure C He is enjoying it D He is frustrated" at bounding box center [797, 360] width 511 height 246
click at [631, 383] on button "C He is enjoying it" at bounding box center [797, 372] width 511 height 39
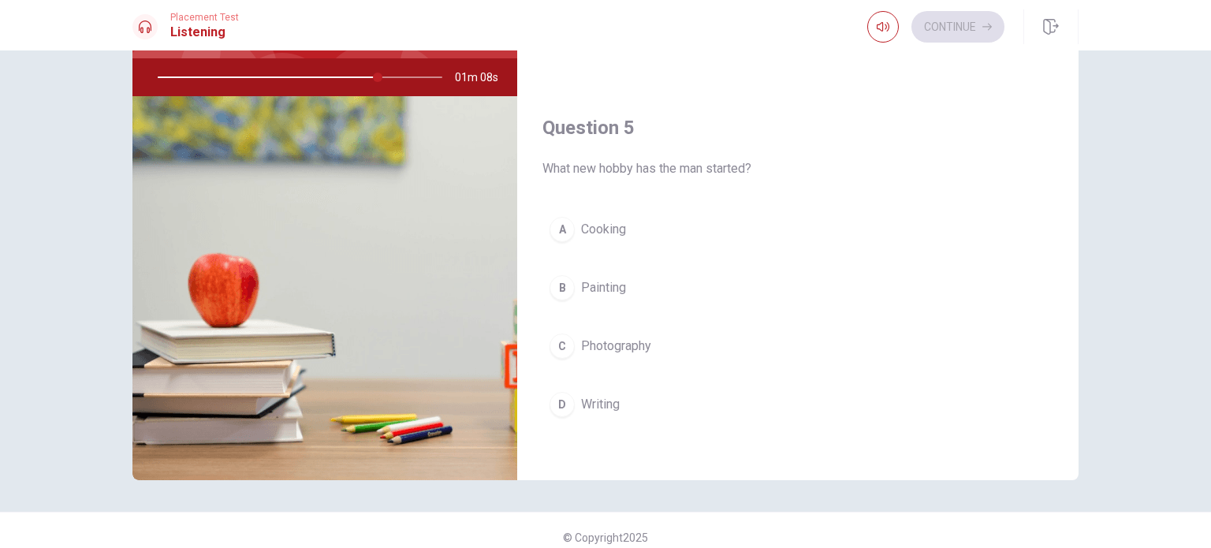
scroll to position [164, 0]
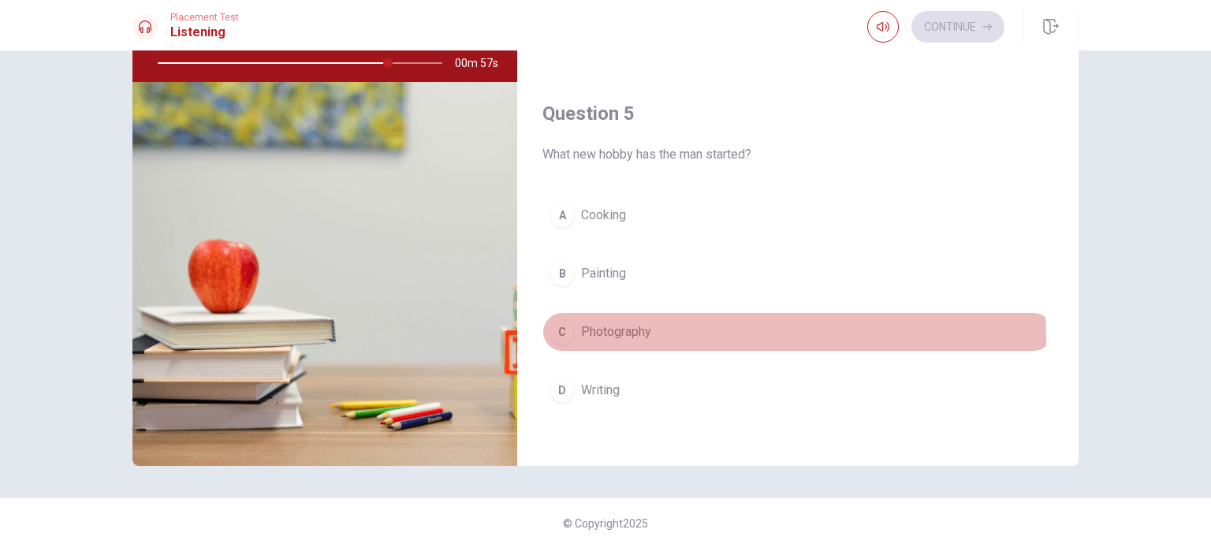
click at [628, 334] on span "Photography" at bounding box center [616, 331] width 70 height 19
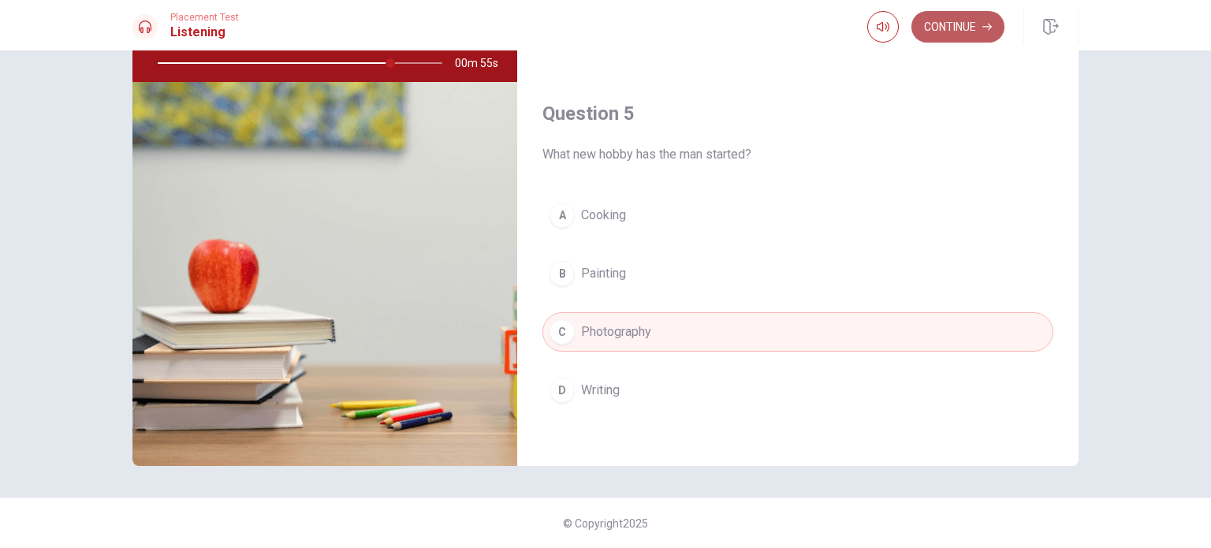
click at [948, 24] on button "Continue" at bounding box center [957, 27] width 93 height 32
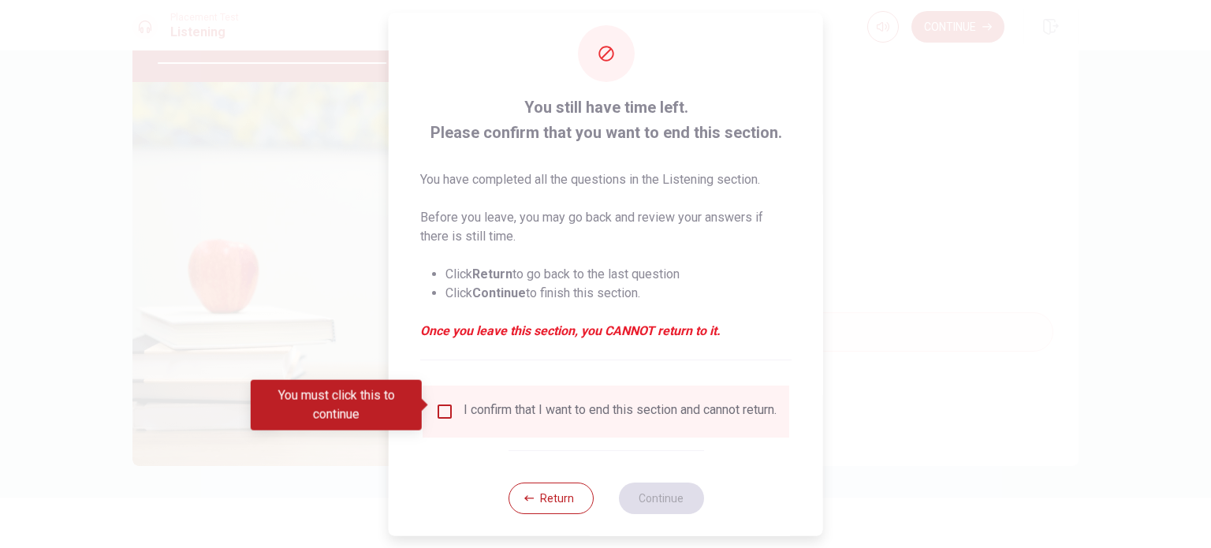
scroll to position [39, 0]
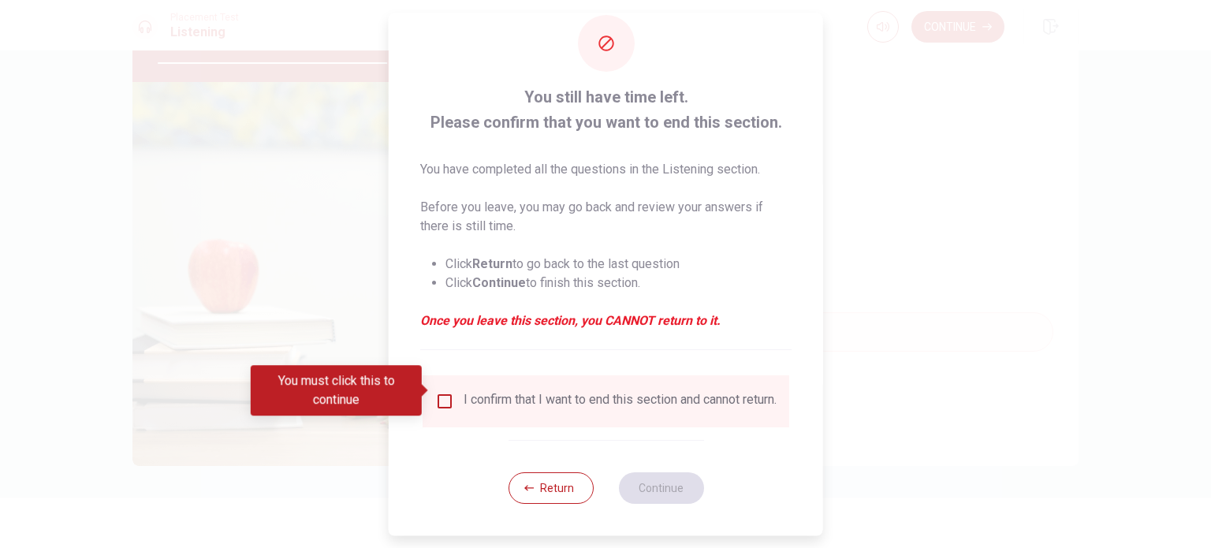
click at [424, 389] on span at bounding box center [426, 390] width 9 height 13
drag, startPoint x: 445, startPoint y: 389, endPoint x: 454, endPoint y: 389, distance: 9.5
click at [445, 392] on input "You must click this to continue" at bounding box center [444, 401] width 19 height 19
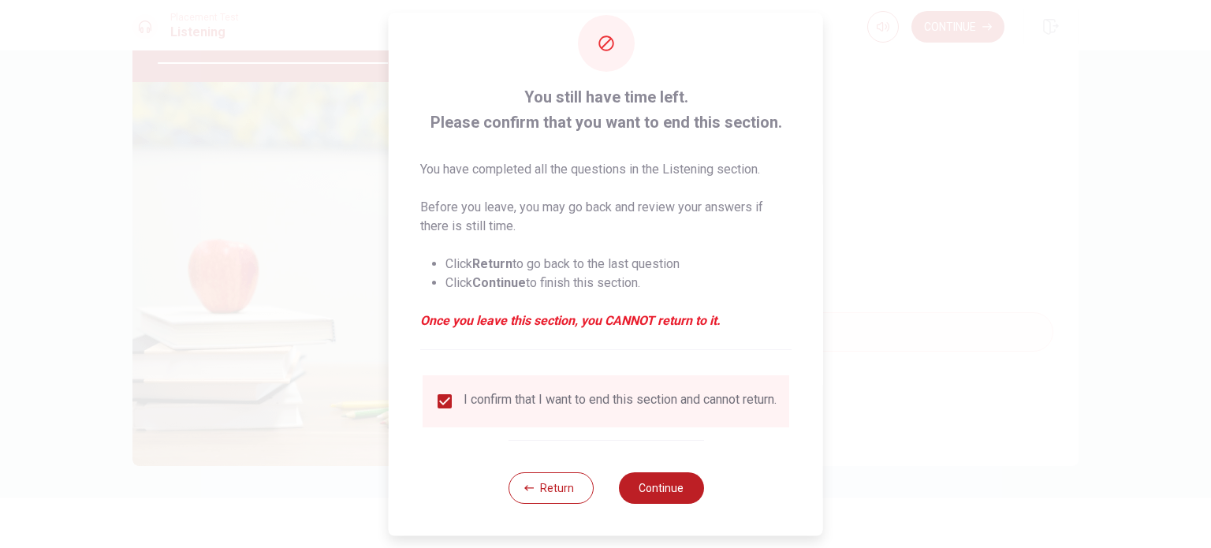
click at [678, 471] on div "Return Continue" at bounding box center [606, 487] width 196 height 95
click at [680, 486] on button "Continue" at bounding box center [660, 488] width 85 height 32
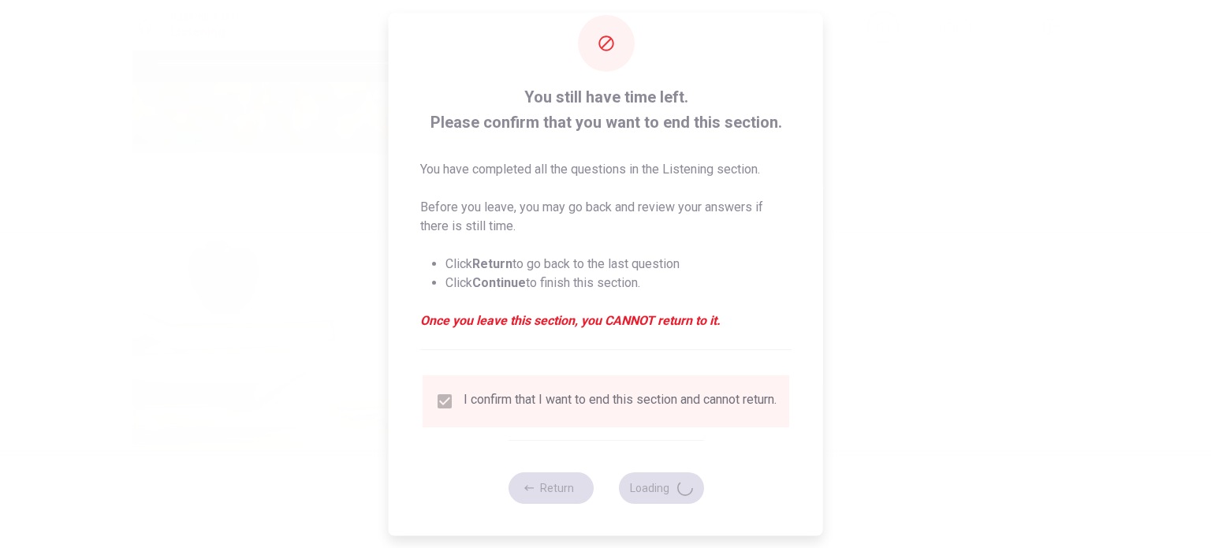
type input "84"
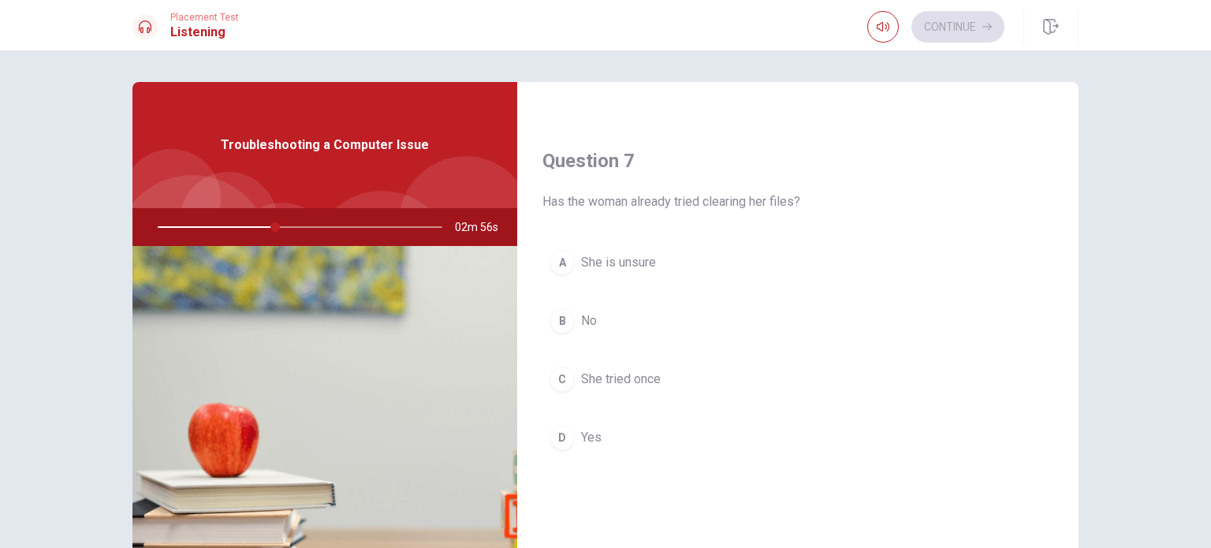
scroll to position [360, 0]
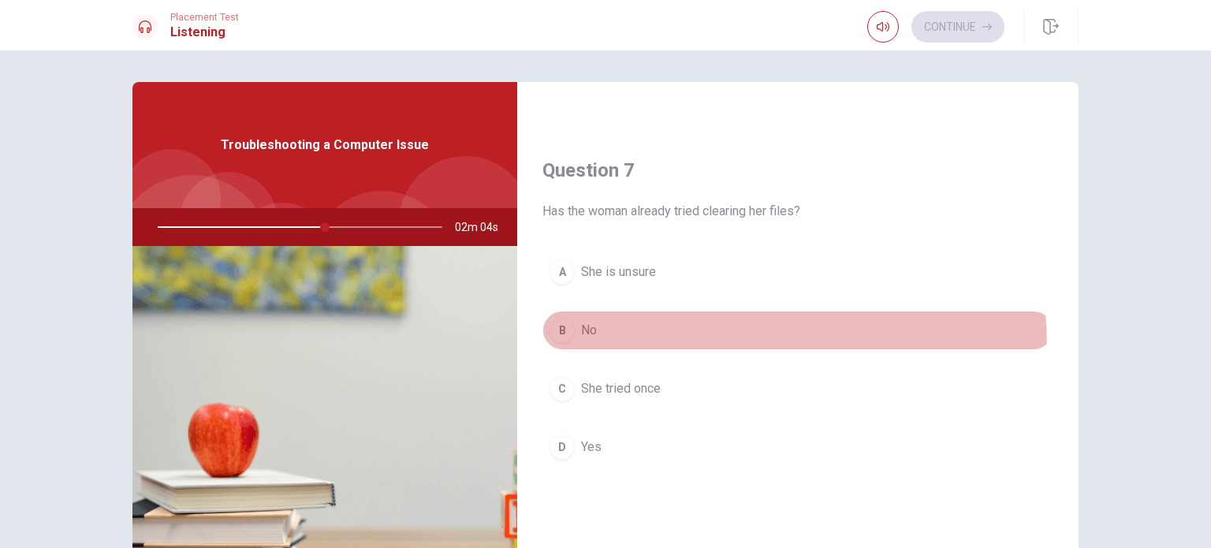
click at [587, 347] on button "B No" at bounding box center [797, 330] width 511 height 39
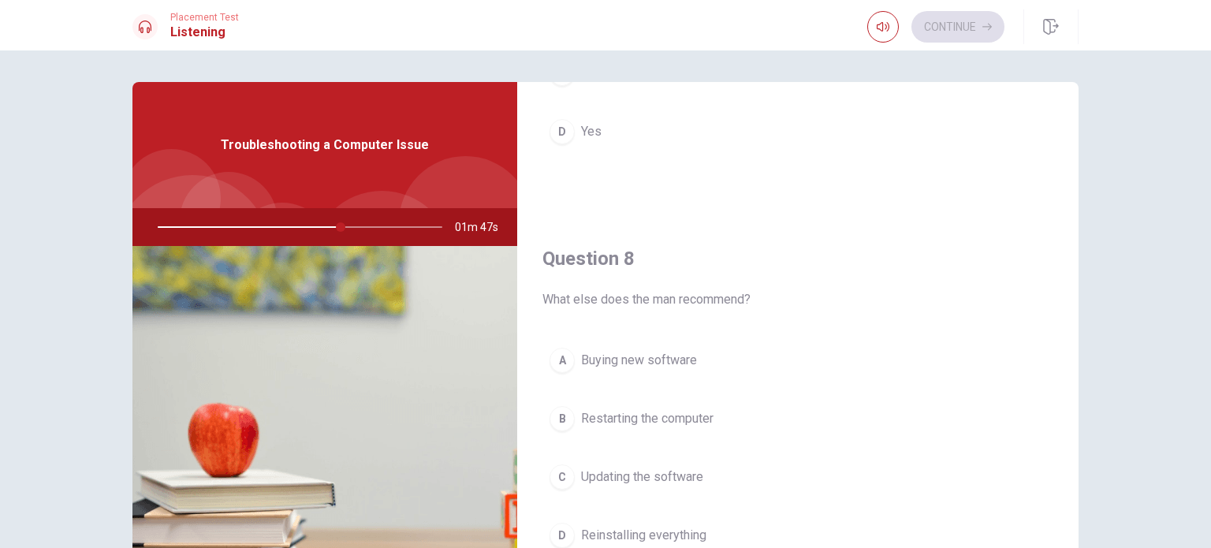
scroll to position [754, 0]
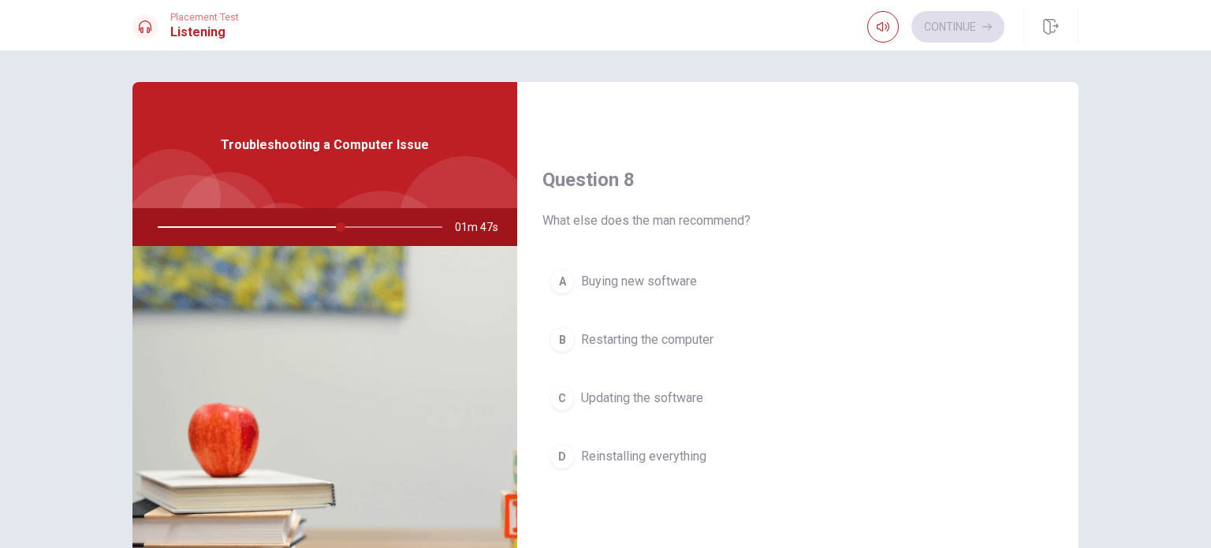
click at [633, 347] on button "B Restarting the computer" at bounding box center [797, 339] width 511 height 39
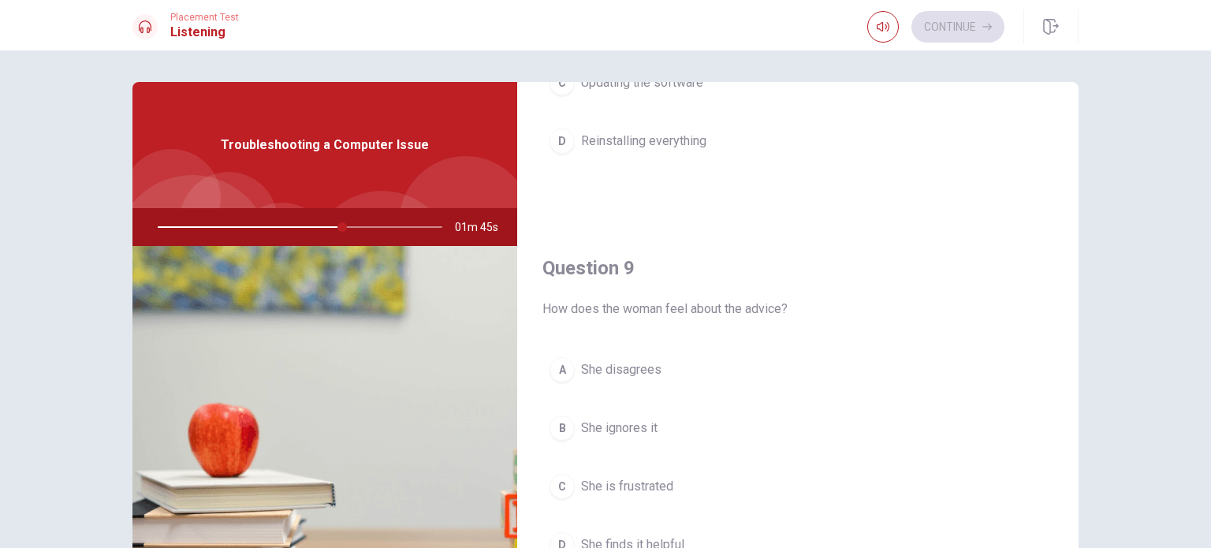
scroll to position [1148, 0]
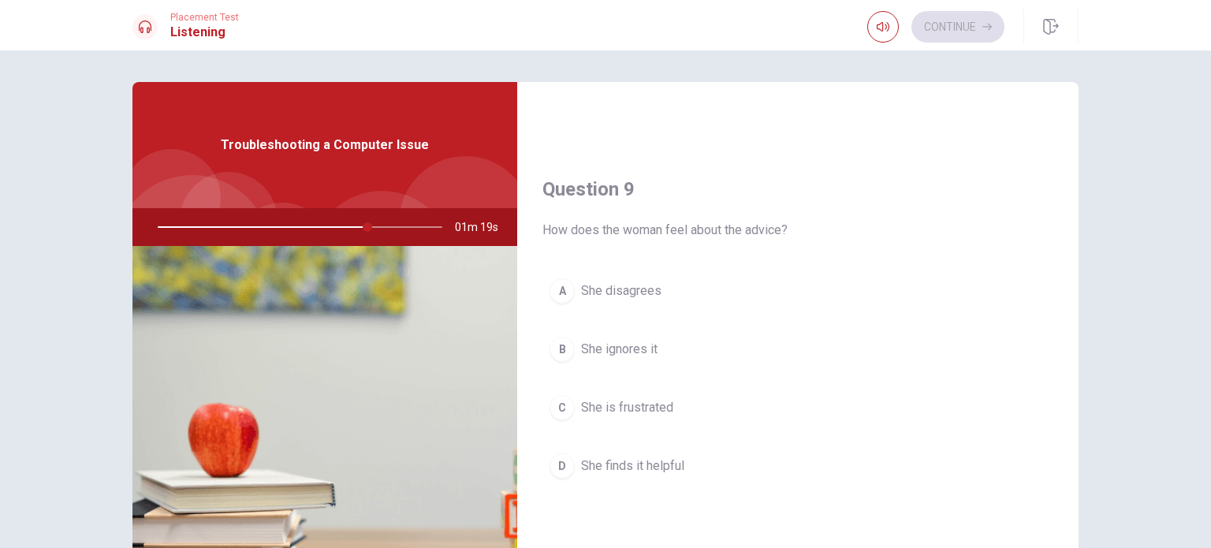
click at [630, 404] on span "She is frustrated" at bounding box center [627, 407] width 92 height 19
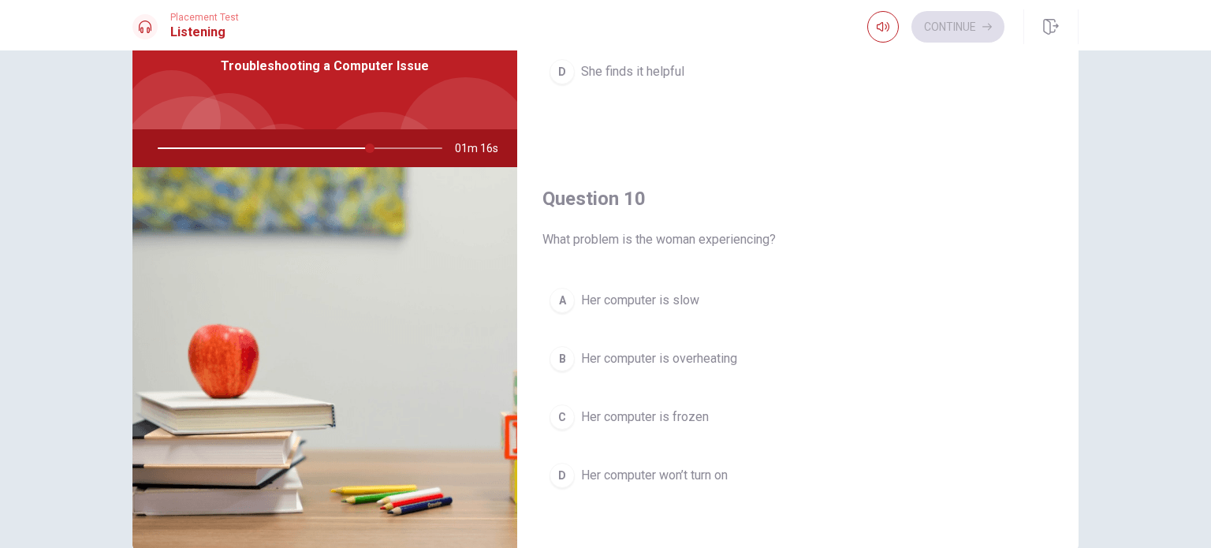
scroll to position [164, 0]
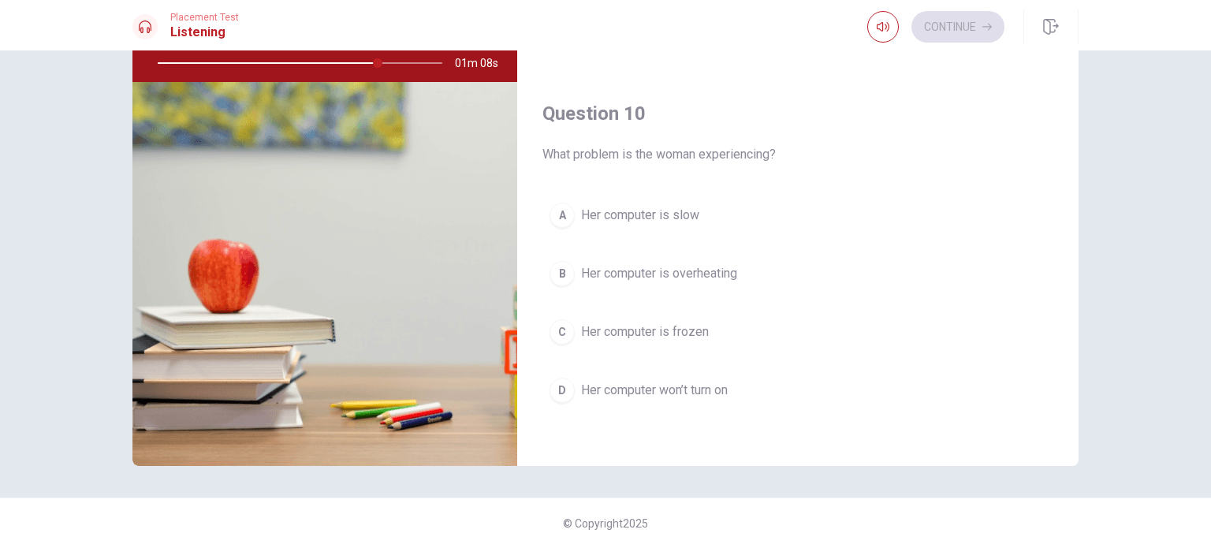
click at [656, 217] on span "Her computer is slow" at bounding box center [640, 215] width 118 height 19
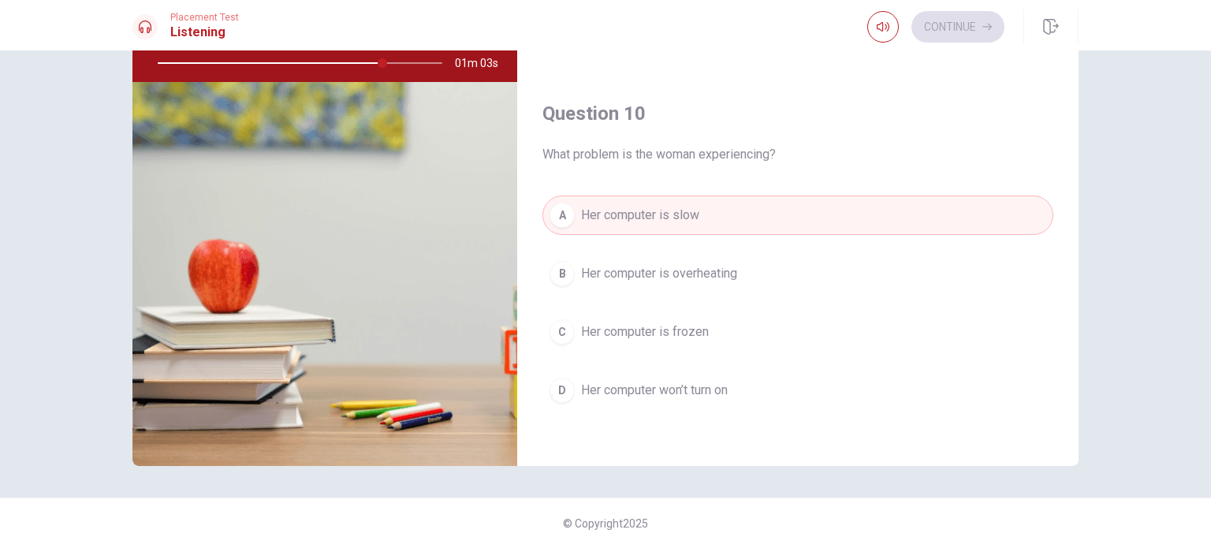
click at [712, 220] on button "A Her computer is slow" at bounding box center [797, 215] width 511 height 39
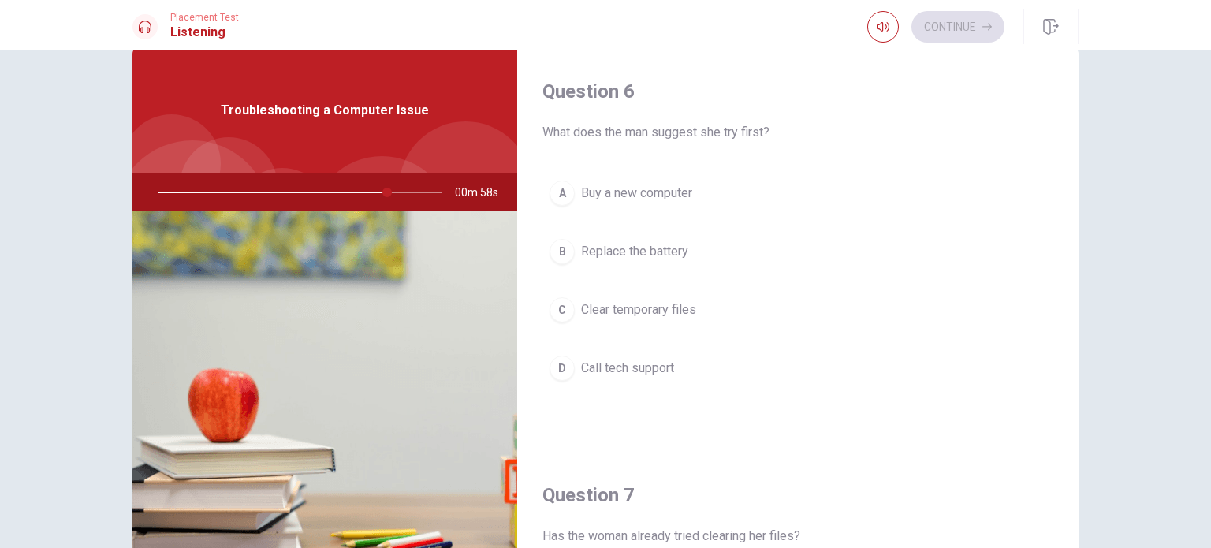
scroll to position [0, 0]
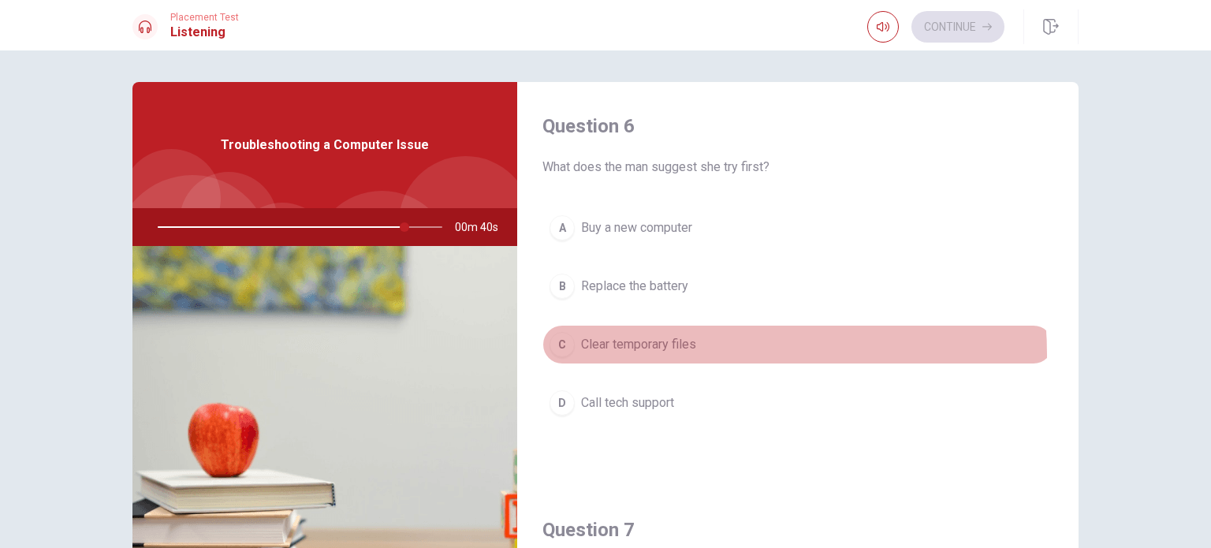
click at [676, 354] on button "C Clear temporary files" at bounding box center [797, 344] width 511 height 39
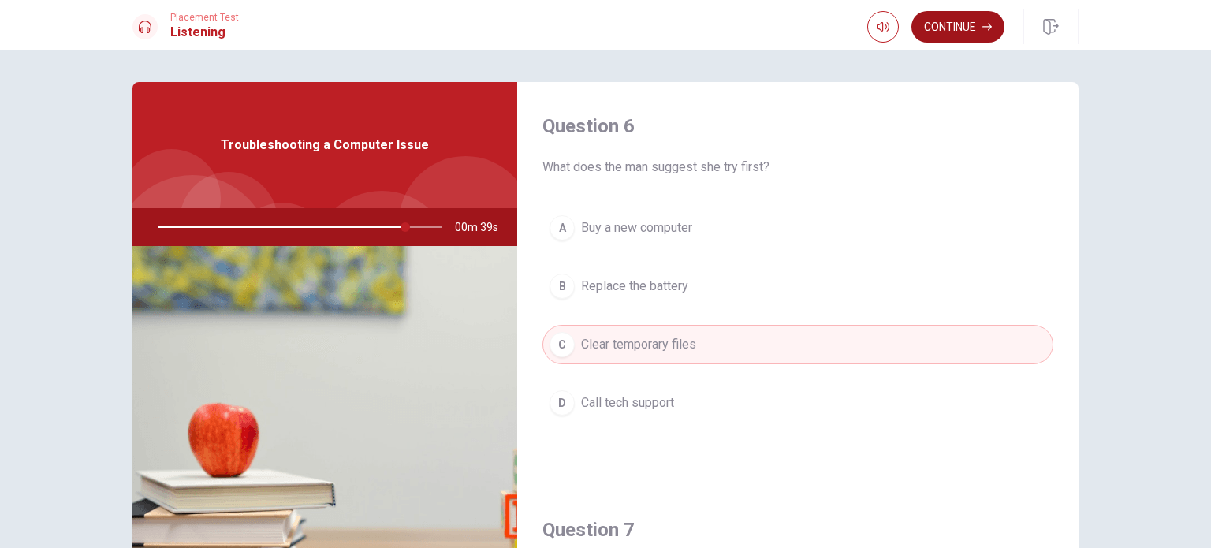
click at [952, 28] on button "Continue" at bounding box center [957, 27] width 93 height 32
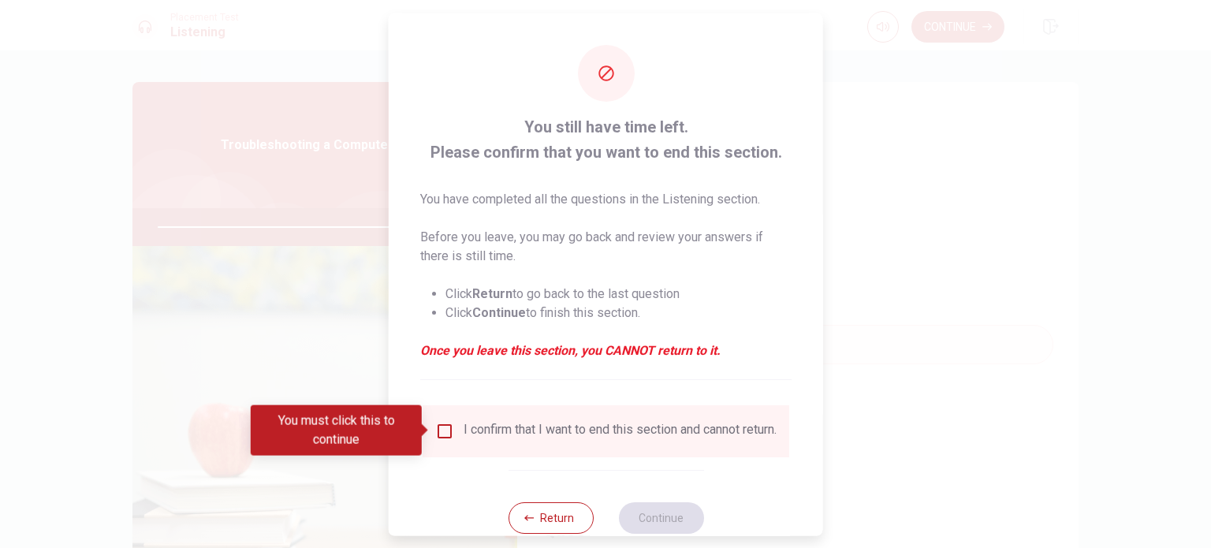
click at [441, 429] on input "You must click this to continue" at bounding box center [444, 430] width 19 height 19
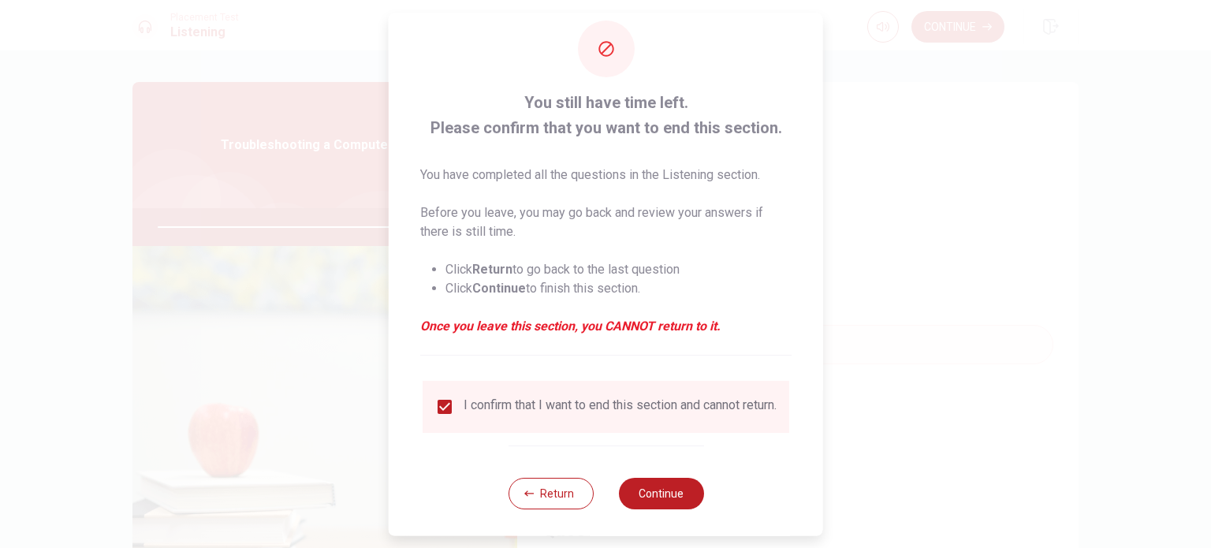
scroll to position [39, 0]
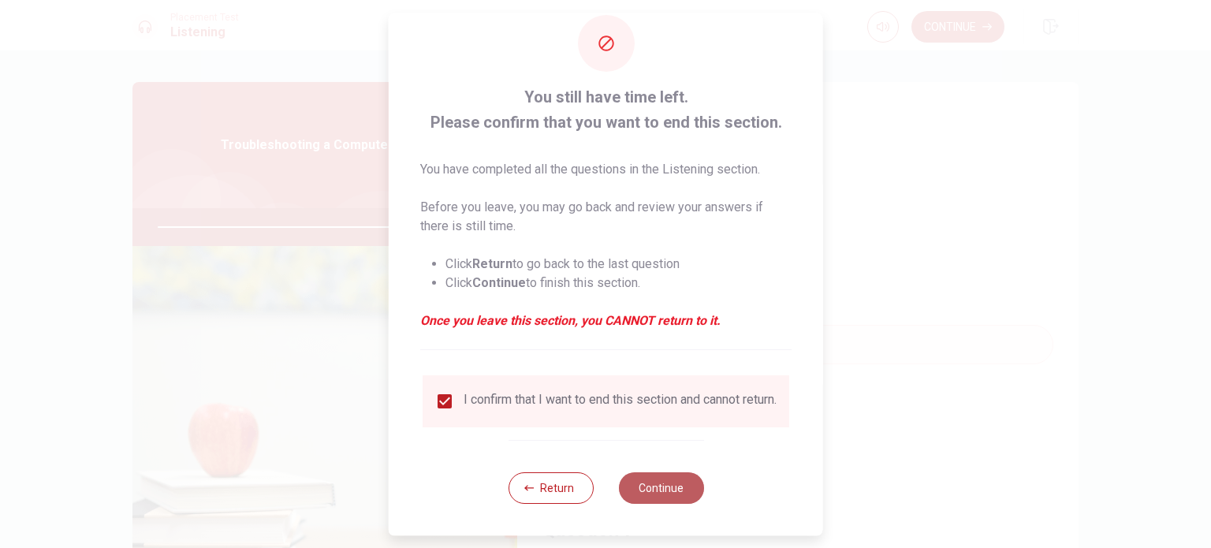
click at [658, 501] on button "Continue" at bounding box center [660, 488] width 85 height 32
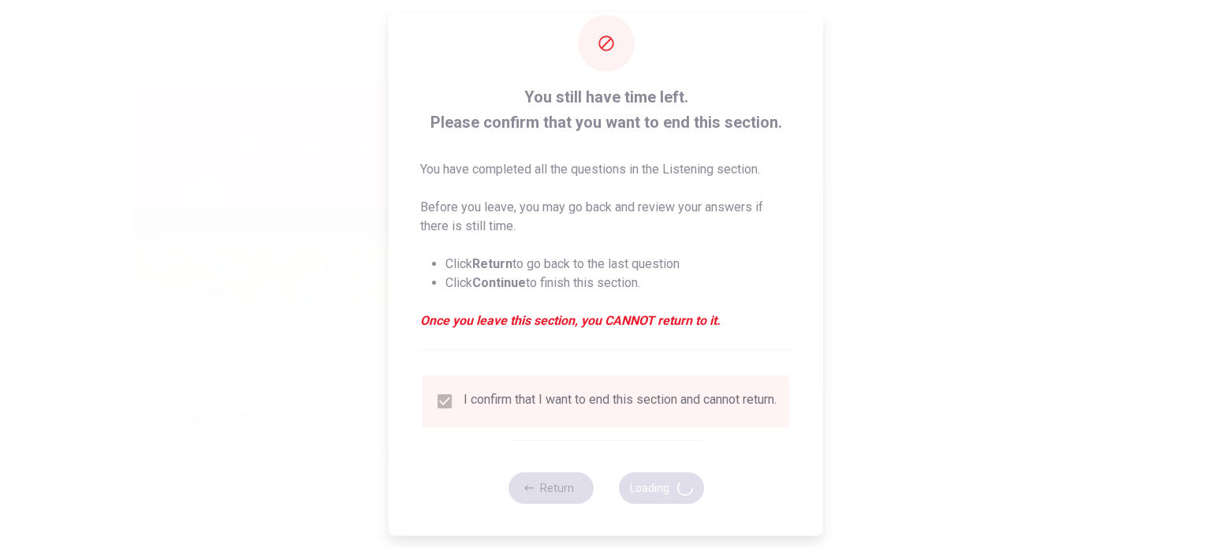
type input "89"
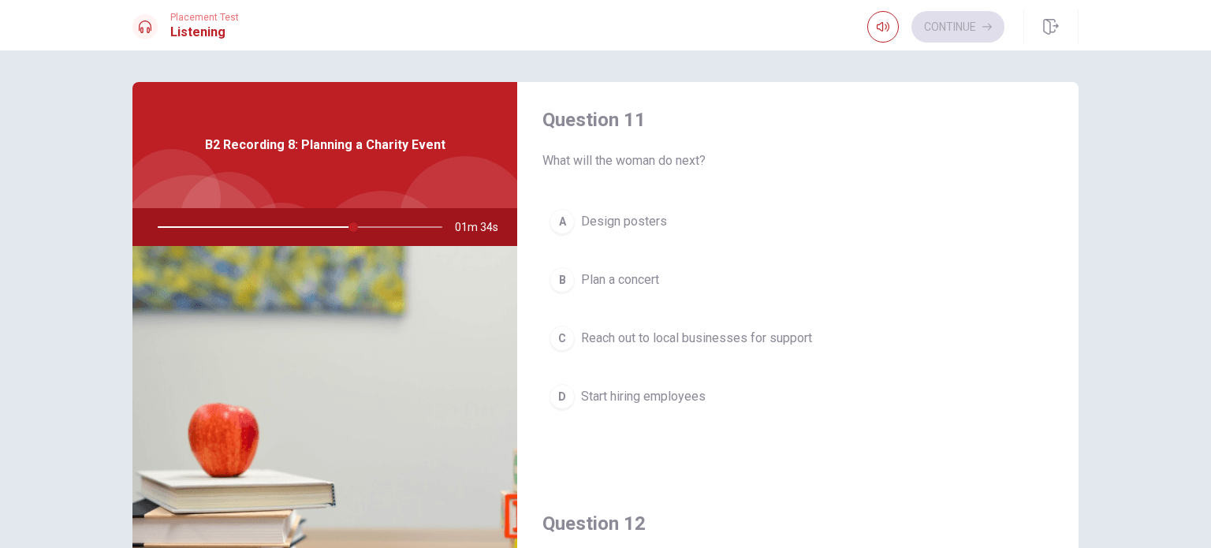
scroll to position [0, 0]
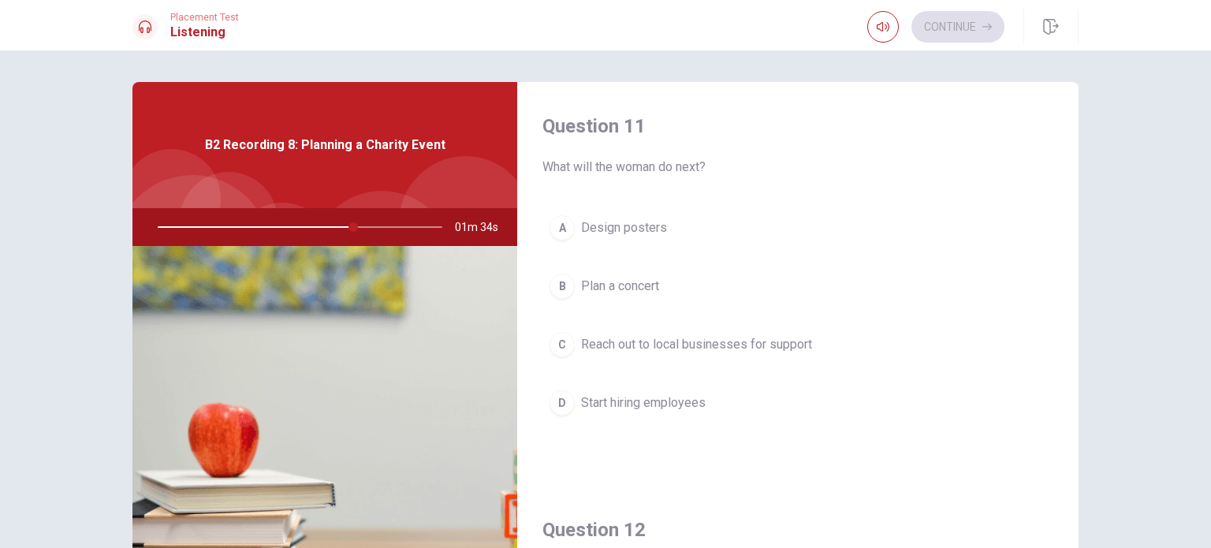
click at [769, 324] on div "Question 11 What will the woman do next? A Design posters B Plan a concert C Re…" at bounding box center [797, 284] width 561 height 404
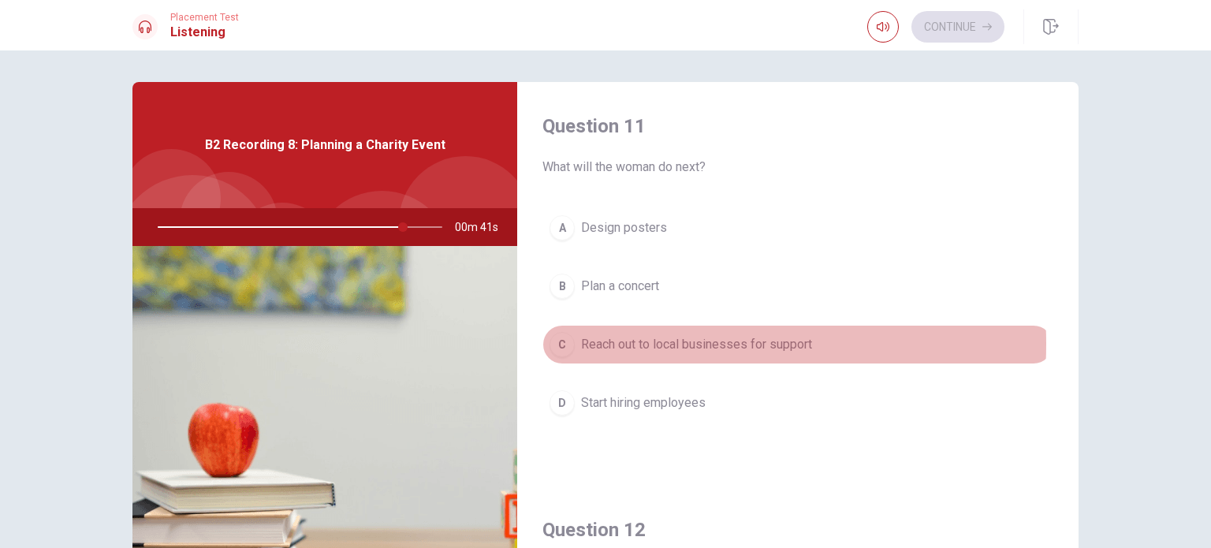
click at [632, 343] on span "Reach out to local businesses for support" at bounding box center [696, 344] width 231 height 19
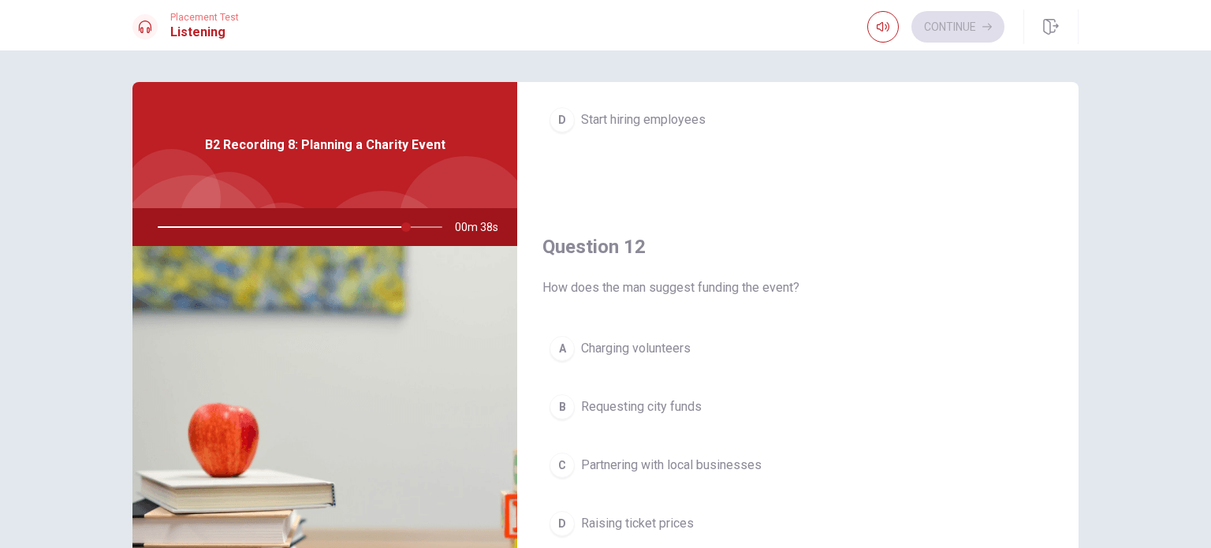
scroll to position [315, 0]
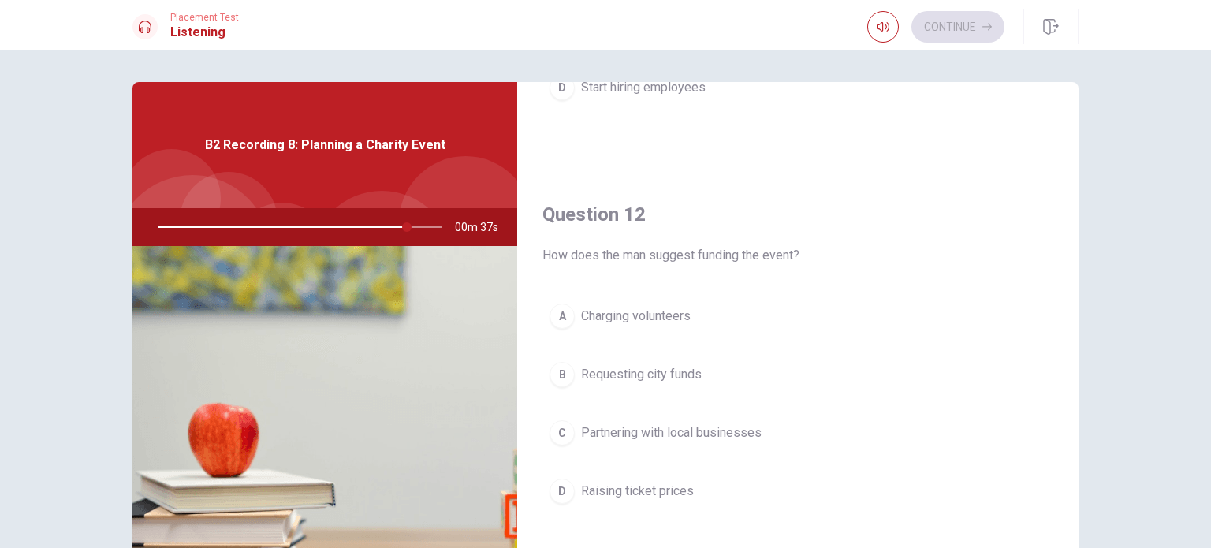
click at [658, 413] on button "C Partnering with local businesses" at bounding box center [797, 432] width 511 height 39
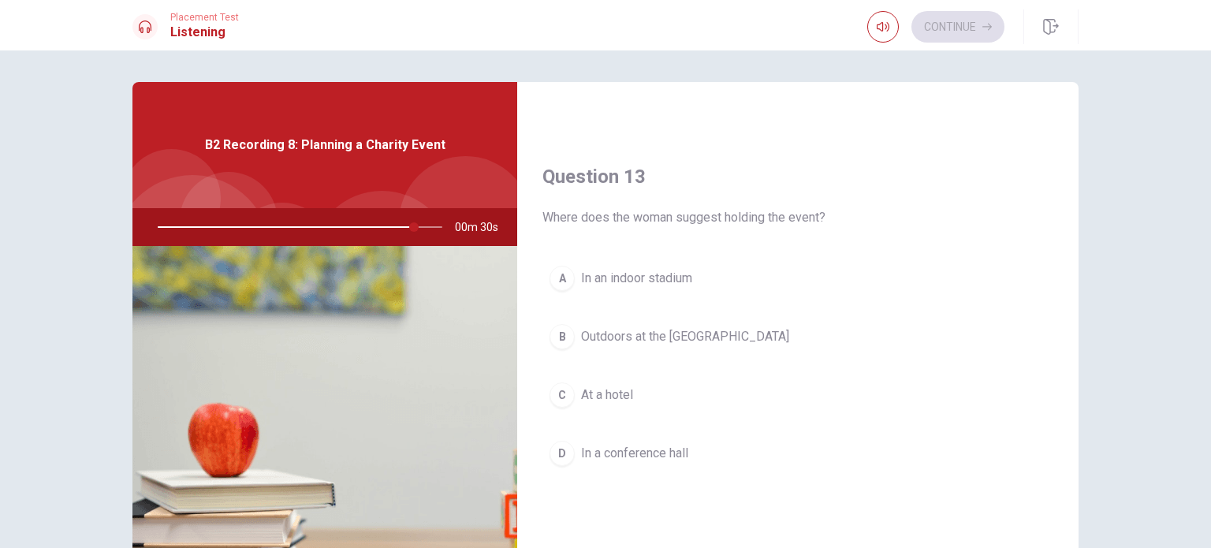
scroll to position [788, 0]
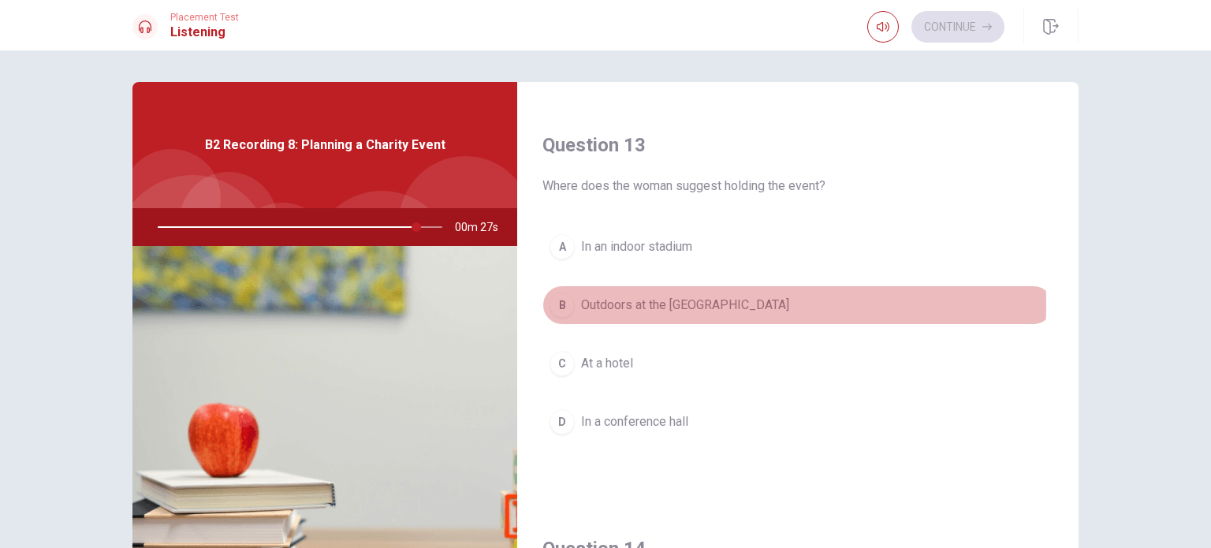
click at [646, 302] on span "Outdoors at the [GEOGRAPHIC_DATA]" at bounding box center [685, 305] width 208 height 19
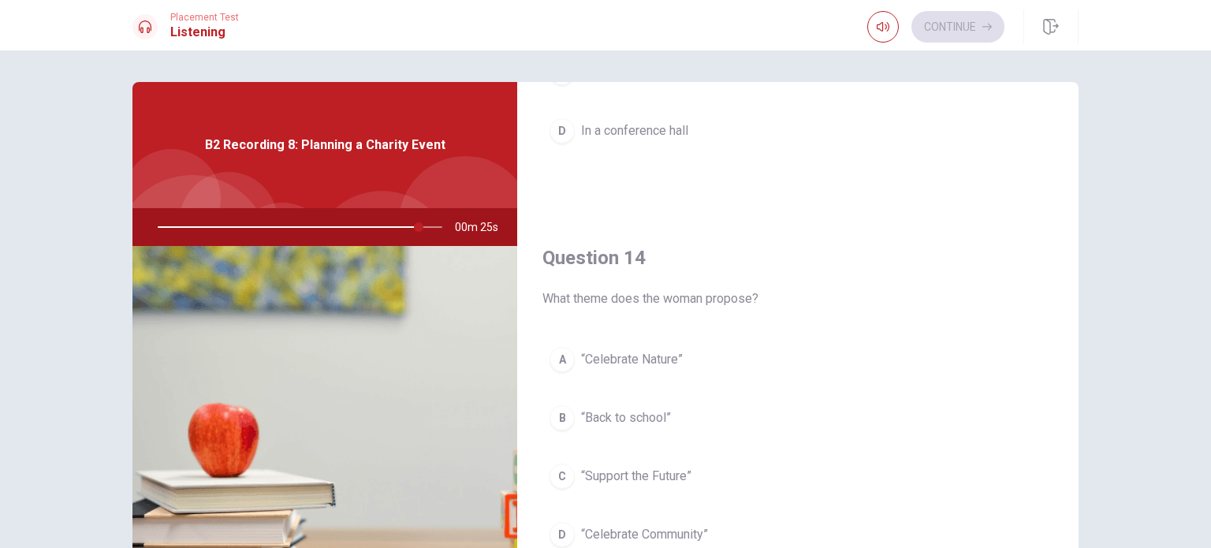
scroll to position [1261, 0]
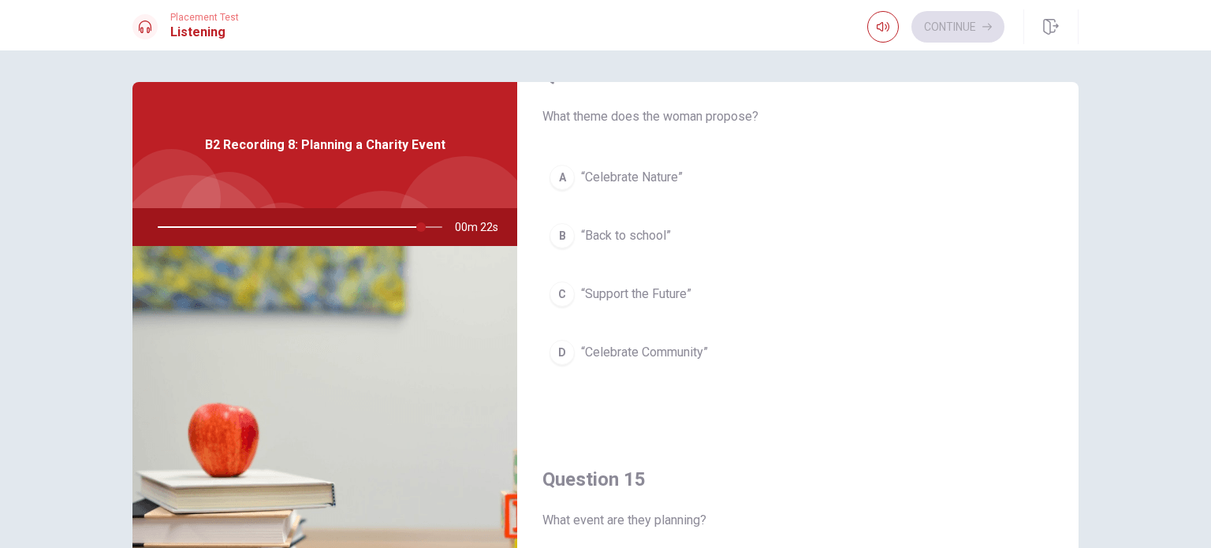
click at [651, 335] on button "D “Celebrate Community”" at bounding box center [797, 352] width 511 height 39
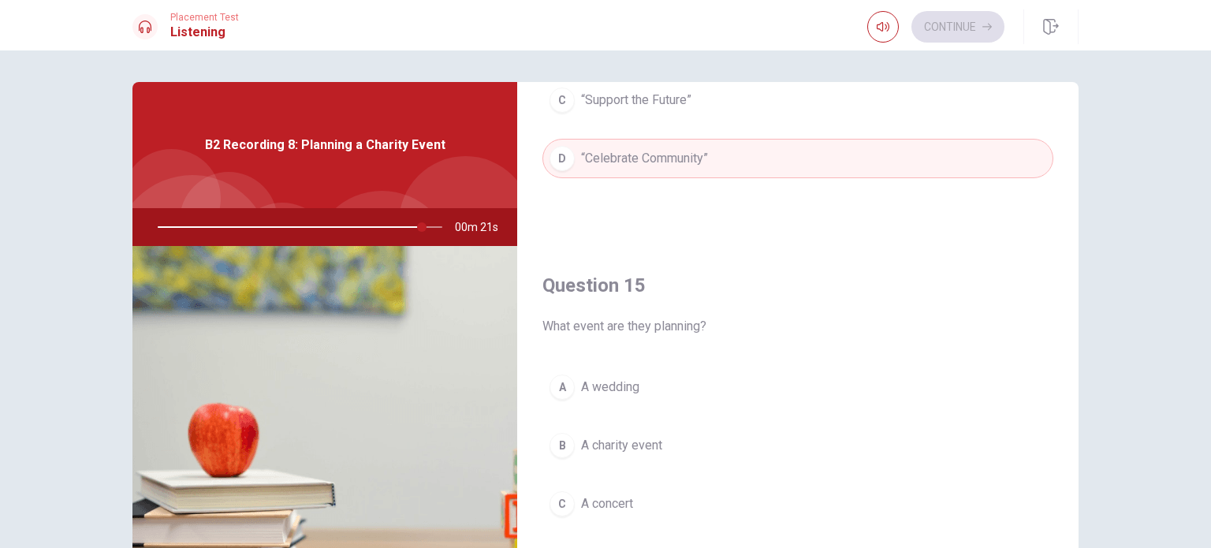
scroll to position [1463, 0]
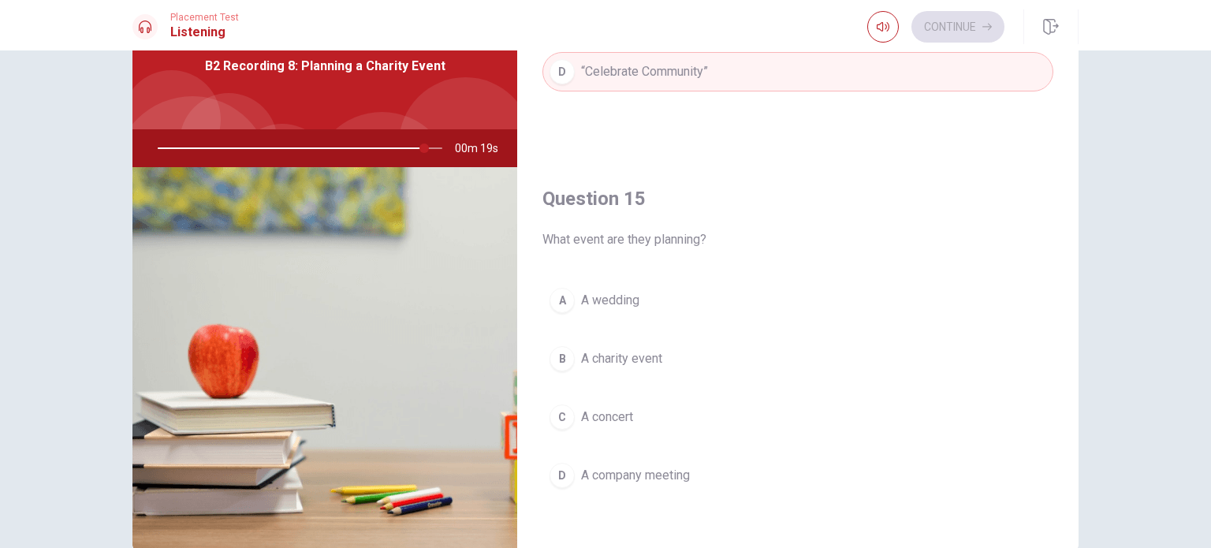
click at [640, 360] on span "A charity event" at bounding box center [621, 358] width 81 height 19
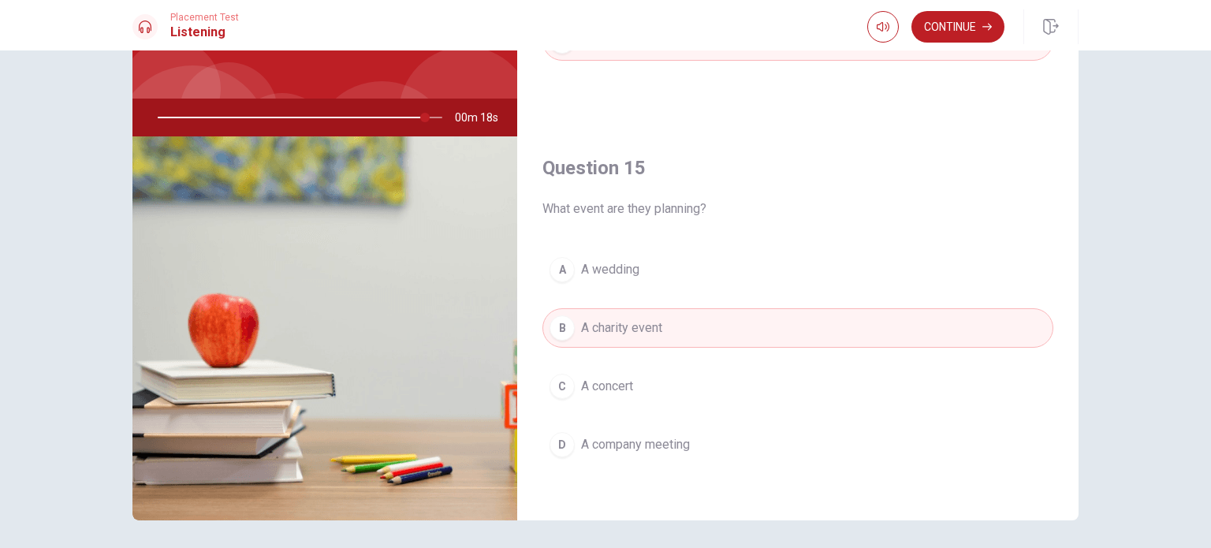
scroll to position [164, 0]
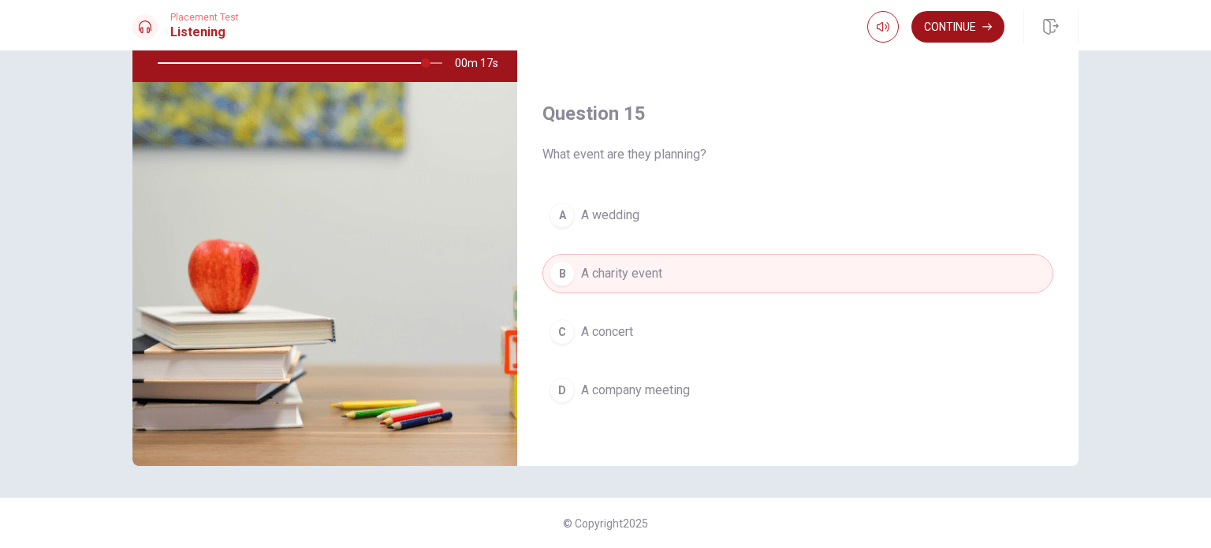
click at [956, 38] on button "Continue" at bounding box center [957, 27] width 93 height 32
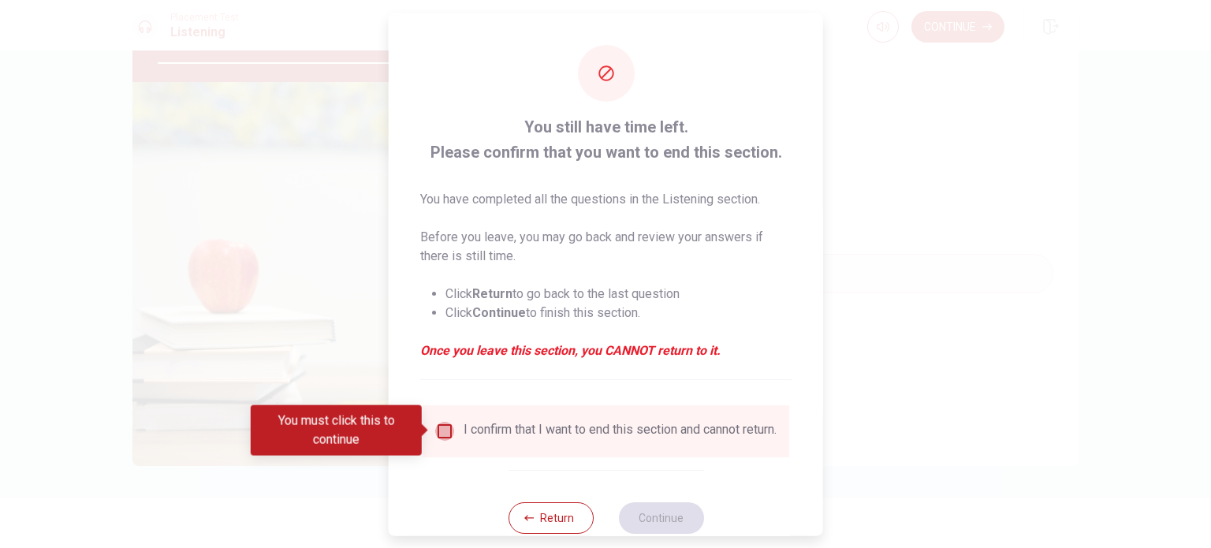
click at [449, 431] on input "You must click this to continue" at bounding box center [444, 430] width 19 height 19
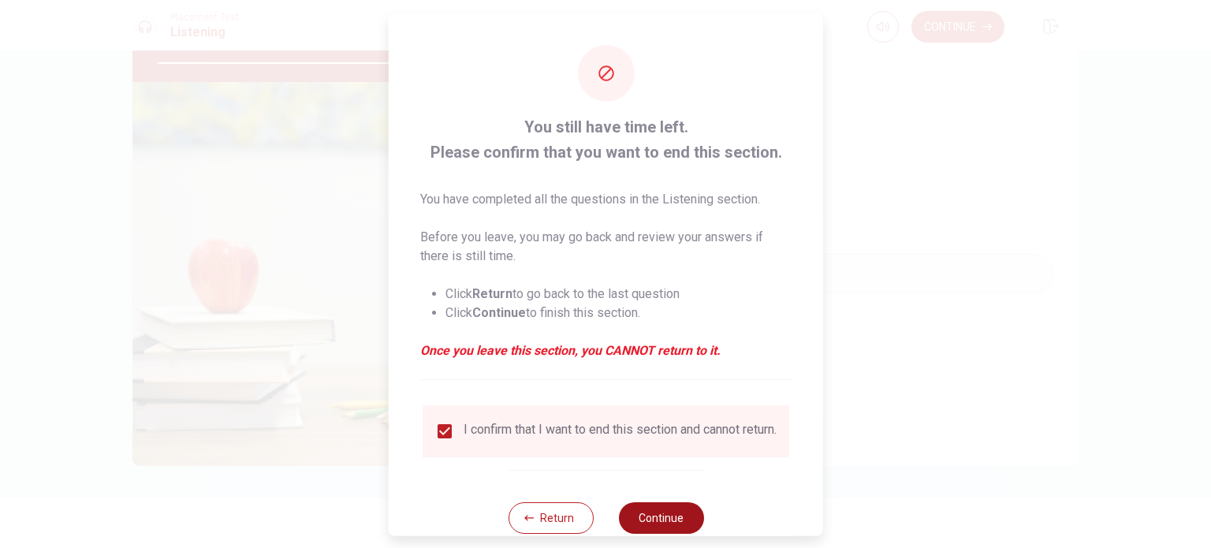
click at [659, 523] on button "Continue" at bounding box center [660, 517] width 85 height 32
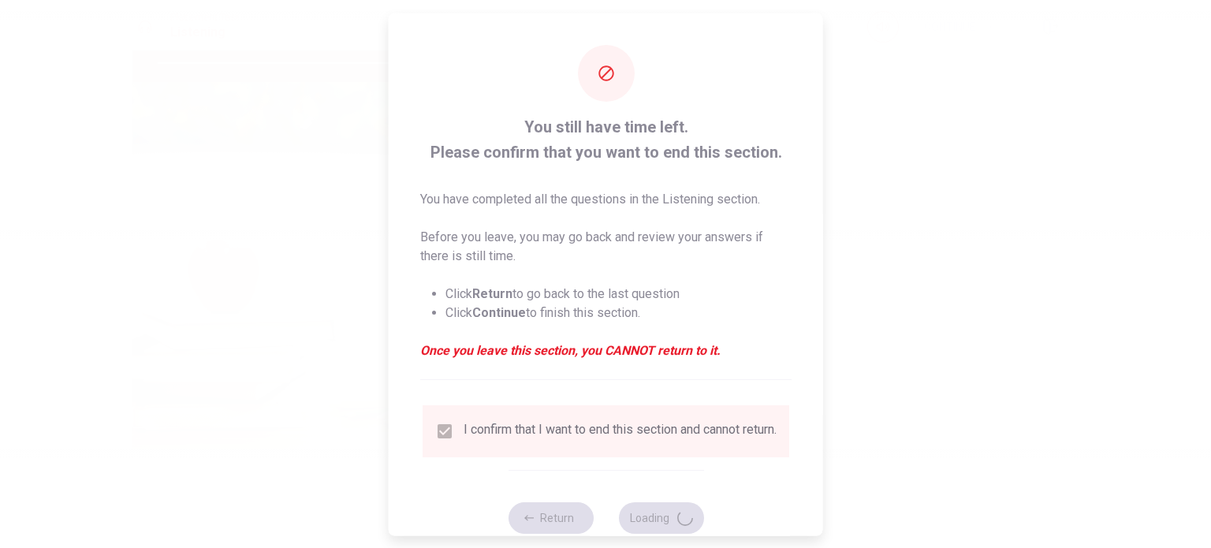
type input "96"
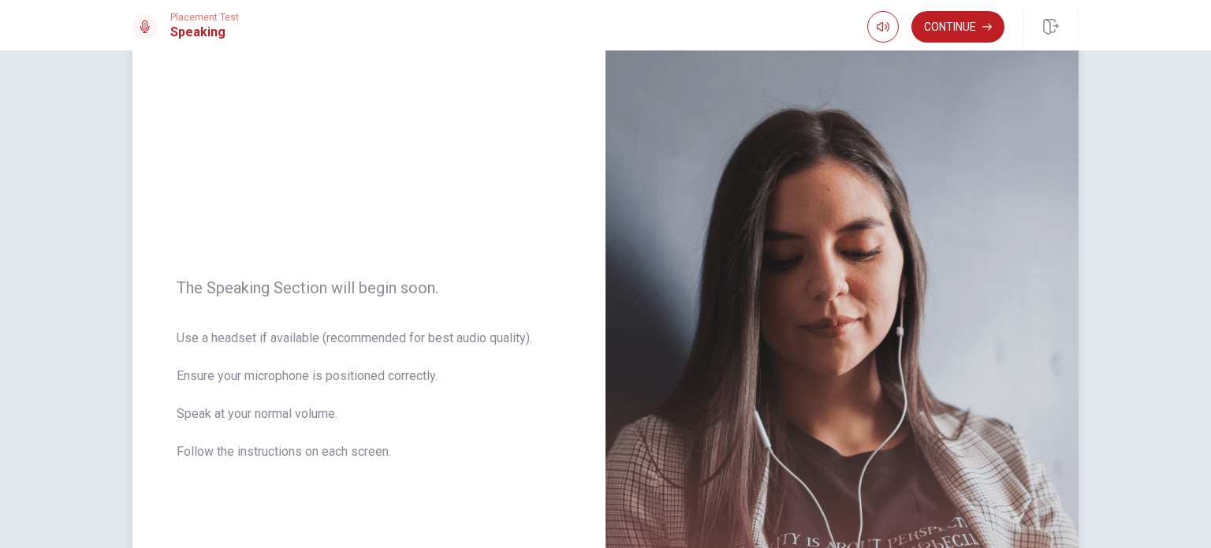
scroll to position [79, 0]
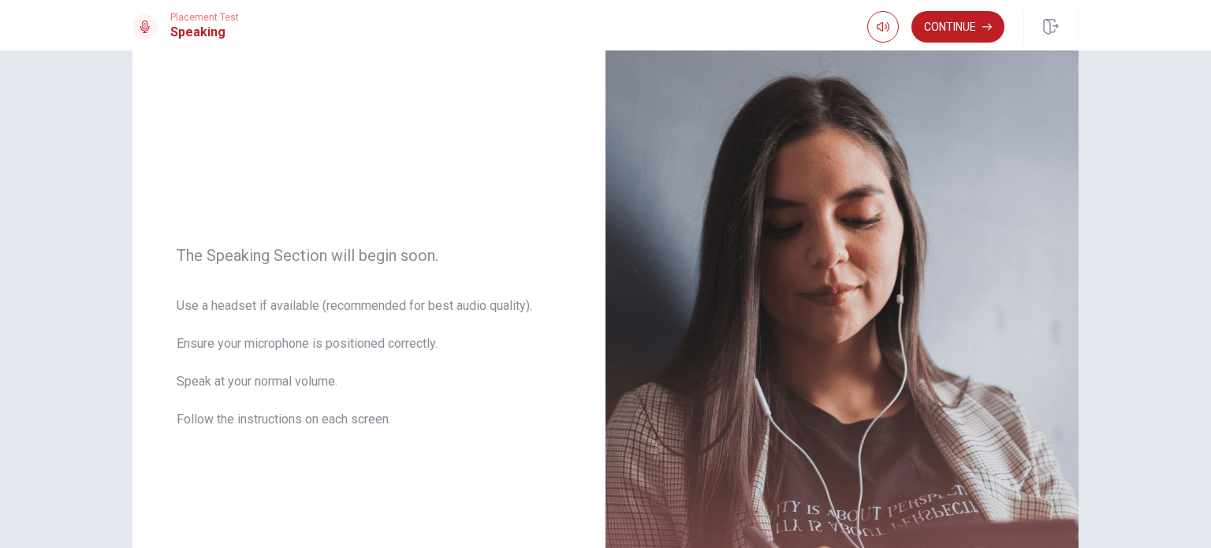
click at [941, 16] on button "Continue" at bounding box center [957, 27] width 93 height 32
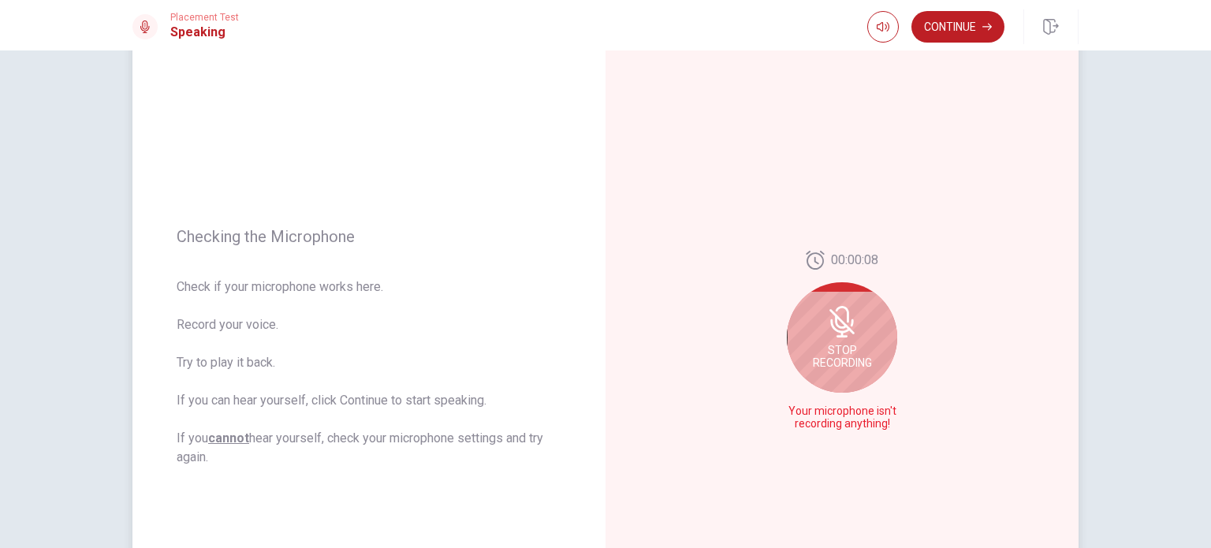
click at [841, 307] on icon at bounding box center [842, 314] width 13 height 17
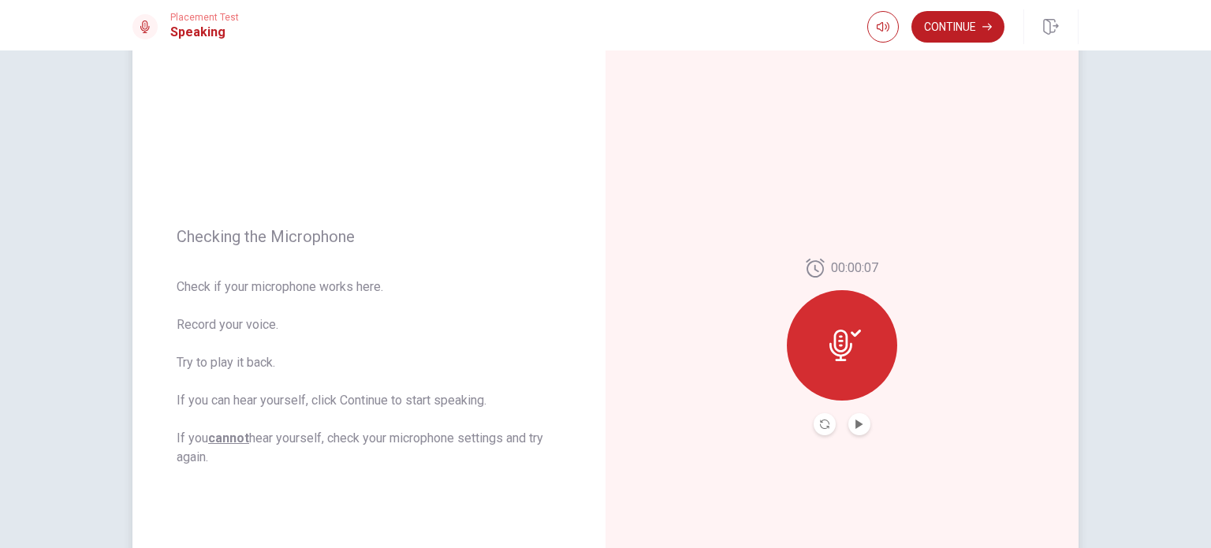
click at [851, 367] on div at bounding box center [842, 345] width 110 height 110
click at [855, 425] on icon "Play Audio" at bounding box center [858, 423] width 7 height 9
click at [855, 419] on icon "Pause Audio" at bounding box center [859, 423] width 9 height 9
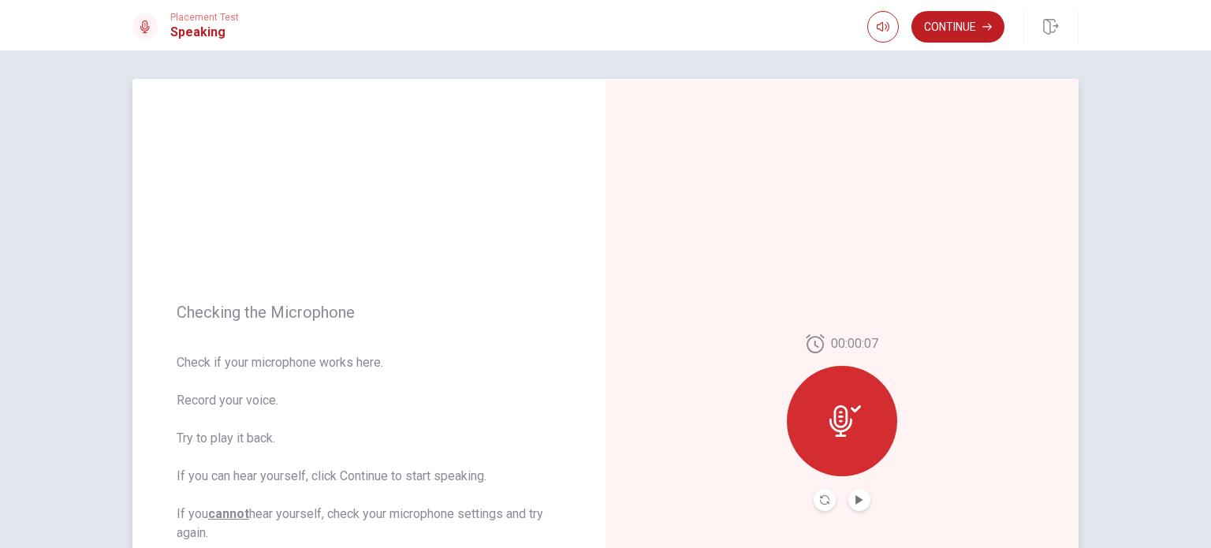
scroll to position [0, 0]
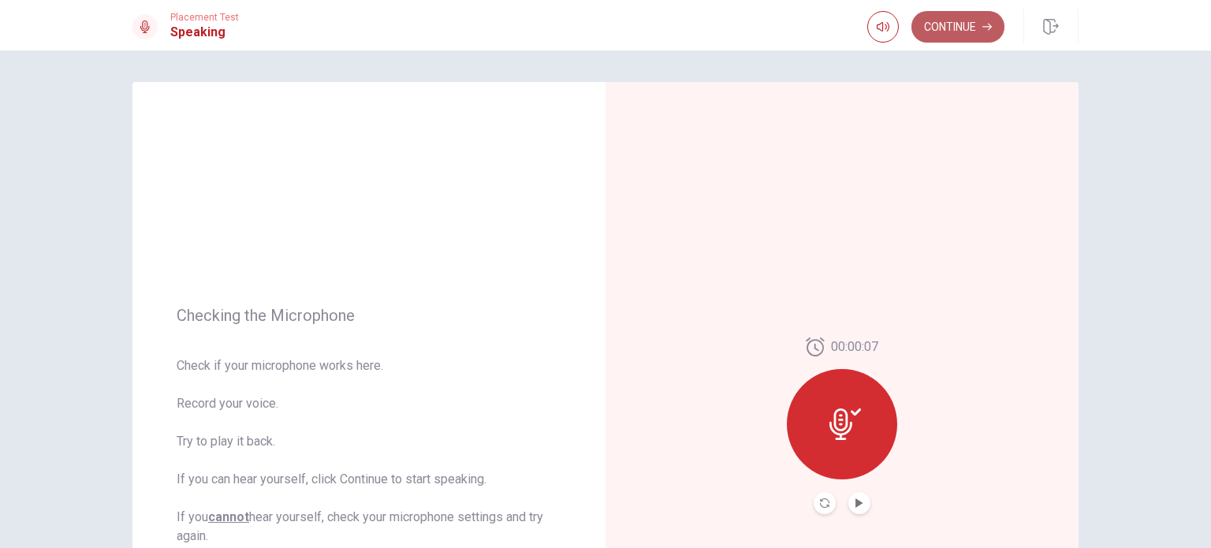
click at [987, 13] on button "Continue" at bounding box center [957, 27] width 93 height 32
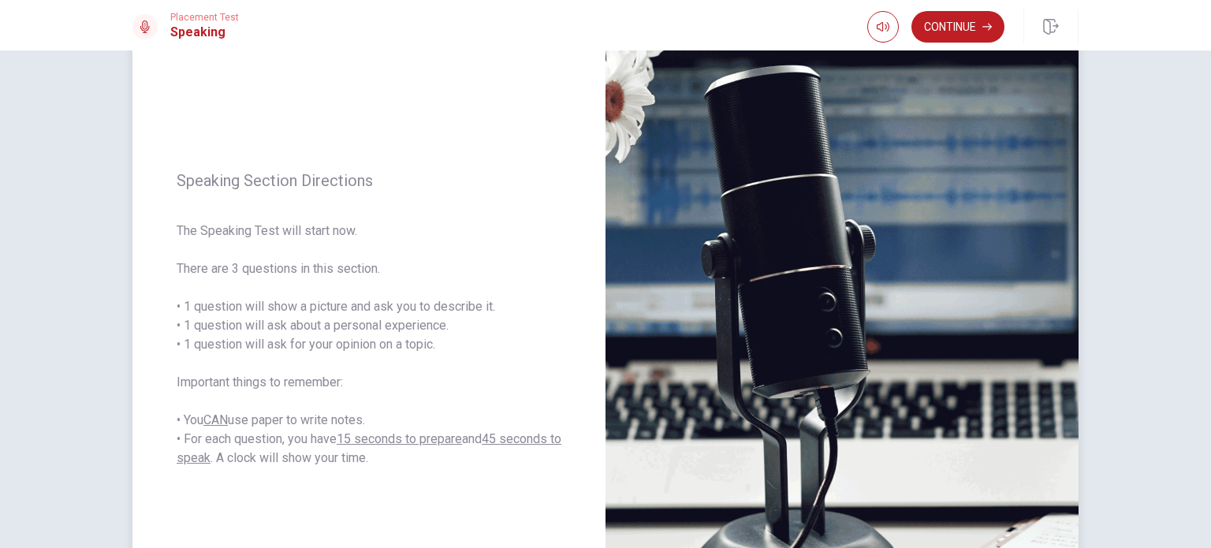
scroll to position [66, 0]
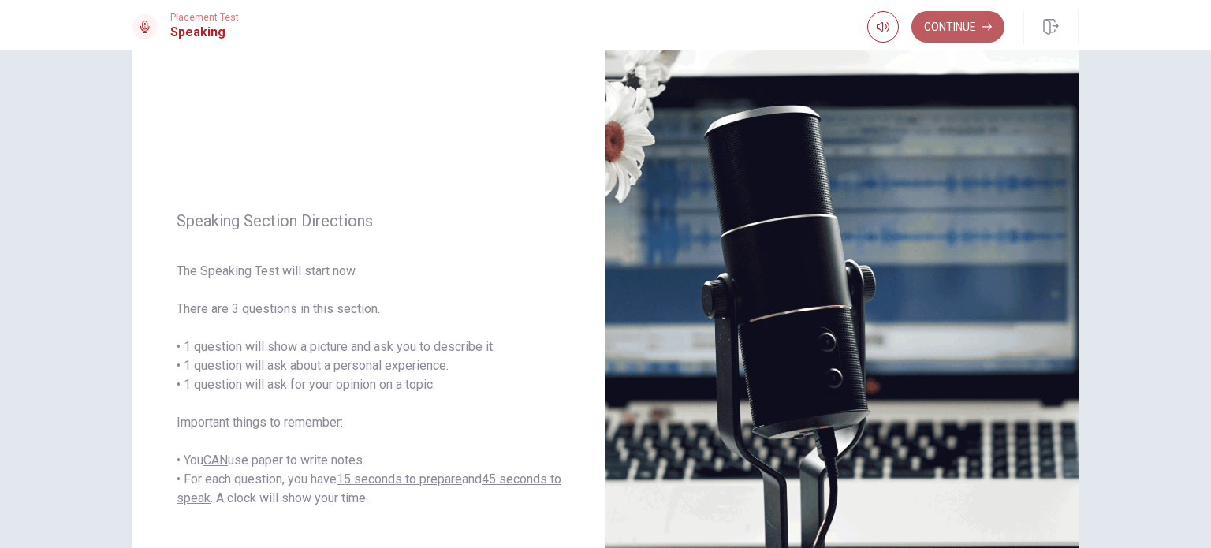
click at [944, 24] on button "Continue" at bounding box center [957, 27] width 93 height 32
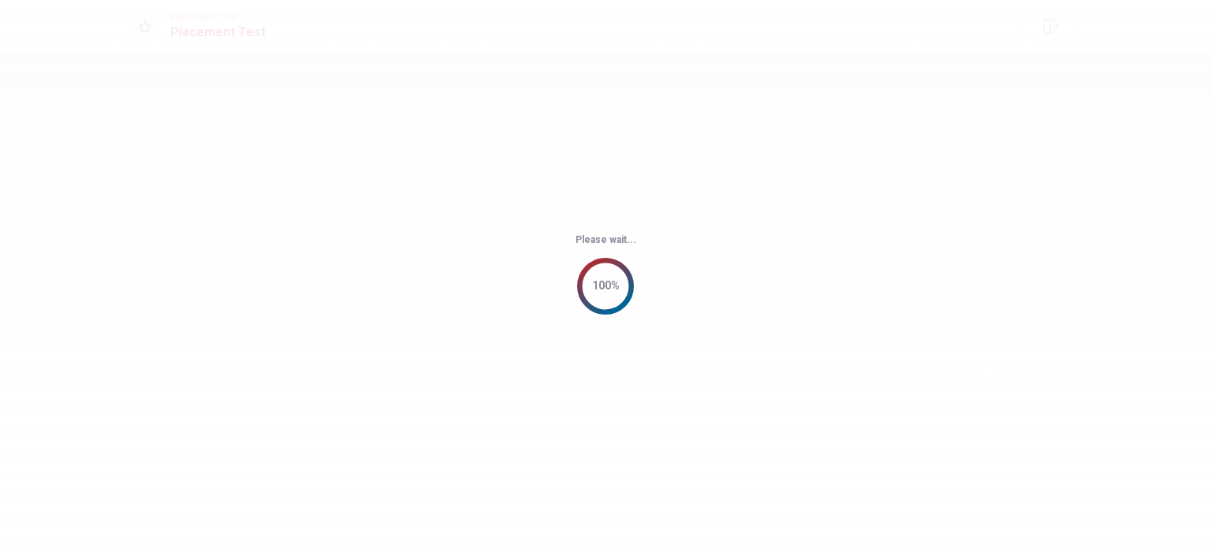
scroll to position [0, 0]
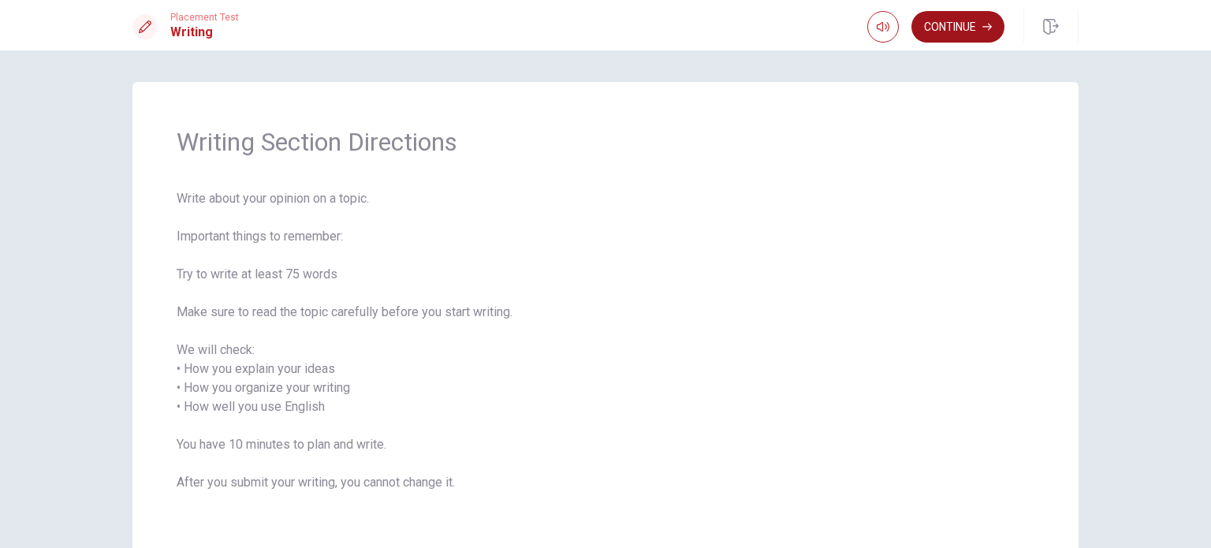
click at [975, 24] on button "Continue" at bounding box center [957, 27] width 93 height 32
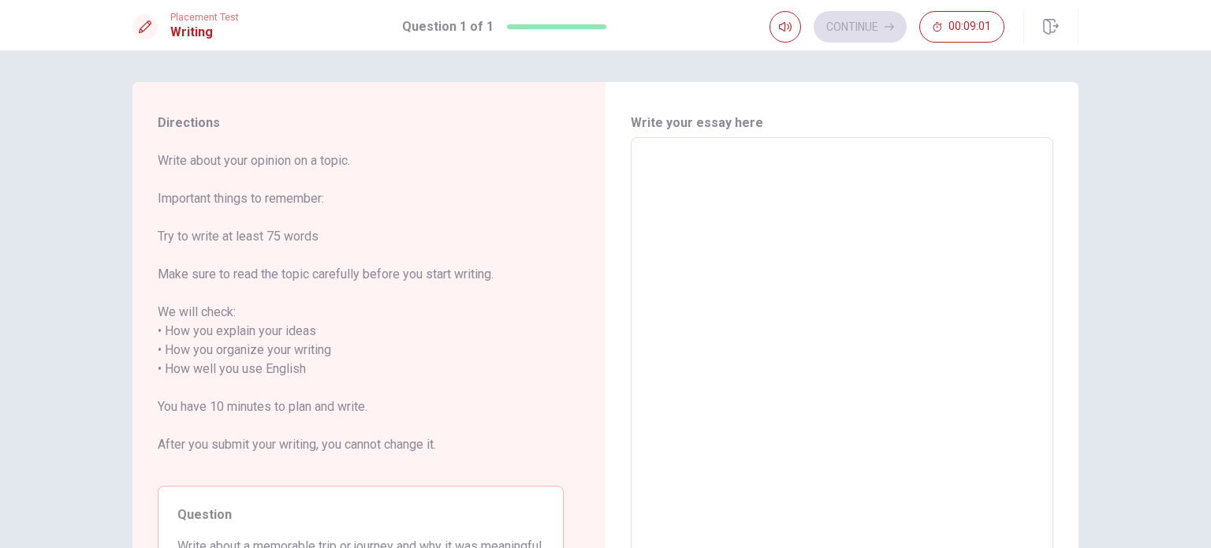
click at [762, 204] on textarea at bounding box center [842, 360] width 401 height 419
type textarea "o"
type textarea "x"
type textarea "on"
type textarea "x"
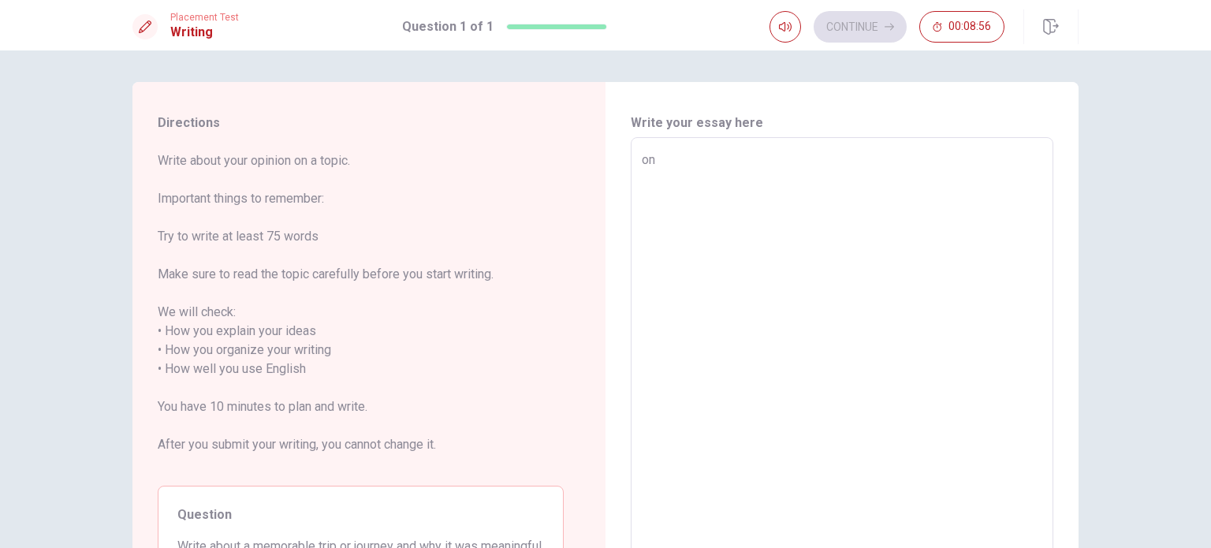
type textarea "one"
type textarea "x"
type textarea "on"
type textarea "x"
type textarea "o"
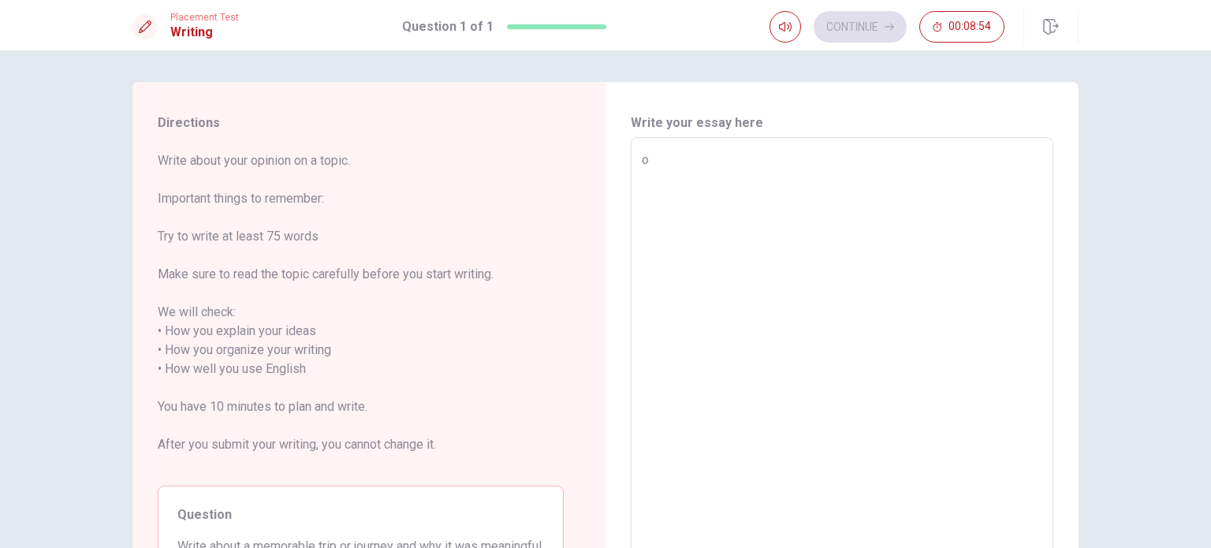
type textarea "x"
type textarea "O"
type textarea "x"
type textarea "On"
type textarea "x"
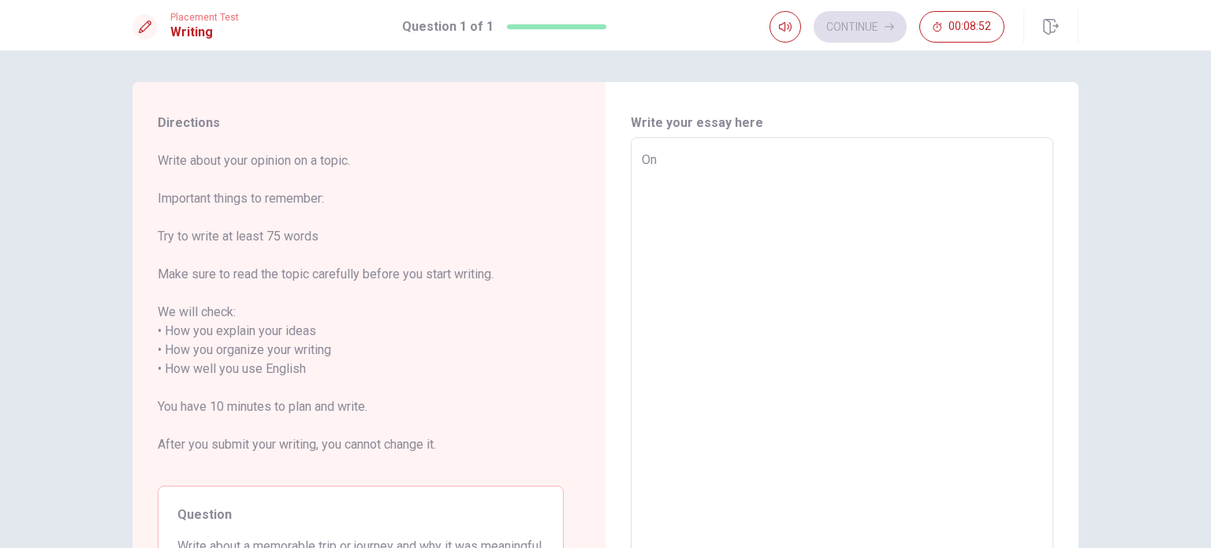
type textarea "One"
type textarea "x"
type textarea "One"
type textarea "x"
type textarea "One o"
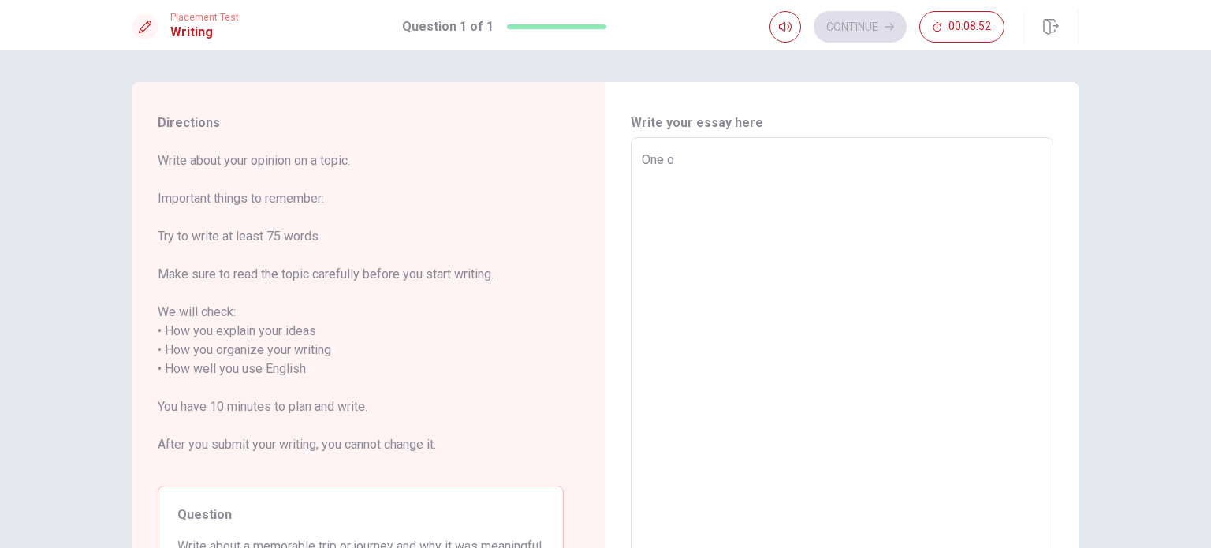
type textarea "x"
type textarea "One of"
type textarea "x"
type textarea "One of"
type textarea "x"
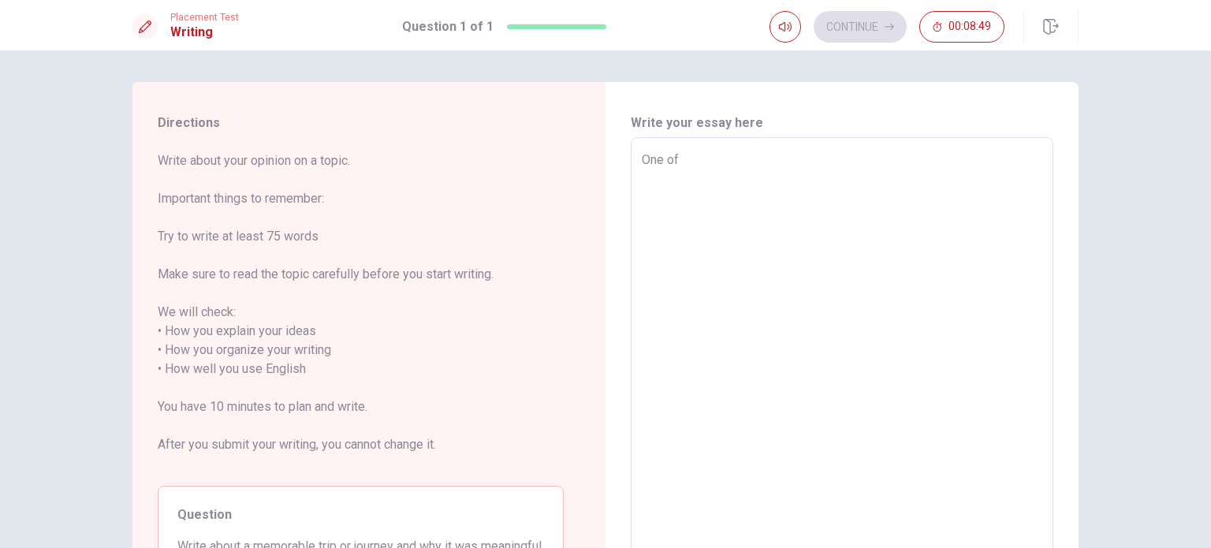
type textarea "One of t"
type textarea "x"
type textarea "One of th"
type textarea "x"
type textarea "One of the"
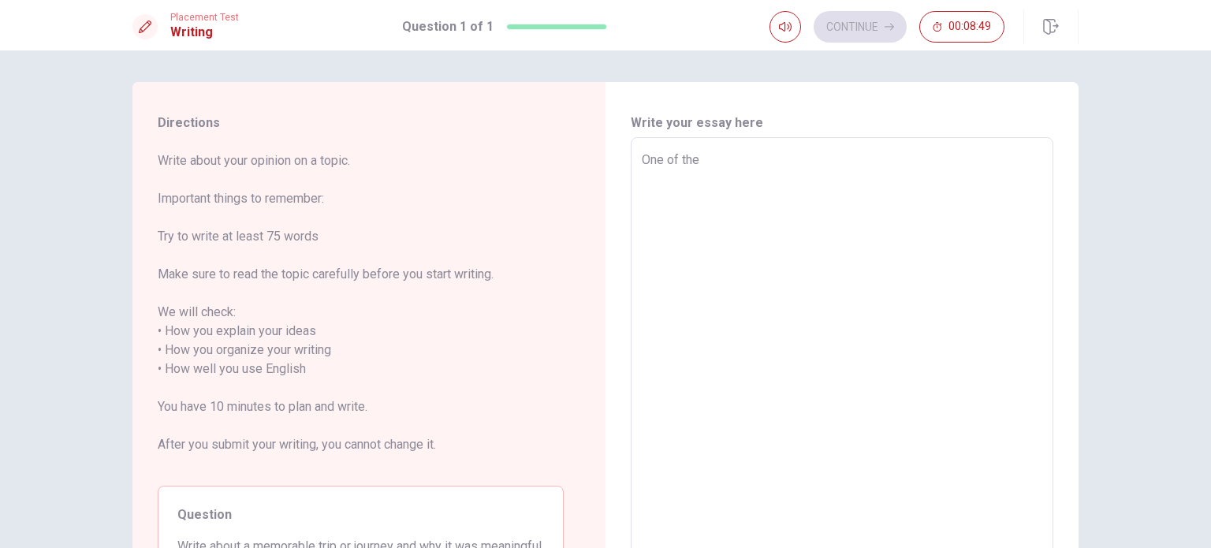
type textarea "x"
type textarea "One of the"
type textarea "x"
type textarea "One of the m"
type textarea "x"
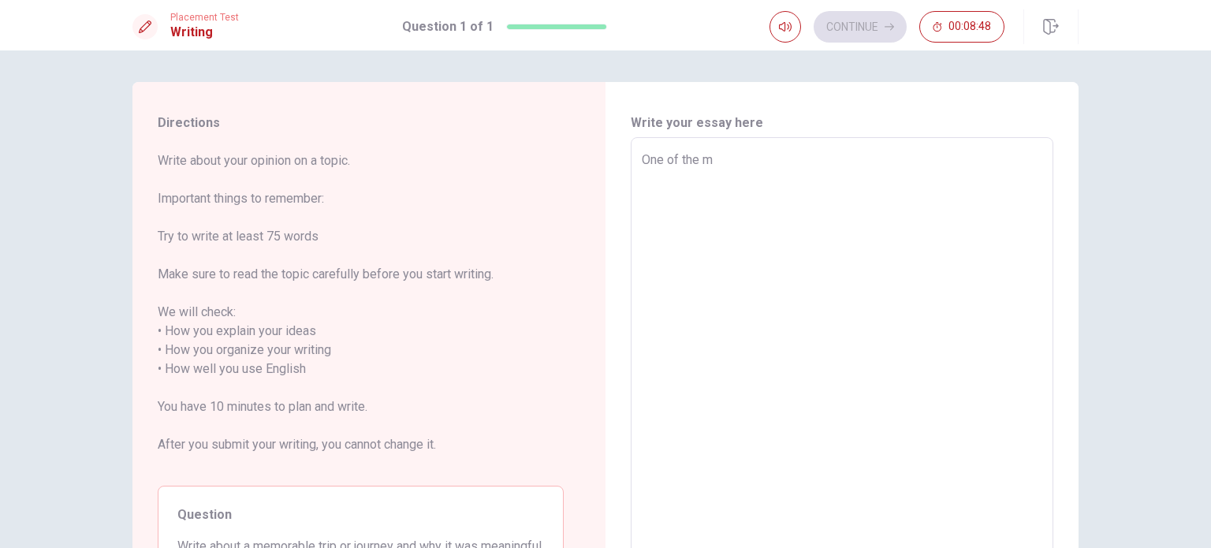
type textarea "One of the mo"
type textarea "x"
type textarea "One of the [DEMOGRAPHIC_DATA]"
type textarea "x"
type textarea "One of the most"
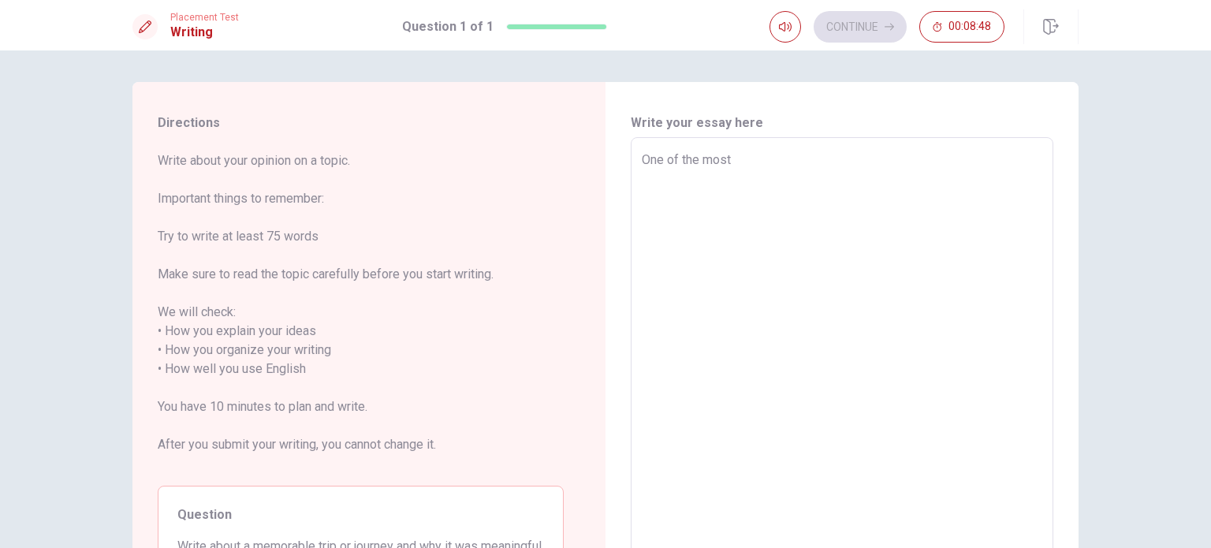
type textarea "x"
type textarea "One of the most"
type textarea "x"
type textarea "One of the most m"
type textarea "x"
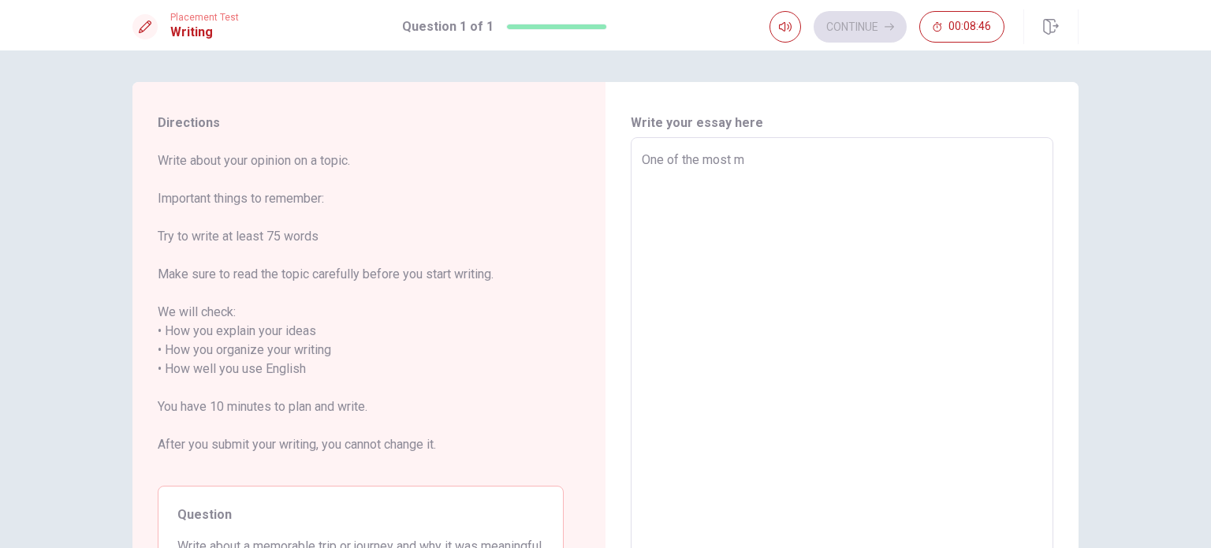
type textarea "One of the most me"
type textarea "x"
type textarea "One of the most mem"
type textarea "x"
type textarea "One of the most memo"
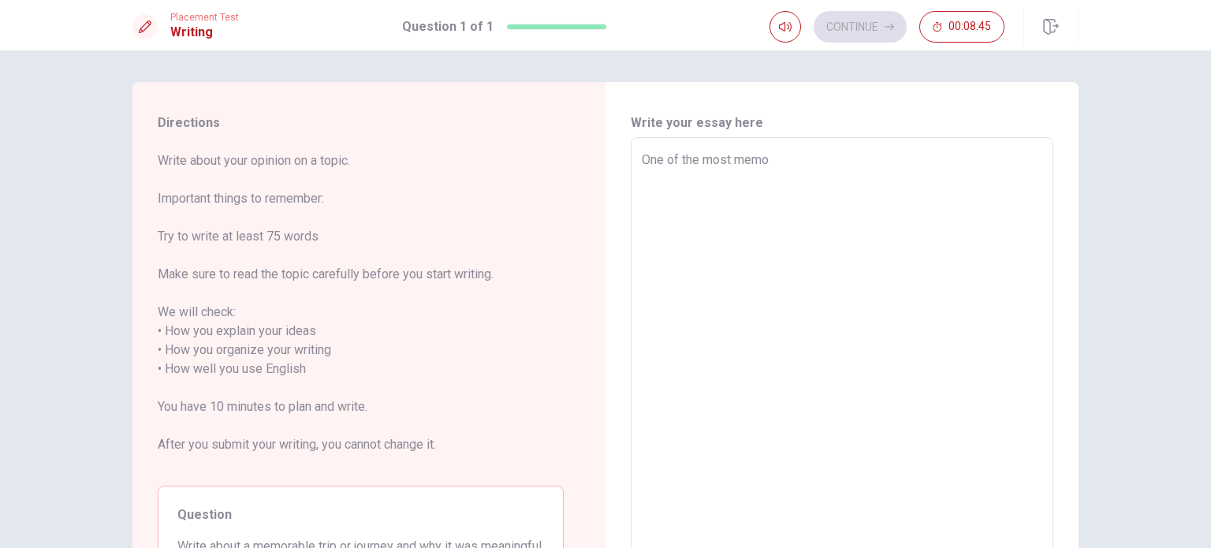
type textarea "x"
type textarea "One of the most memor"
type textarea "x"
type textarea "One of the most memora"
type textarea "x"
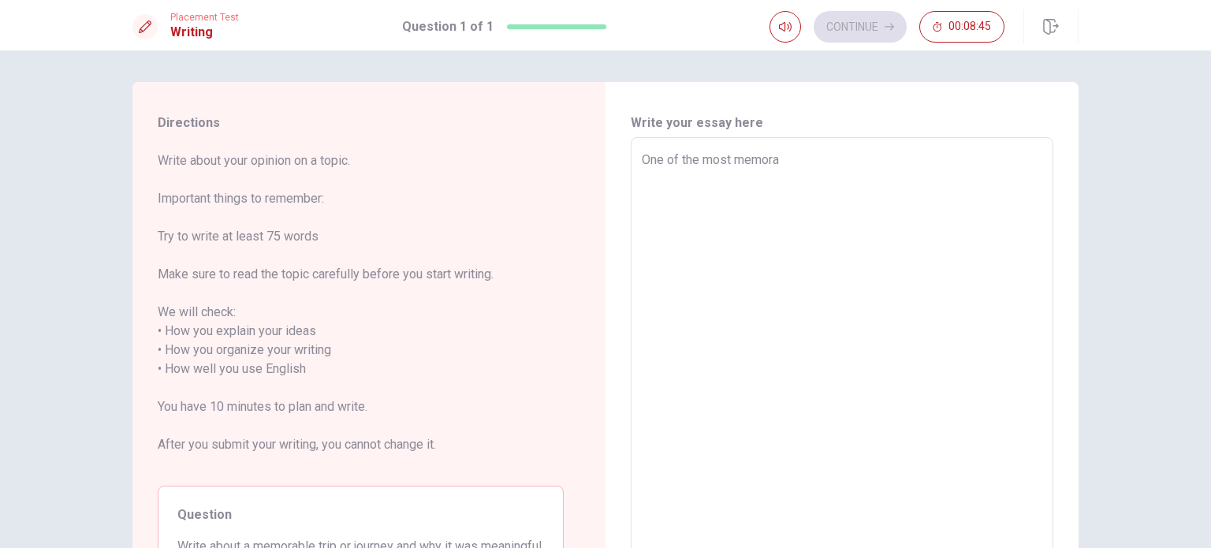
type textarea "One of the most memorab"
type textarea "x"
type textarea "One of the most memorabl"
type textarea "x"
type textarea "One of the most memorable"
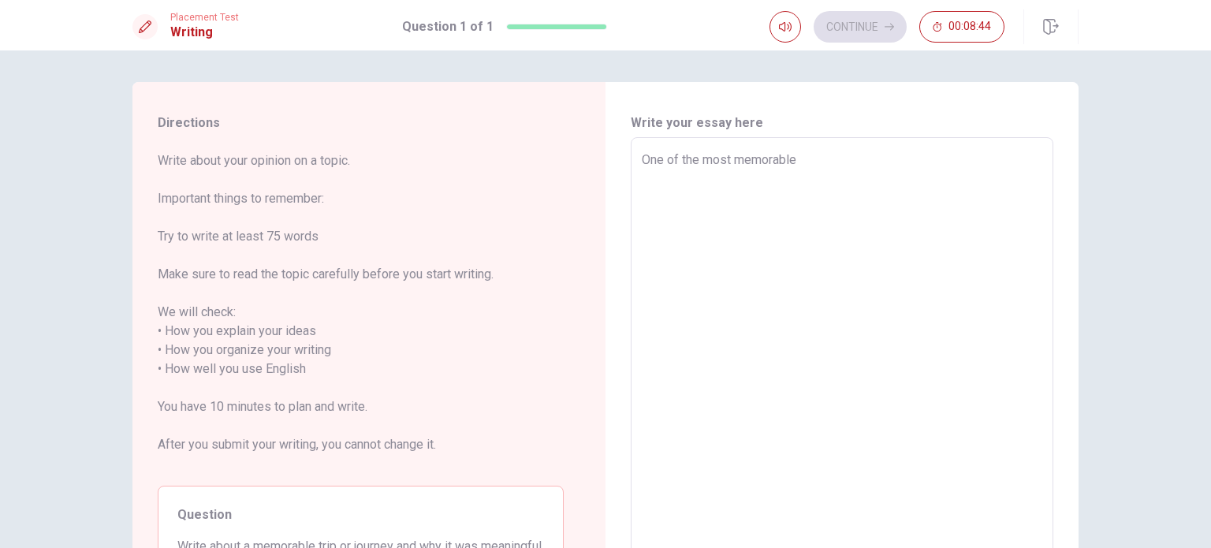
type textarea "x"
type textarea "One of the most memorable"
type textarea "x"
type textarea "One of the most memorable t"
type textarea "x"
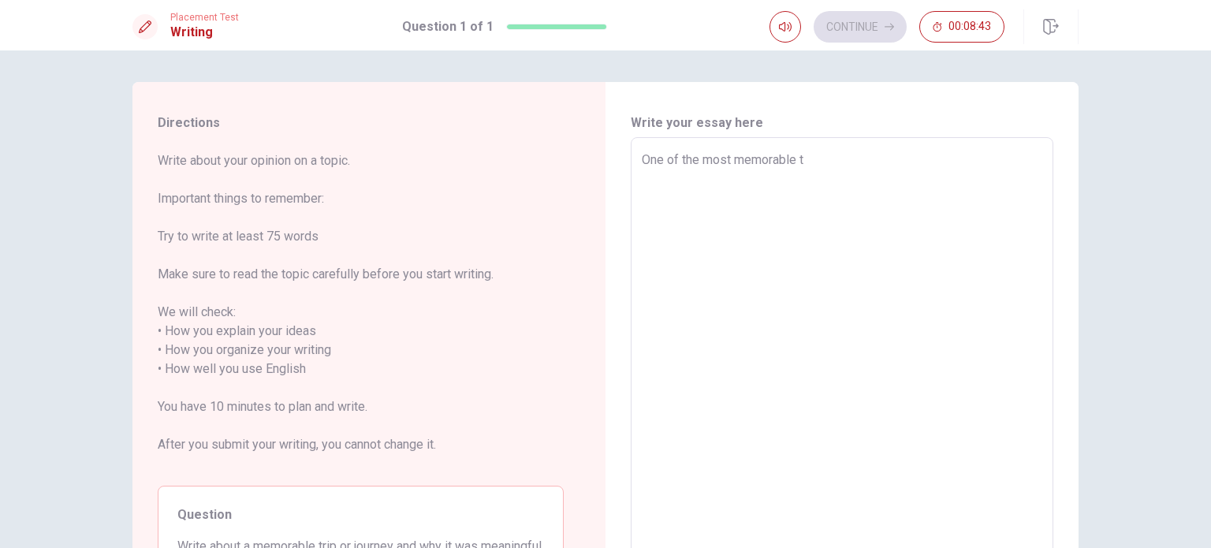
type textarea "One of the most memorable tr"
type textarea "x"
type textarea "One of the most memorable tri"
type textarea "x"
type textarea "One of the most memorable trip"
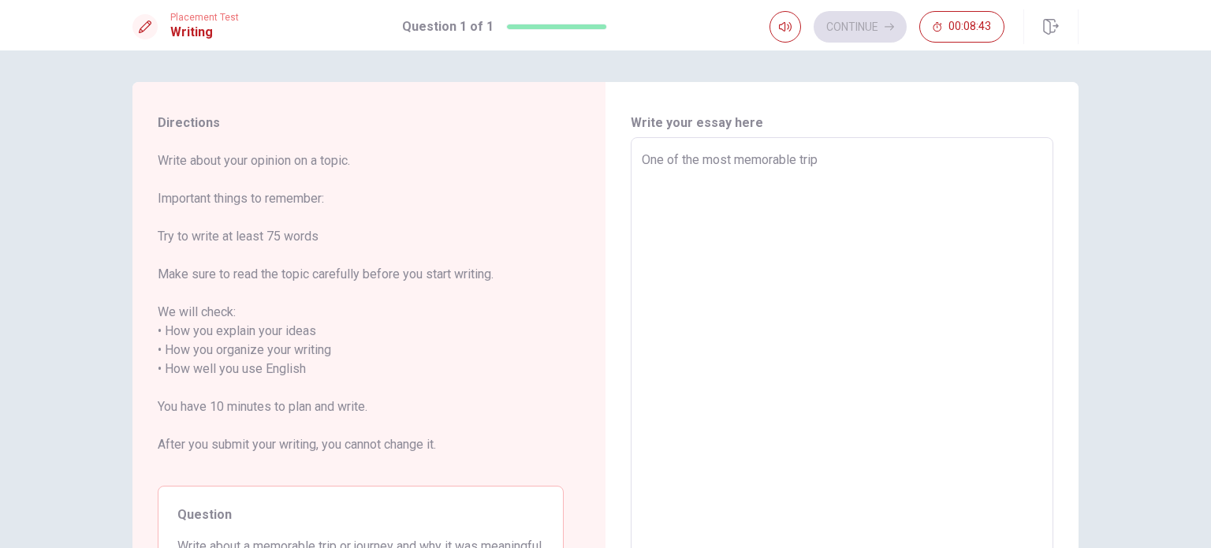
type textarea "x"
type textarea "One of the most memorable trips"
type textarea "x"
type textarea "One of the most memorable trips"
type textarea "x"
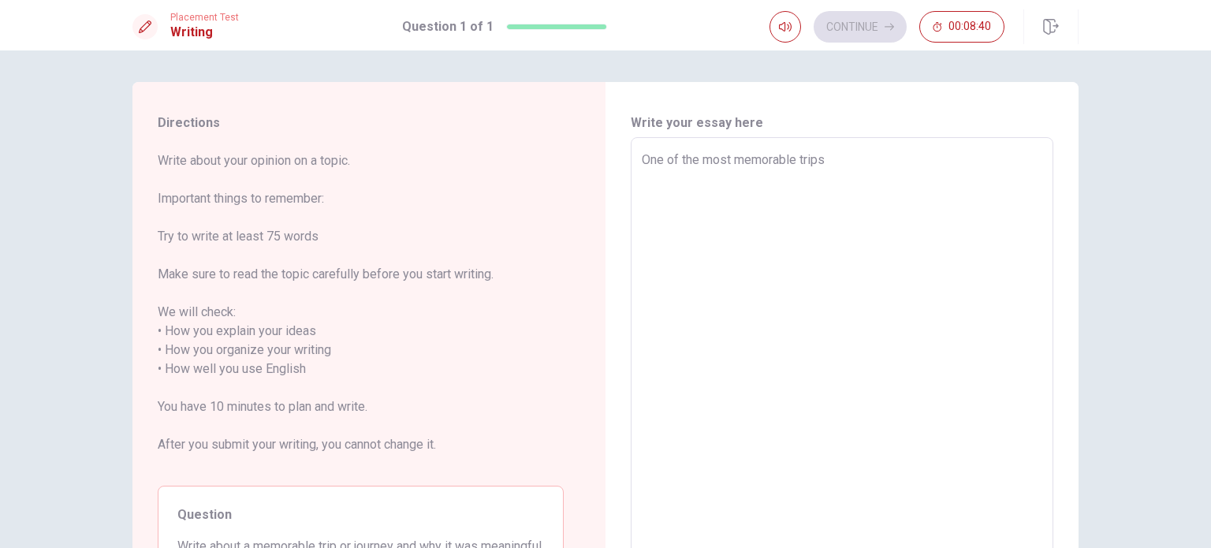
type textarea "One of the most memorable trips i"
type textarea "x"
type textarea "One of the most memorable trips in"
type textarea "x"
type textarea "One of the most memorable trips in"
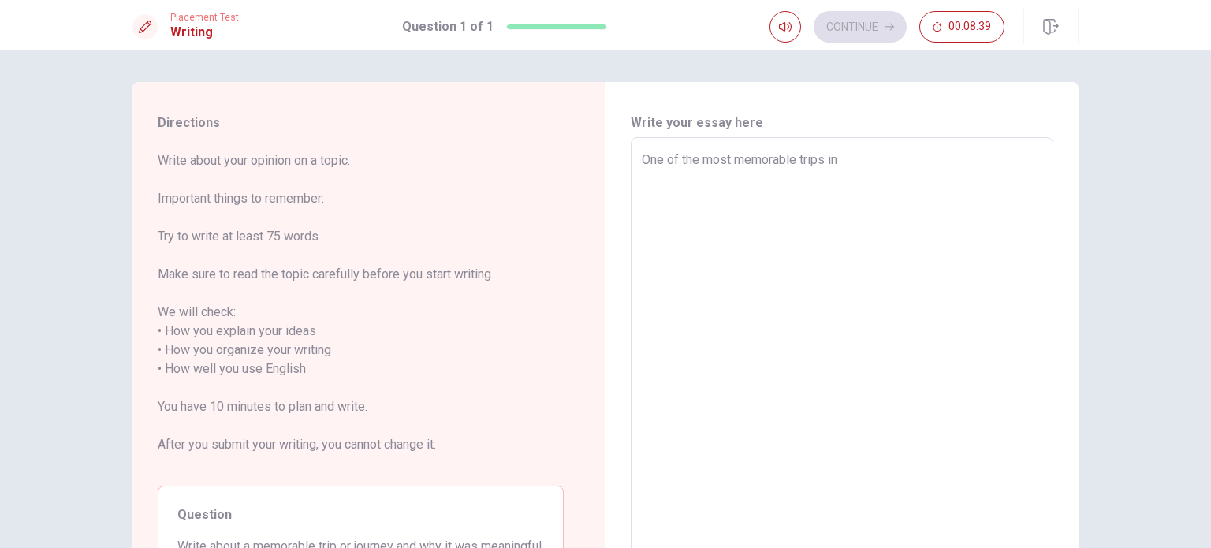
type textarea "x"
type textarea "One of the most memorable trips in m"
type textarea "x"
type textarea "One of the most memorable trips in my"
type textarea "x"
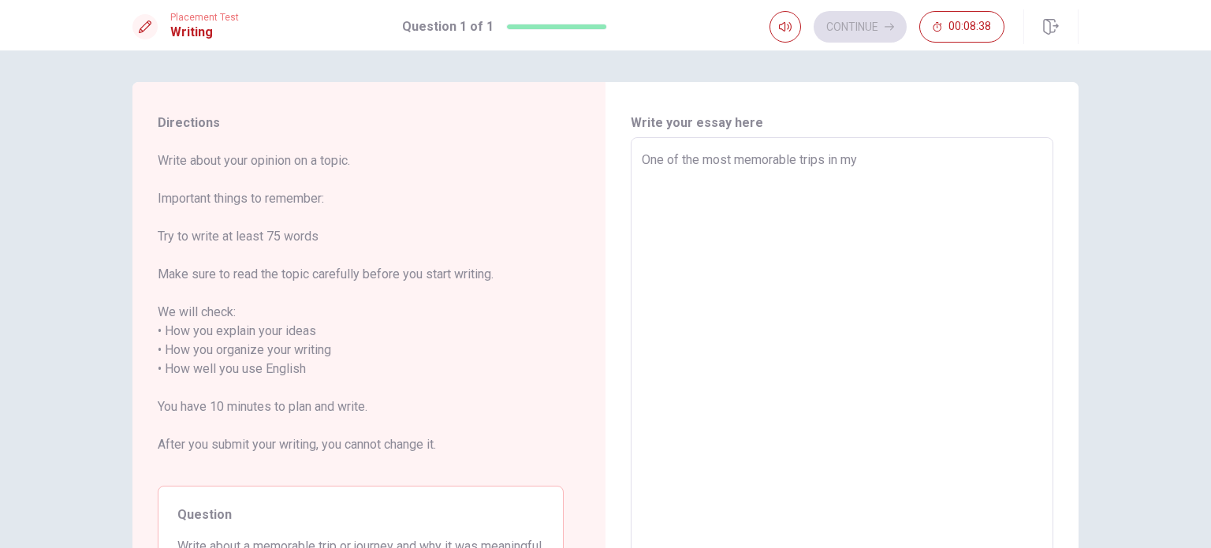
type textarea "One of the most memorable trips in my"
type textarea "x"
type textarea "One of the most memorable trips in my l"
type textarea "x"
type textarea "One of the most memorable trips in my li"
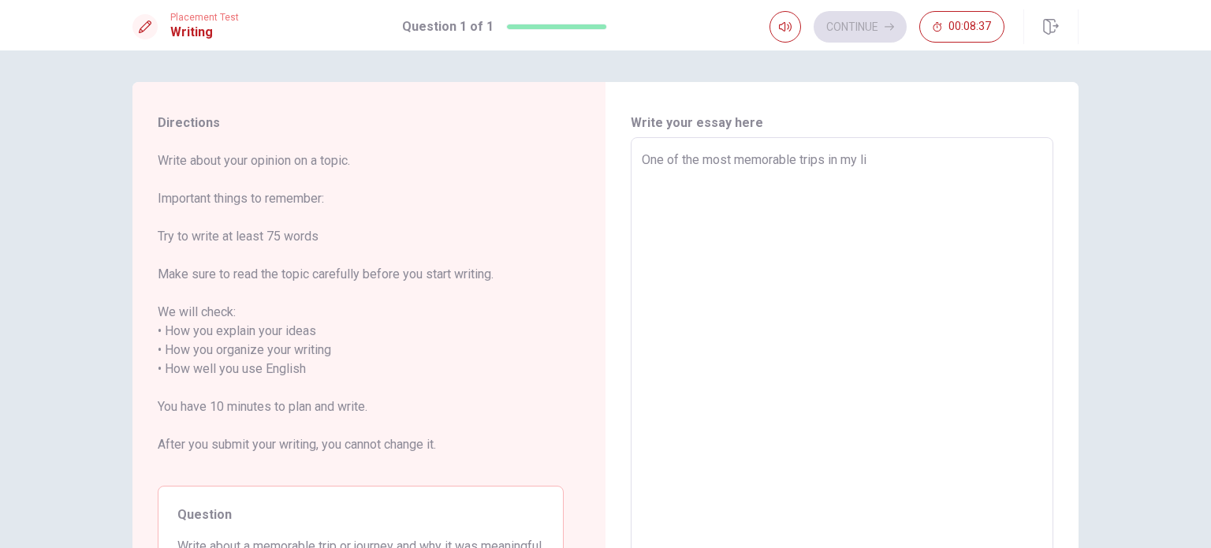
type textarea "x"
type textarea "One of the most memorable trips in my lif"
type textarea "x"
type textarea "One of the most memorable trips in my life"
type textarea "x"
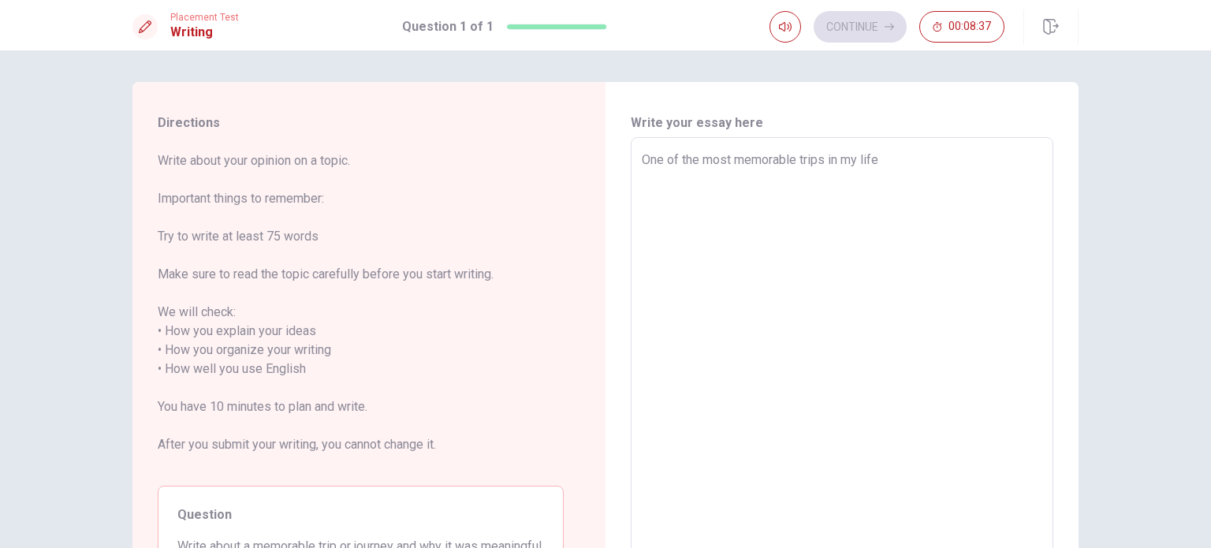
type textarea "One of the most memorable trips in my life"
type textarea "x"
type textarea "One of the most memorable trips in my life w"
type textarea "x"
type textarea "One of the most memorable trips in my life wa"
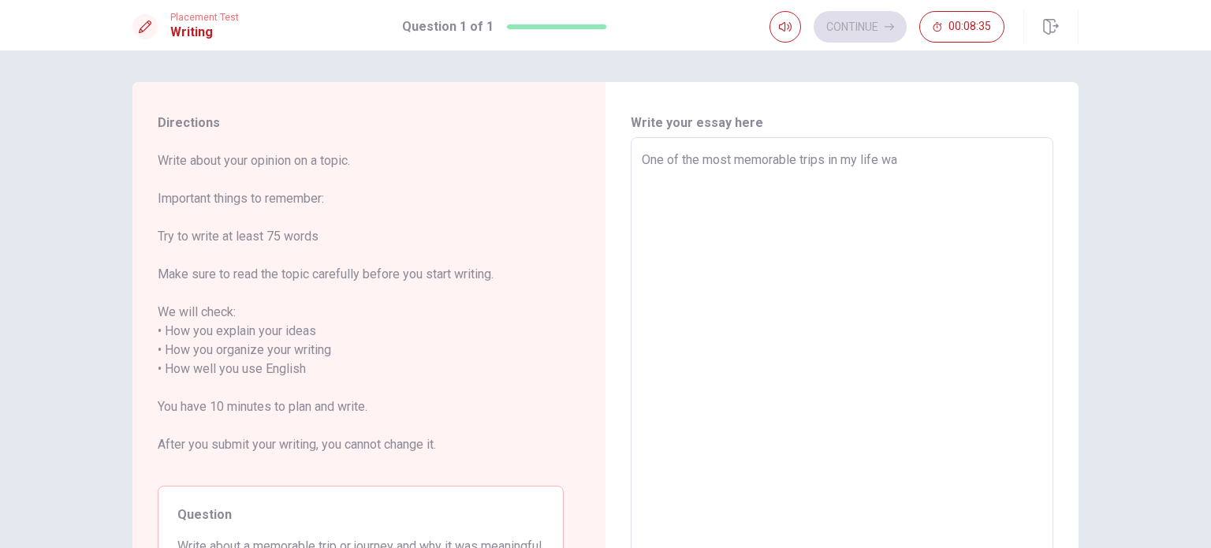
type textarea "x"
type textarea "One of the most memorable trips in my life was"
type textarea "x"
type textarea "One of the most memorable trips in my life was"
type textarea "x"
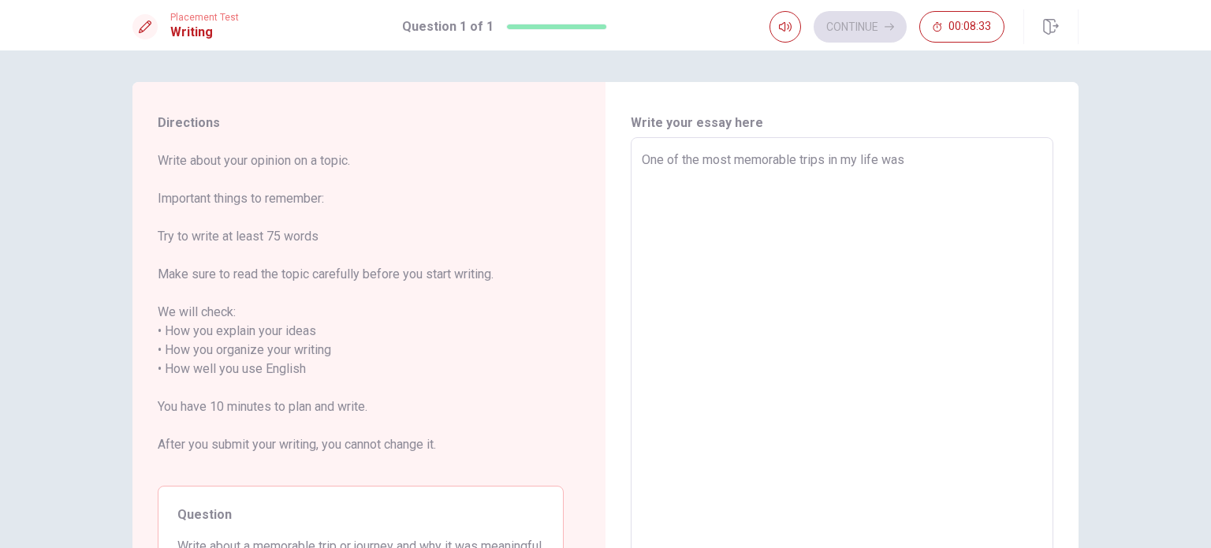
type textarea "One of the most memorable trips in my life was w"
type textarea "x"
type textarea "One of the most memorable trips in my life was wh"
type textarea "x"
type textarea "One of the most memorable trips in my life was whe"
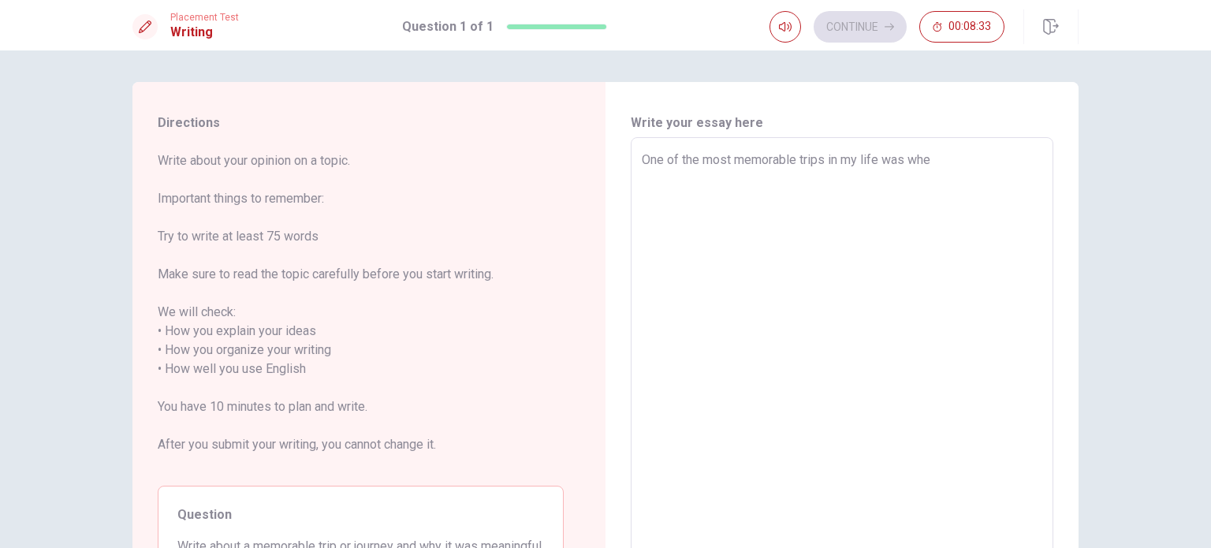
type textarea "x"
type textarea "One of the most memorable trips in my life was when"
type textarea "x"
type textarea "One of the most memorable trips in my life was when"
type textarea "x"
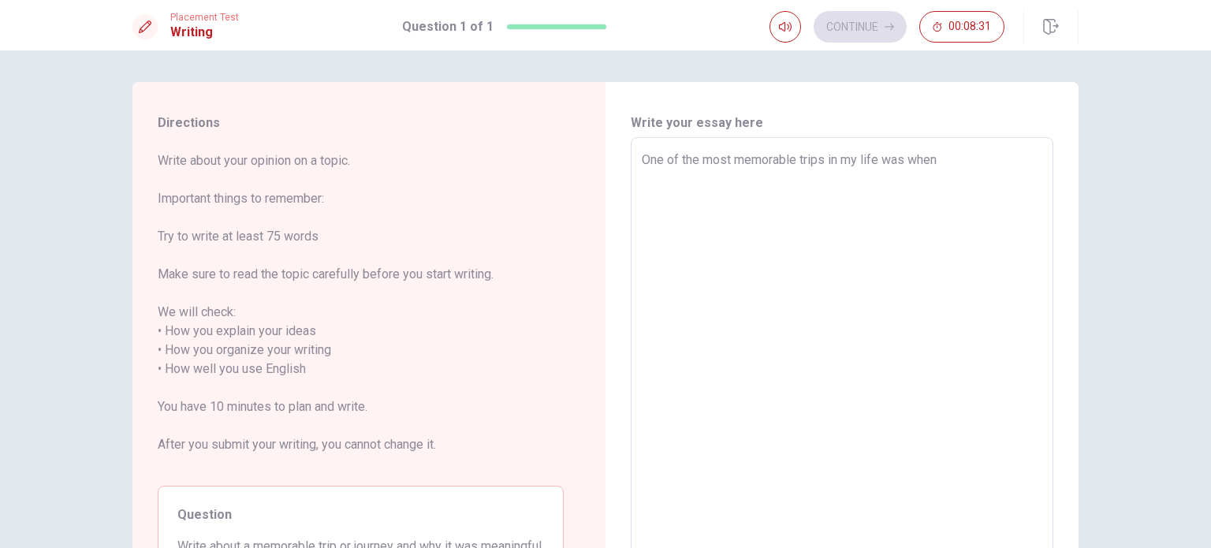
type textarea "One of the most memorable trips in my life was when i"
type textarea "x"
type textarea "One of the most memorable trips in my life was when i"
type textarea "x"
type textarea "One of the most memorable trips in my life was when i v"
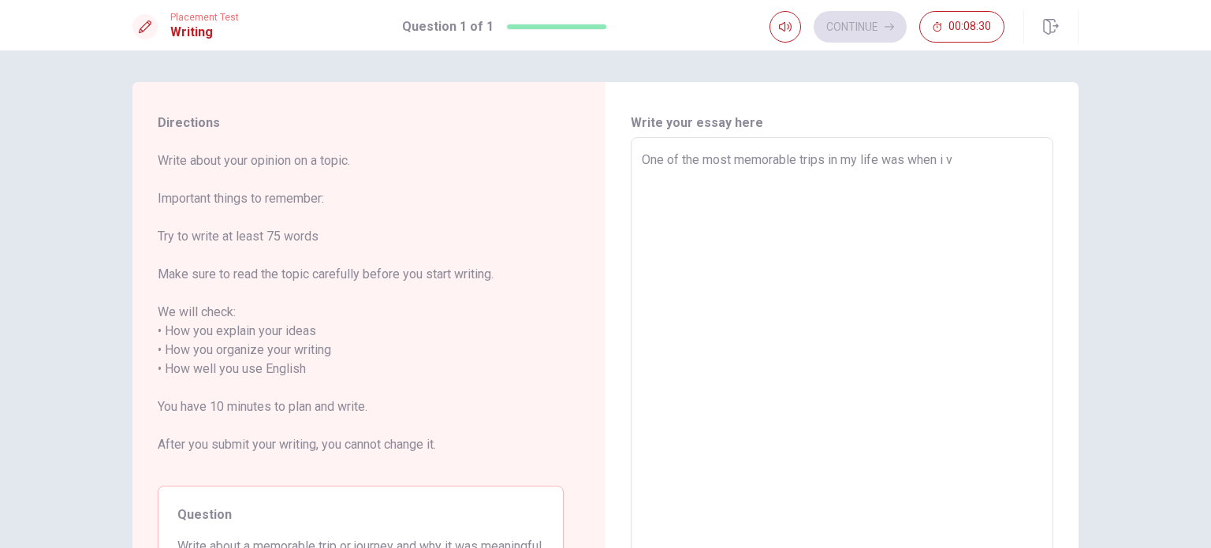
type textarea "x"
type textarea "One of the most memorable trips in my life was when i vi"
type textarea "x"
type textarea "One of the most memorable trips in my life was when i vis"
type textarea "x"
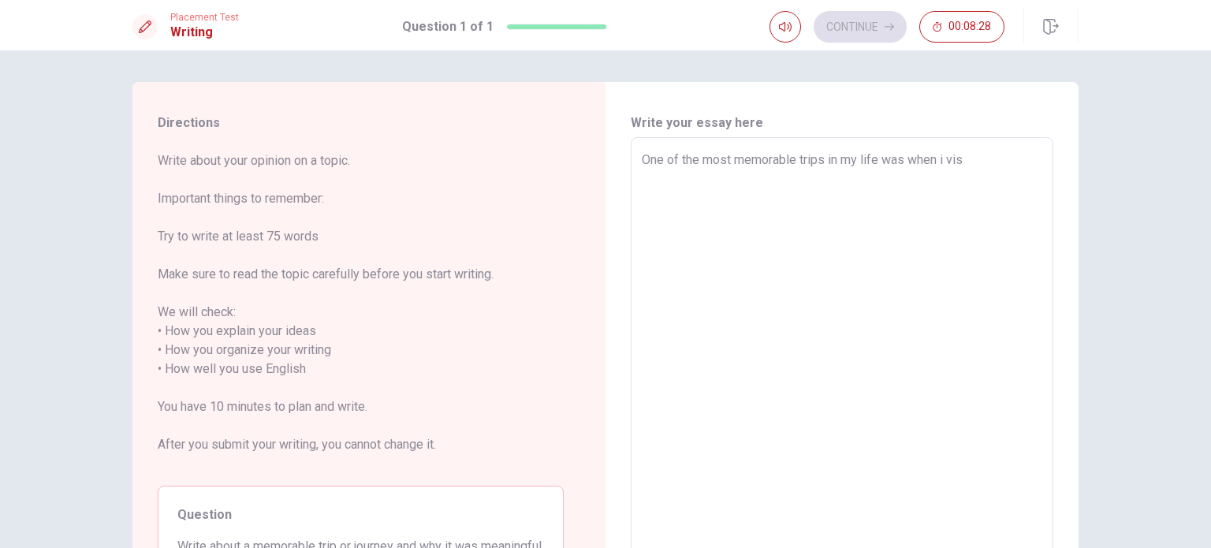
type textarea "One of the most memorable trips in my life was when i visi"
type textarea "x"
type textarea "One of the most memorable trips in my life was when i visit"
type textarea "x"
type textarea "One of the most memorable trips in my life was when i visite"
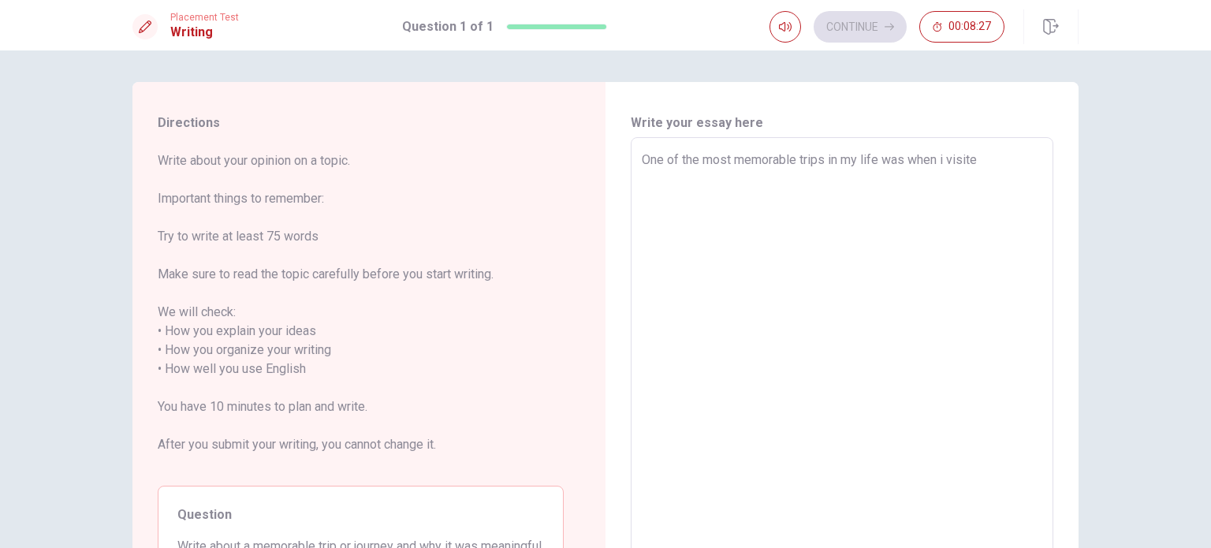
type textarea "x"
type textarea "One of the most memorable trips in my life was when i visited"
type textarea "x"
type textarea "One of the most memorable trips in my life was when i visited"
type textarea "x"
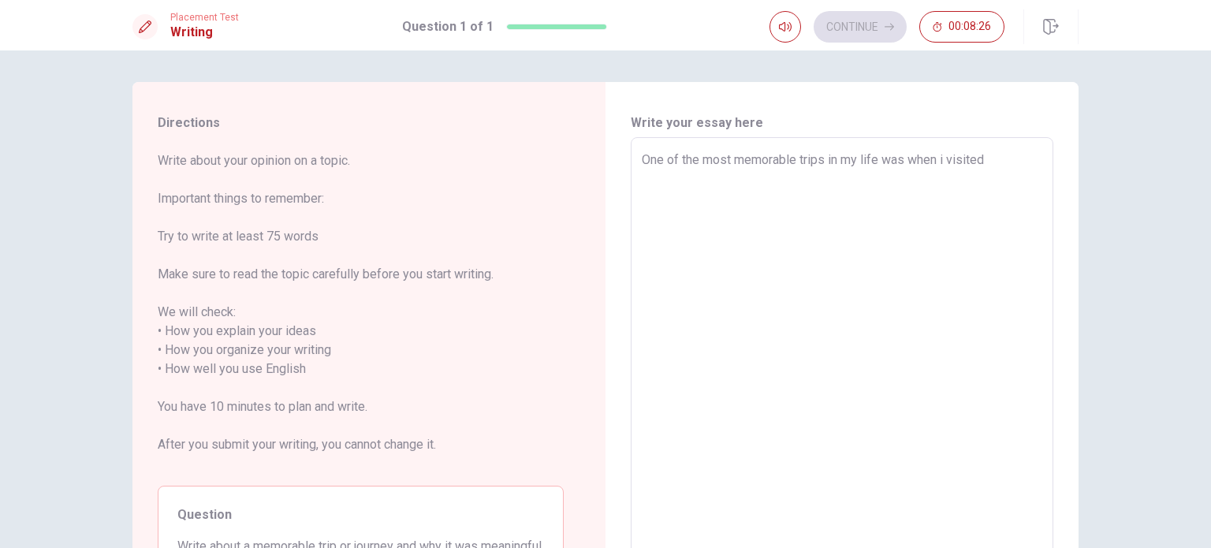
type textarea "One of the most memorable trips in my life was when i visited t"
type textarea "x"
type textarea "One of the most memorable trips in my life was when i visited th"
type textarea "x"
type textarea "One of the most memorable trips in my life was when i visited the"
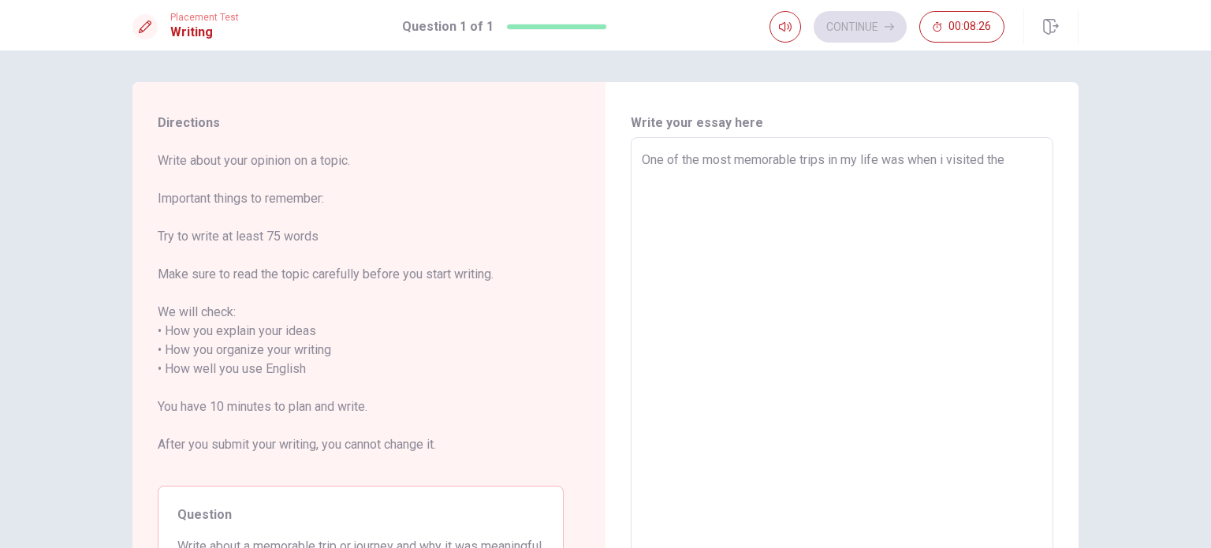
type textarea "x"
type textarea "One of the most memorable trips in my life was when i visited the"
type textarea "x"
type textarea "One of the most memorable trips in my life was when i visited the b"
type textarea "x"
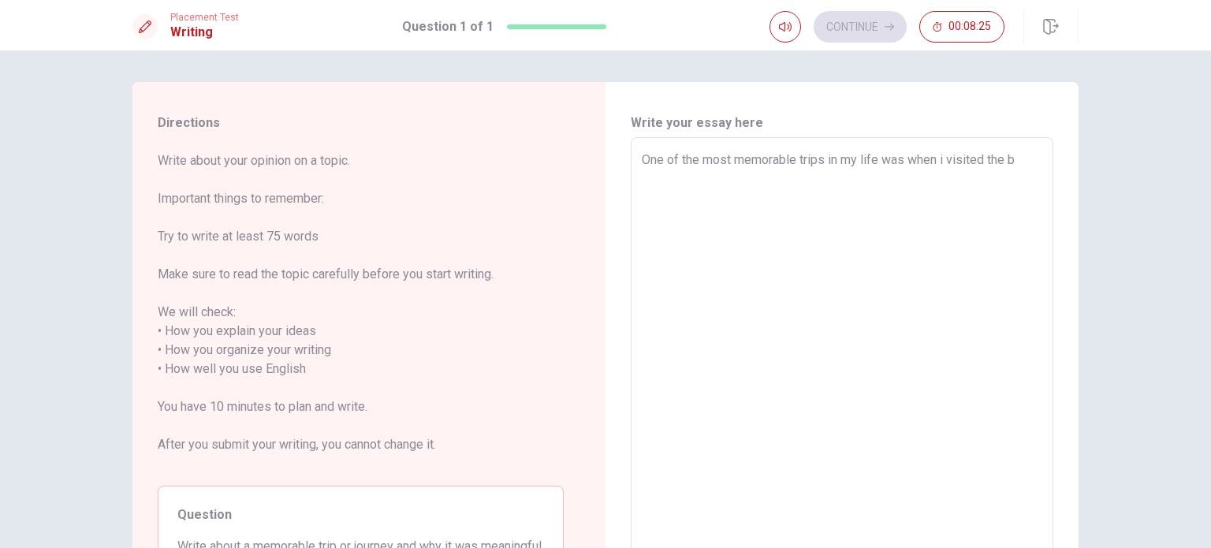
type textarea "One of the most memorable trips in my life was when i visited the be"
type textarea "x"
type textarea "One of the most memorable trips in my life was when i visited the bea"
type textarea "x"
type textarea "One of the most memorable trips in my life was when i visited the beac"
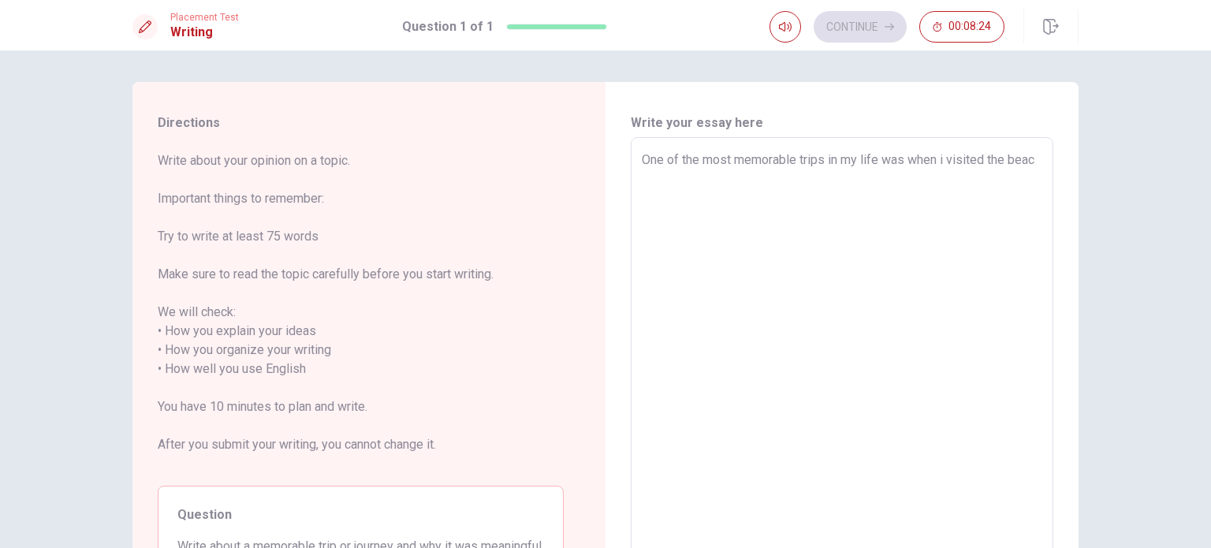
type textarea "x"
type textarea "One of the most memorable trips in my life was when i visited the beach"
type textarea "x"
type textarea "One of the most memorable trips in my life was when i visited the beach"
type textarea "x"
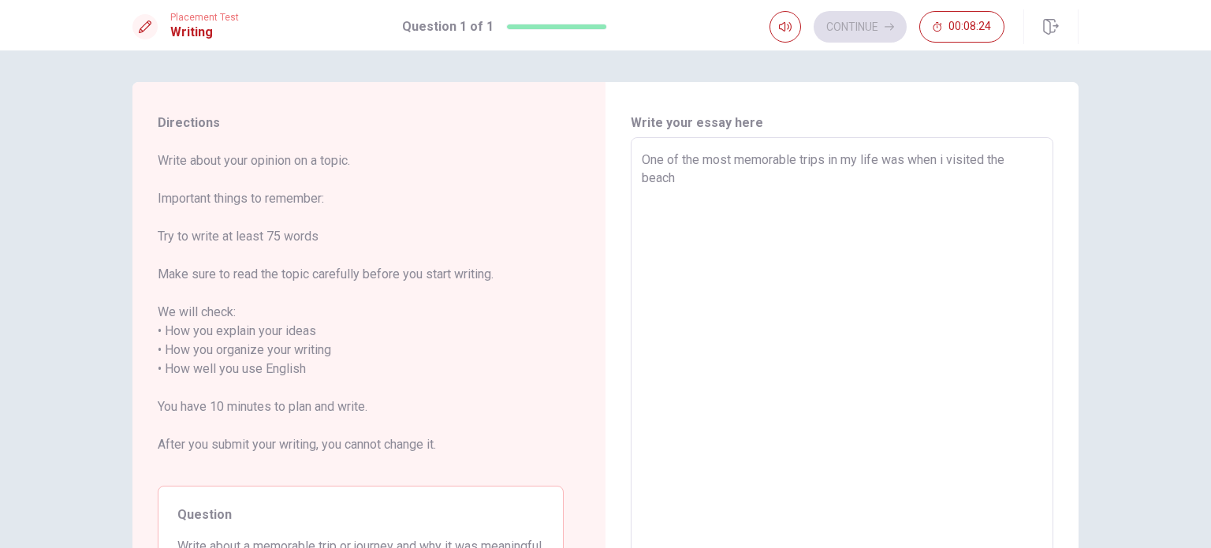
type textarea "One of the most memorable trips in my life was when i visited the beach"
type textarea "x"
type textarea "One of the most memorable trips in my life was when i visited the beach w"
type textarea "x"
type textarea "One of the most memorable trips in my life was when i visited the beach wi"
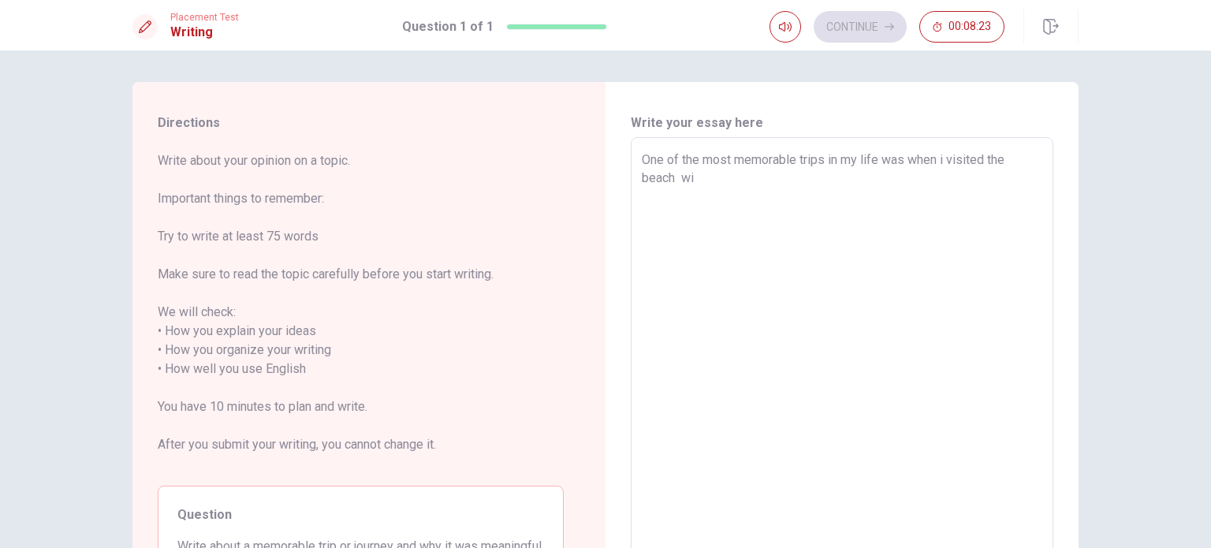
type textarea "x"
type textarea "One of the most memorable trips in my life was when i visited the beach wit"
type textarea "x"
type textarea "One of the most memorable trips in my life was when i visited the beach with"
type textarea "x"
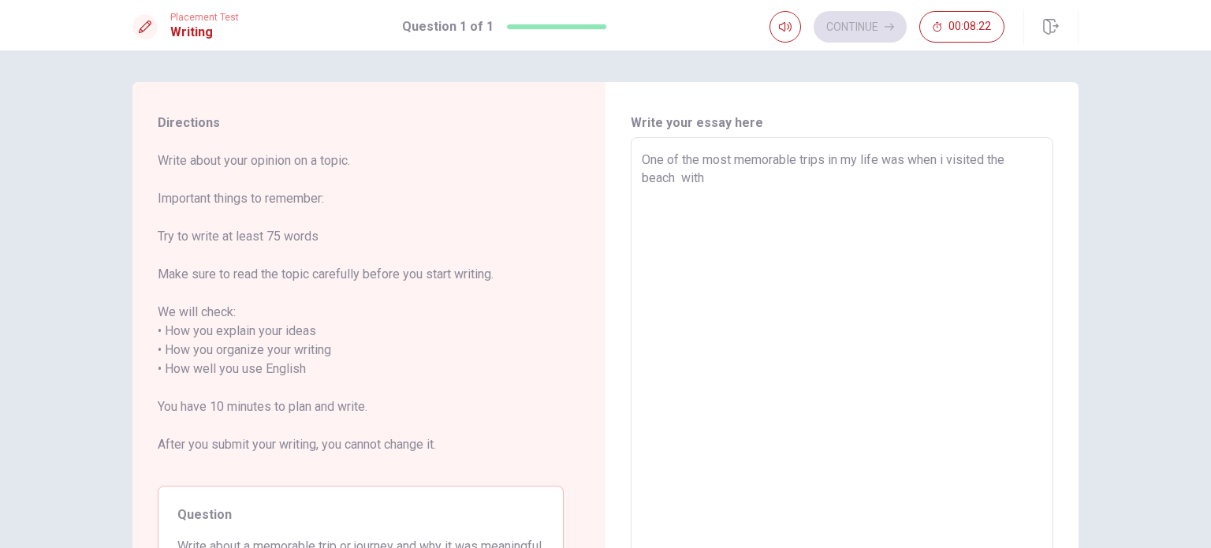
type textarea "One of the most memorable trips in my life was when i visited the beach with"
type textarea "x"
type textarea "One of the most memorable trips in my life was when i visited the beach with m"
type textarea "x"
type textarea "One of the most memorable trips in my life was when i visited the beach with my"
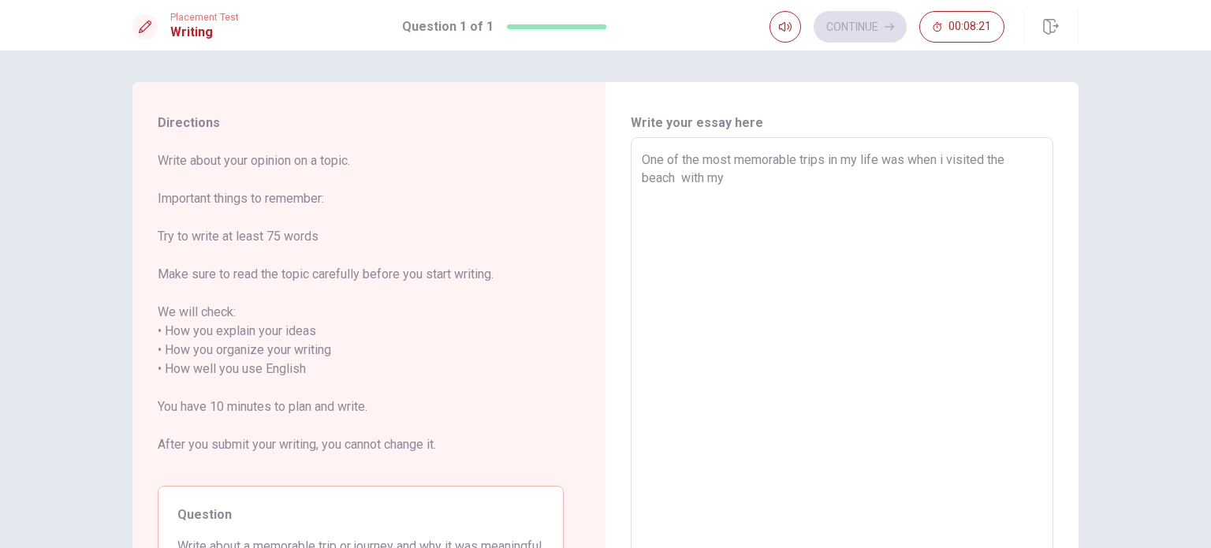
type textarea "x"
type textarea "One of the most memorable trips in my life was when i visited the beach with my"
type textarea "x"
type textarea "One of the most memorable trips in my life was when i visited the beach with my…"
type textarea "x"
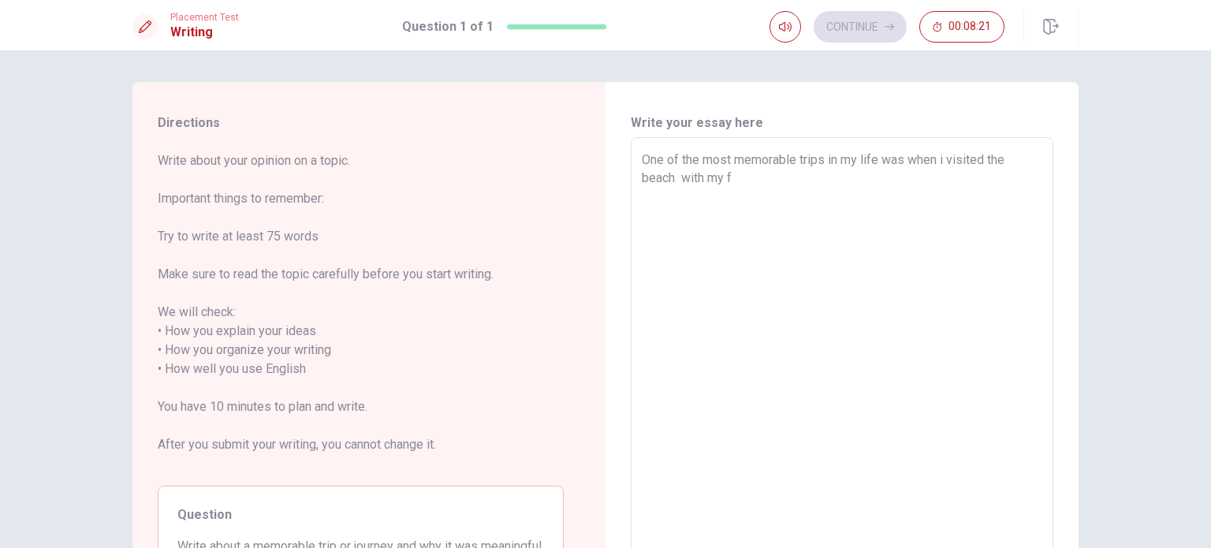
type textarea "One of the most memorable trips in my life was when i visited the beach with my…"
type textarea "x"
type textarea "One of the most memorable trips in my life was when i visited the beach with my…"
type textarea "x"
type textarea "One of the most memorable trips in my life was when i visited the beach with my…"
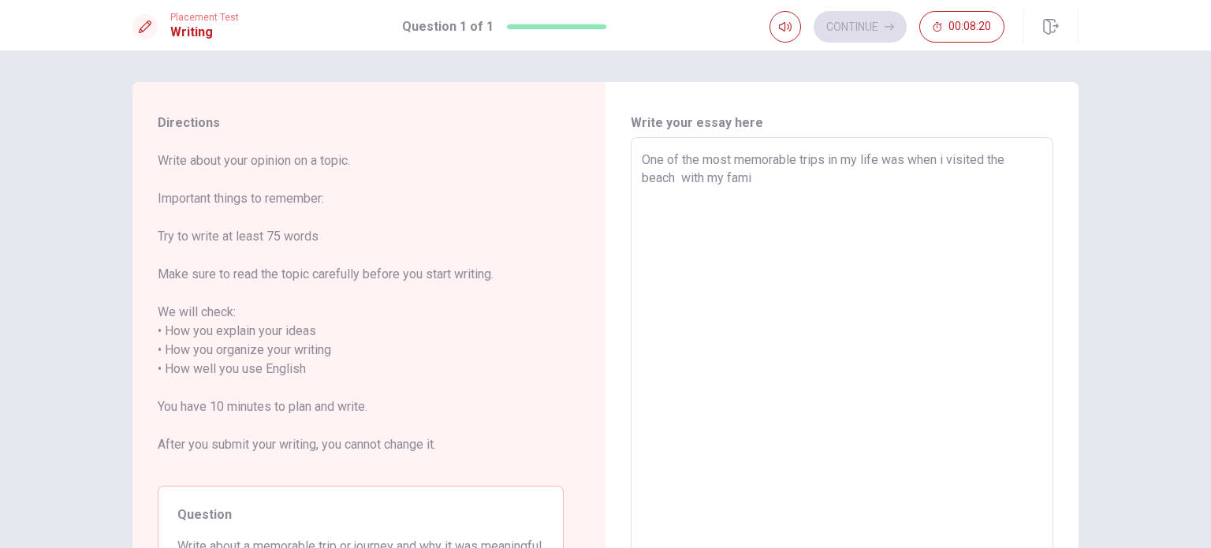
type textarea "x"
type textarea "One of the most memorable trips in my life was when i visited the beach with my…"
type textarea "x"
type textarea "One of the most memorable trips in my life was when i visited the beach with my…"
type textarea "x"
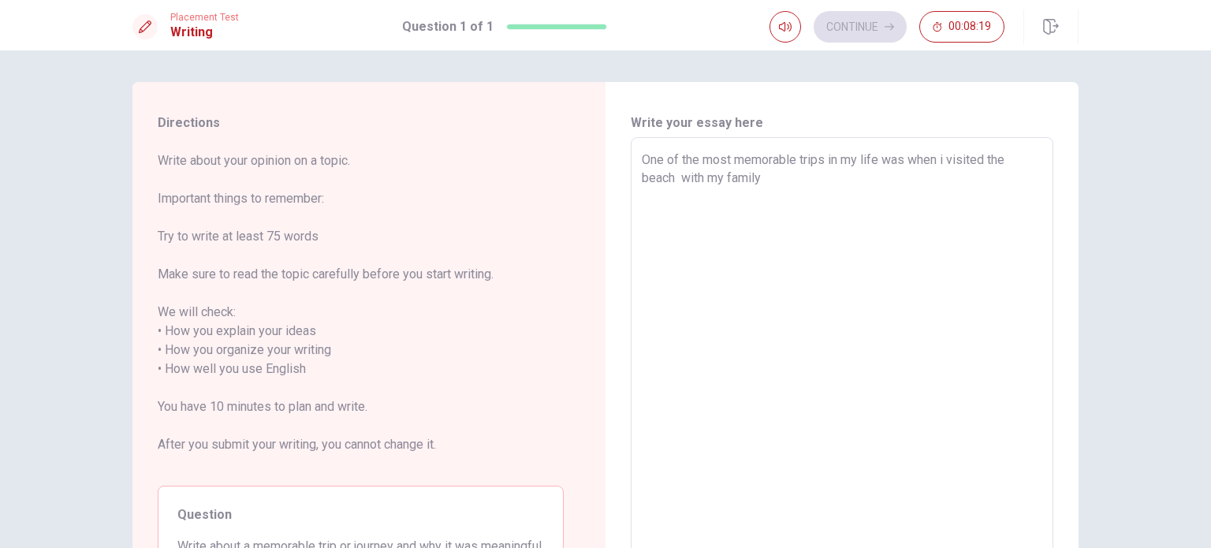
type textarea "One of the most memorable trips in my life was when i visited the beach with my…"
type textarea "x"
type textarea "One of the most memorable trips in my life was when i visited the beach with my…"
type textarea "x"
type textarea "One of the most memorable trips in my life was when i visited the beach with my…"
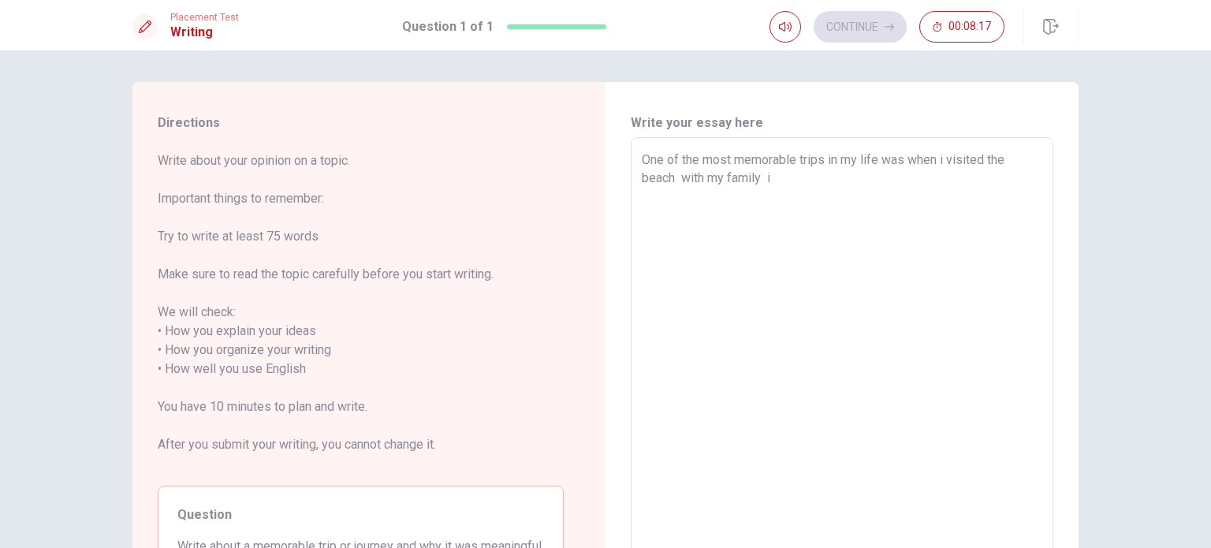
type textarea "x"
type textarea "One of the most memorable trips in my life was when i visited the beach with my…"
type textarea "x"
type textarea "One of the most memorable trips in my life was when i visited the beach with my…"
type textarea "x"
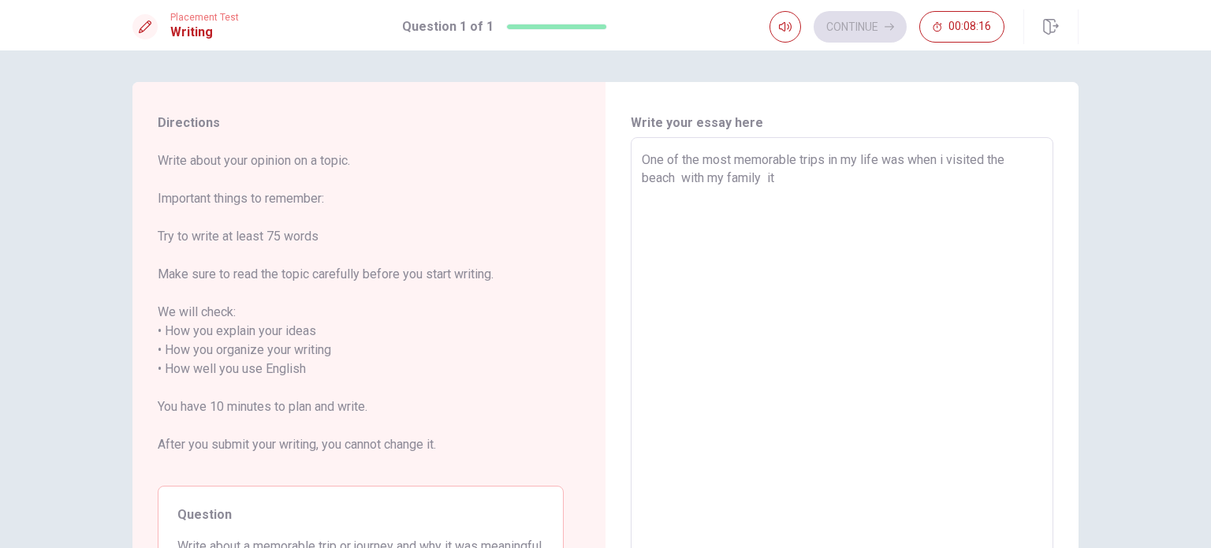
type textarea "One of the most memorable trips in my life was when i visited the beach with my…"
type textarea "x"
type textarea "One of the most memorable trips in my life was when i visited the beach with my…"
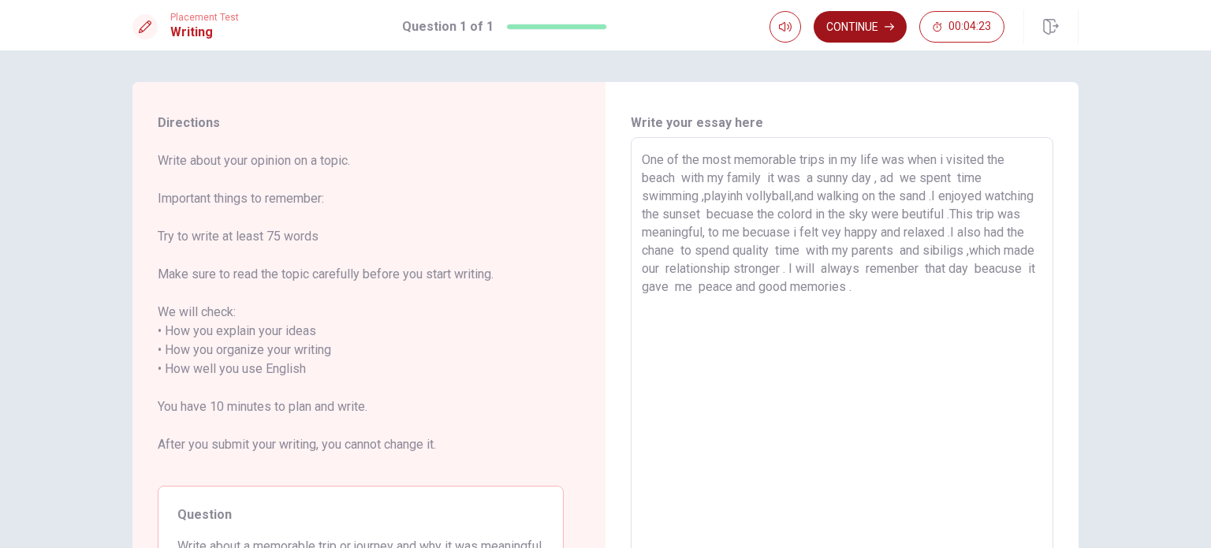
click at [847, 28] on button "Continue" at bounding box center [860, 27] width 93 height 32
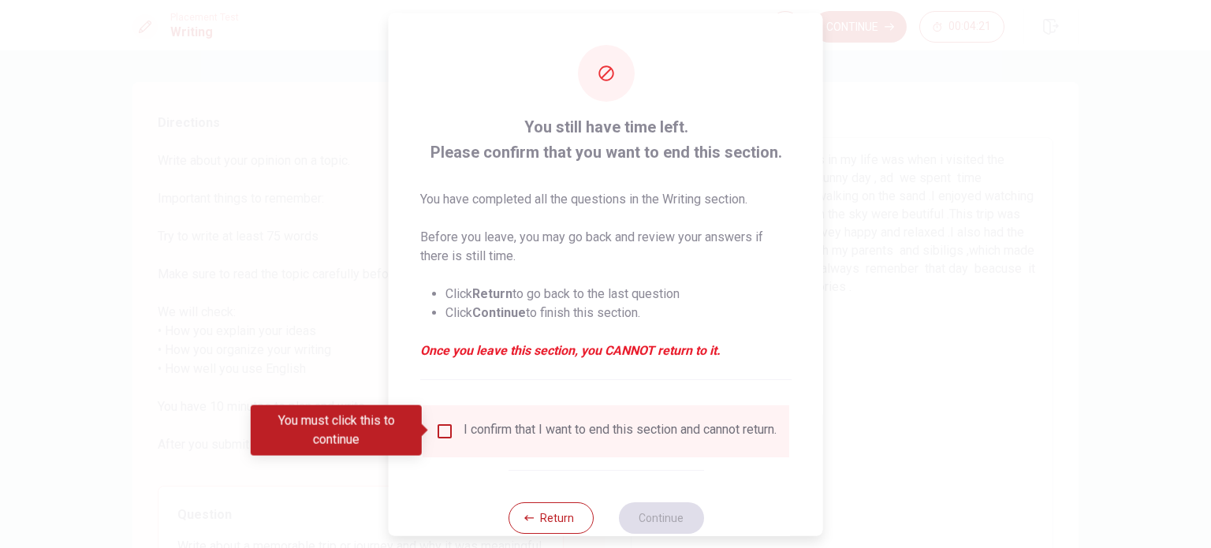
click at [450, 428] on input "You must click this to continue" at bounding box center [444, 430] width 19 height 19
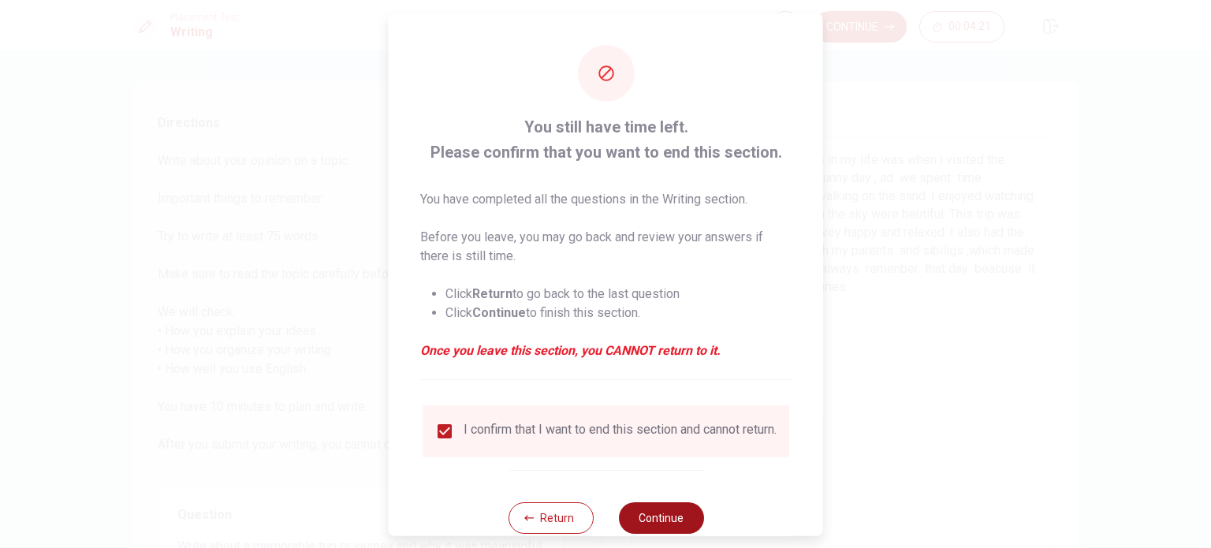
click at [659, 520] on button "Continue" at bounding box center [660, 517] width 85 height 32
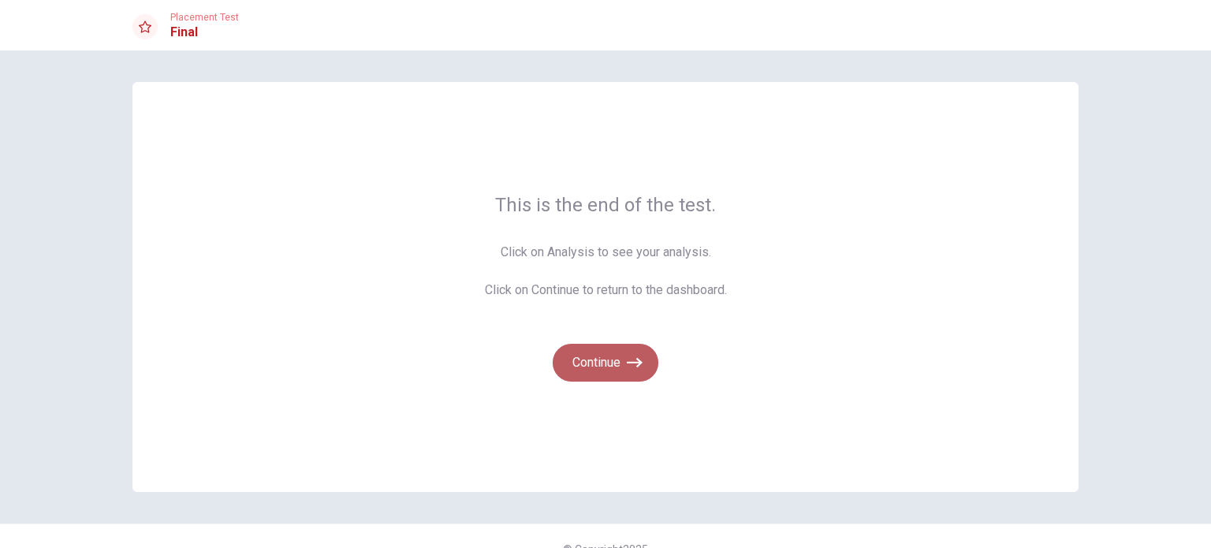
click at [641, 378] on button "Continue" at bounding box center [606, 363] width 106 height 38
